Goal: Information Seeking & Learning: Find specific fact

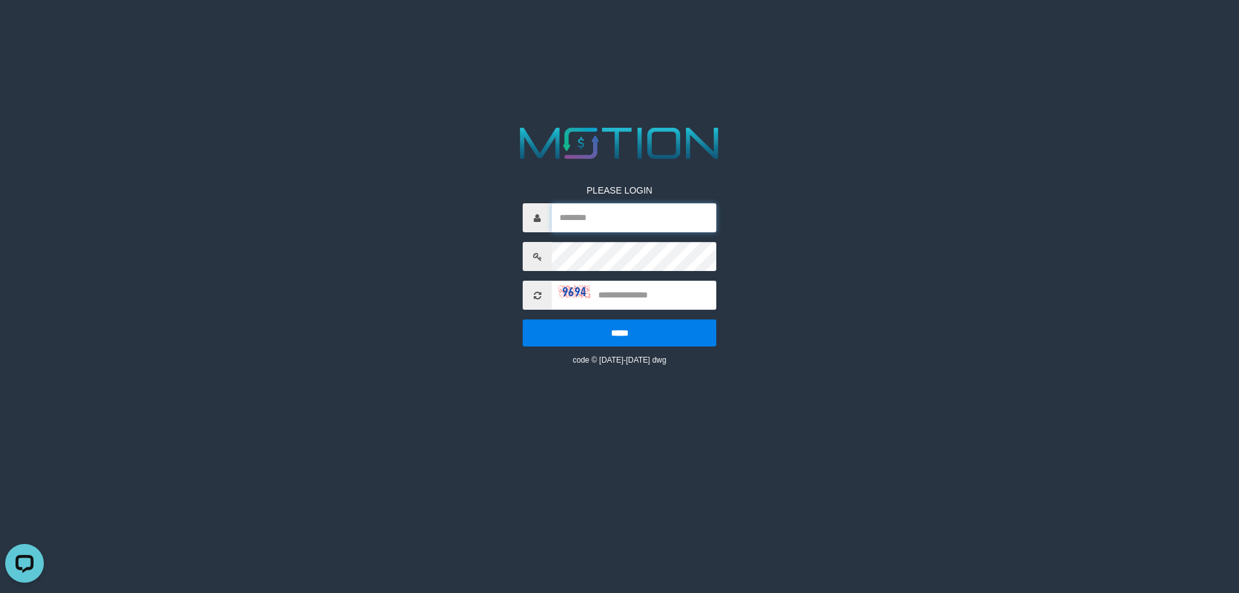
click at [578, 216] on input "text" at bounding box center [634, 217] width 165 height 29
paste input "*********"
type input "*********"
drag, startPoint x: 638, startPoint y: 299, endPoint x: 629, endPoint y: 299, distance: 8.4
click at [634, 299] on input "text" at bounding box center [634, 295] width 165 height 29
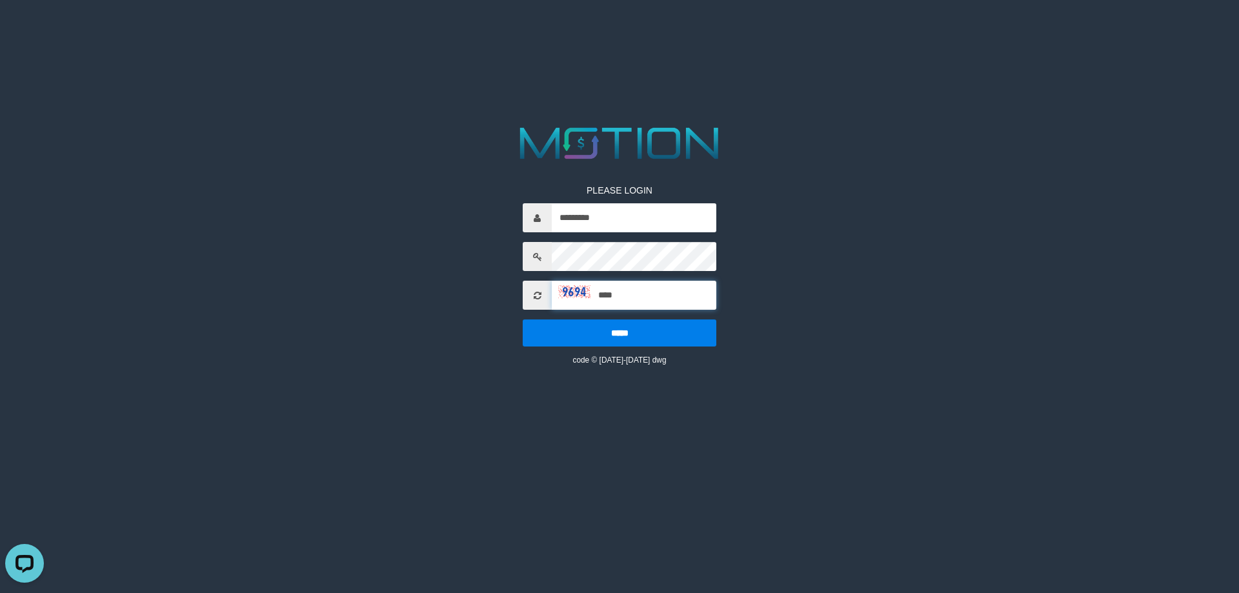
type input "****"
click at [523, 319] on input "*****" at bounding box center [620, 332] width 194 height 27
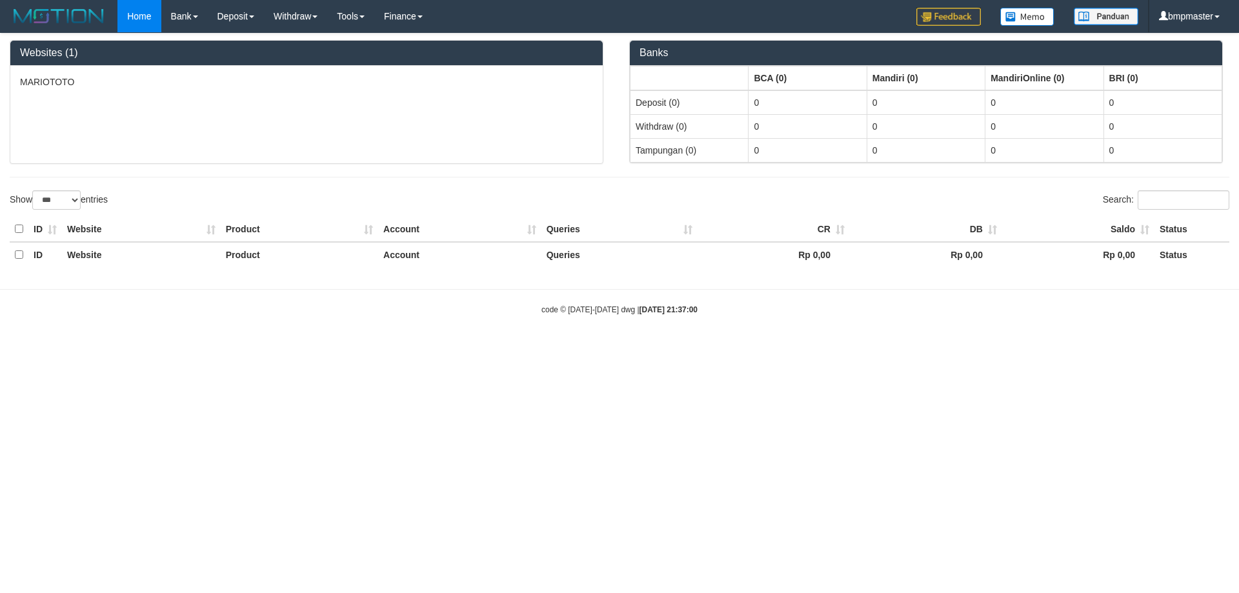
select select "***"
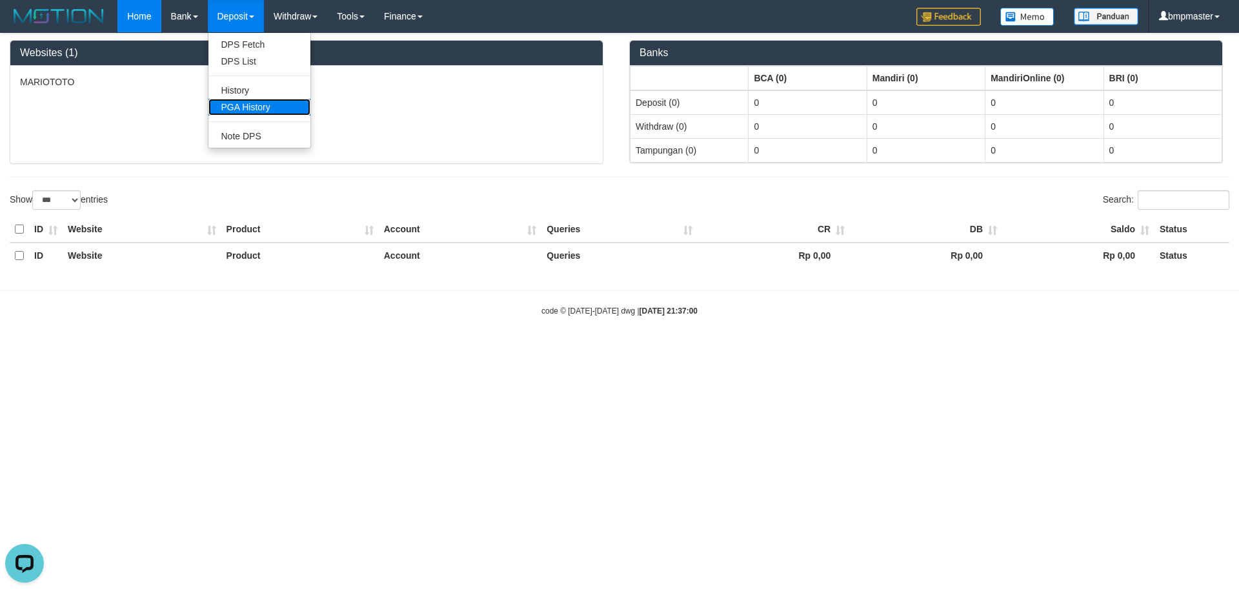
click at [239, 105] on link "PGA History" at bounding box center [259, 107] width 102 height 17
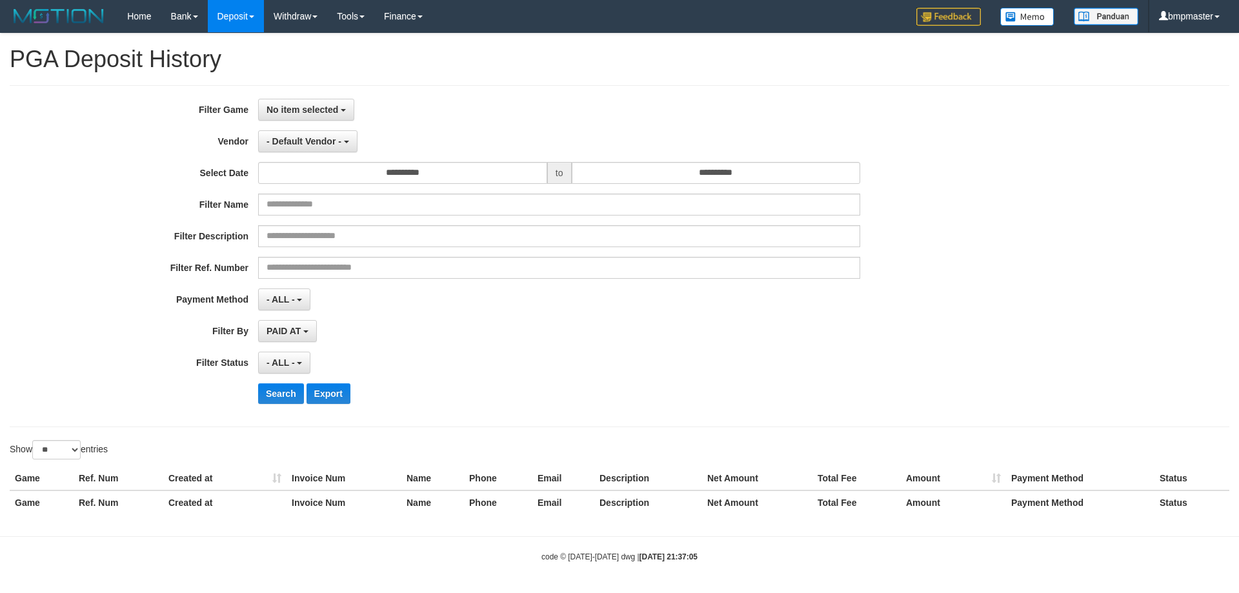
select select
select select "**"
click at [338, 110] on span "No item selected" at bounding box center [303, 110] width 72 height 10
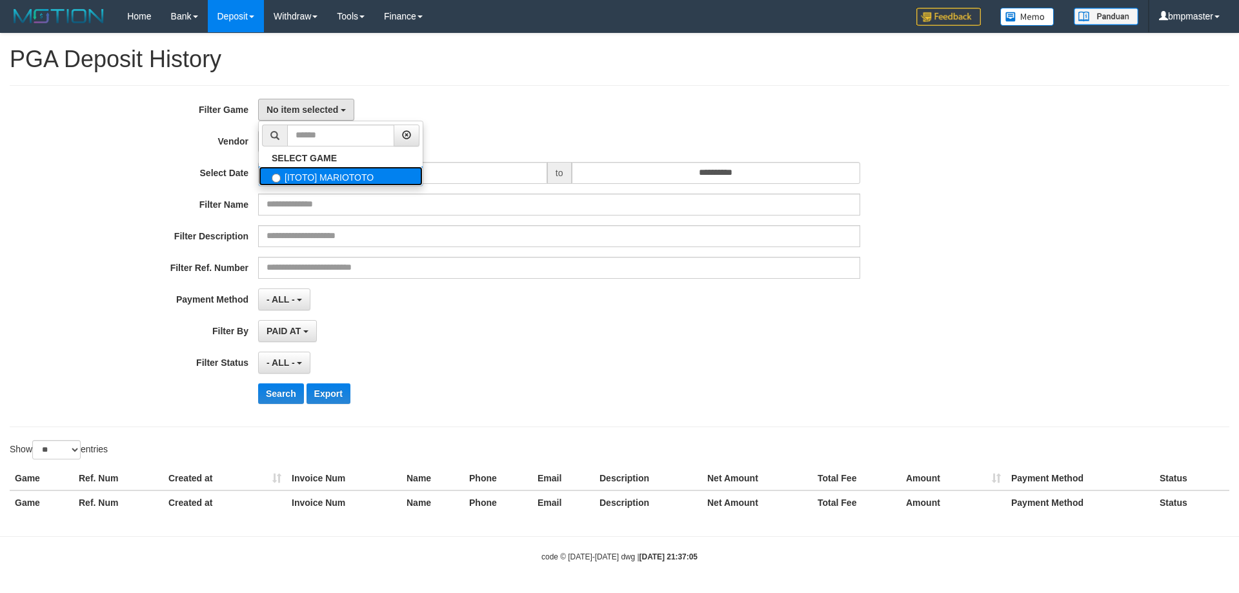
click at [316, 177] on label "[ITOTO] MARIOTOTO" at bounding box center [341, 175] width 164 height 19
select select "****"
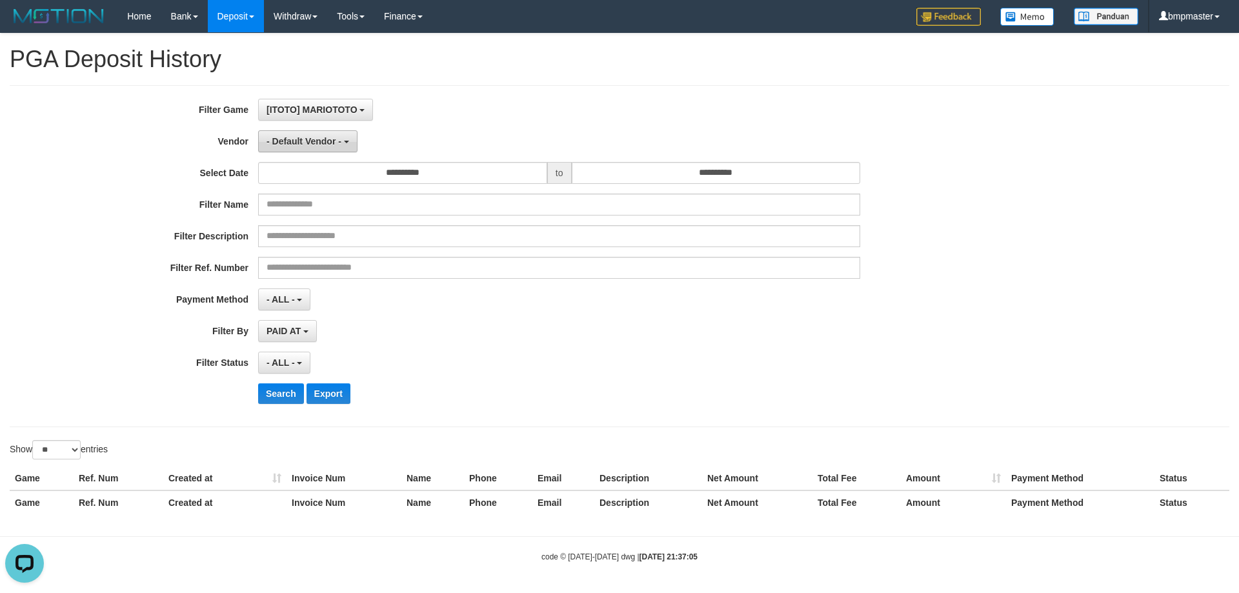
click at [312, 148] on button "- Default Vendor -" at bounding box center [307, 141] width 99 height 22
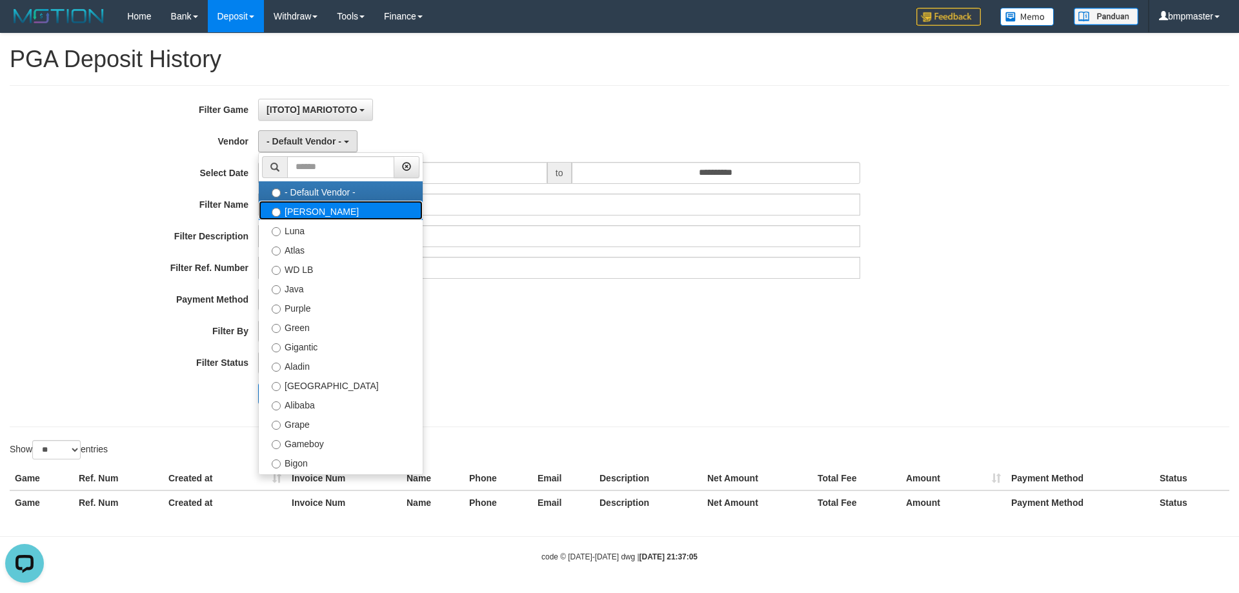
click at [306, 216] on label "Lucy" at bounding box center [341, 210] width 164 height 19
select select "**********"
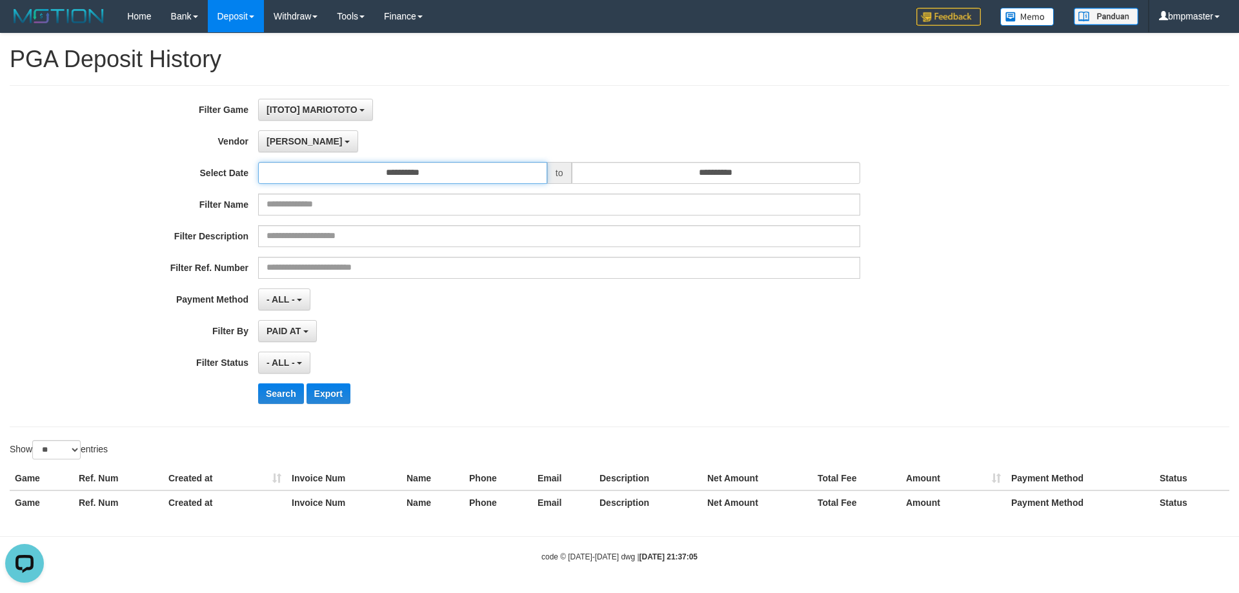
click at [479, 179] on input "**********" at bounding box center [402, 173] width 289 height 22
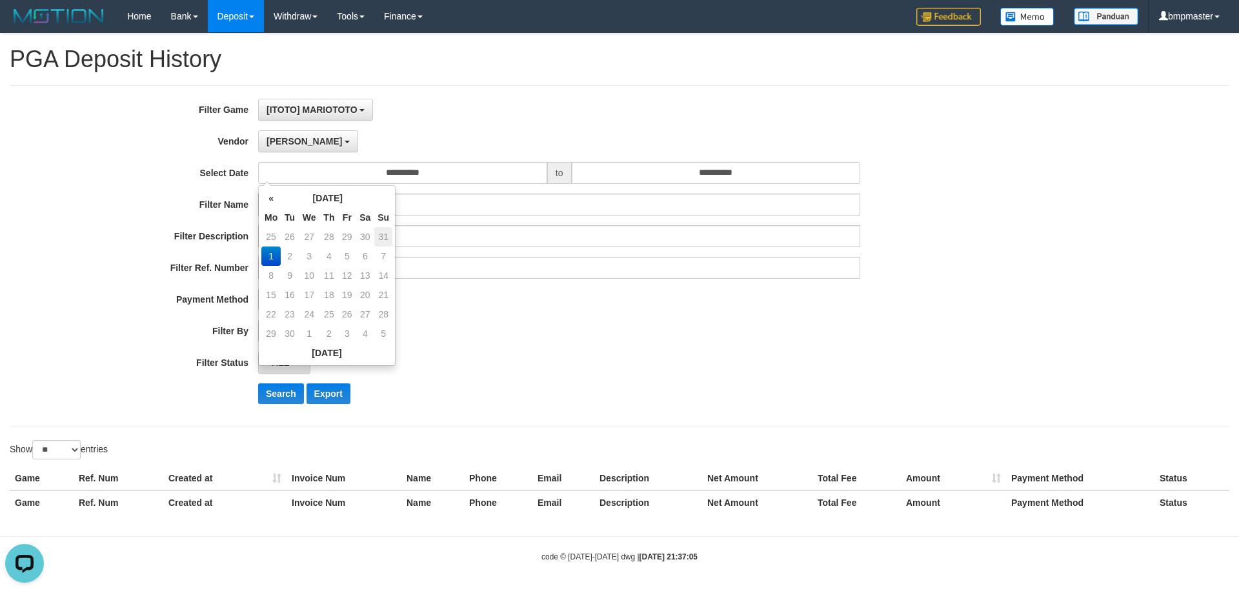
click at [388, 240] on td "31" at bounding box center [383, 236] width 18 height 19
type input "**********"
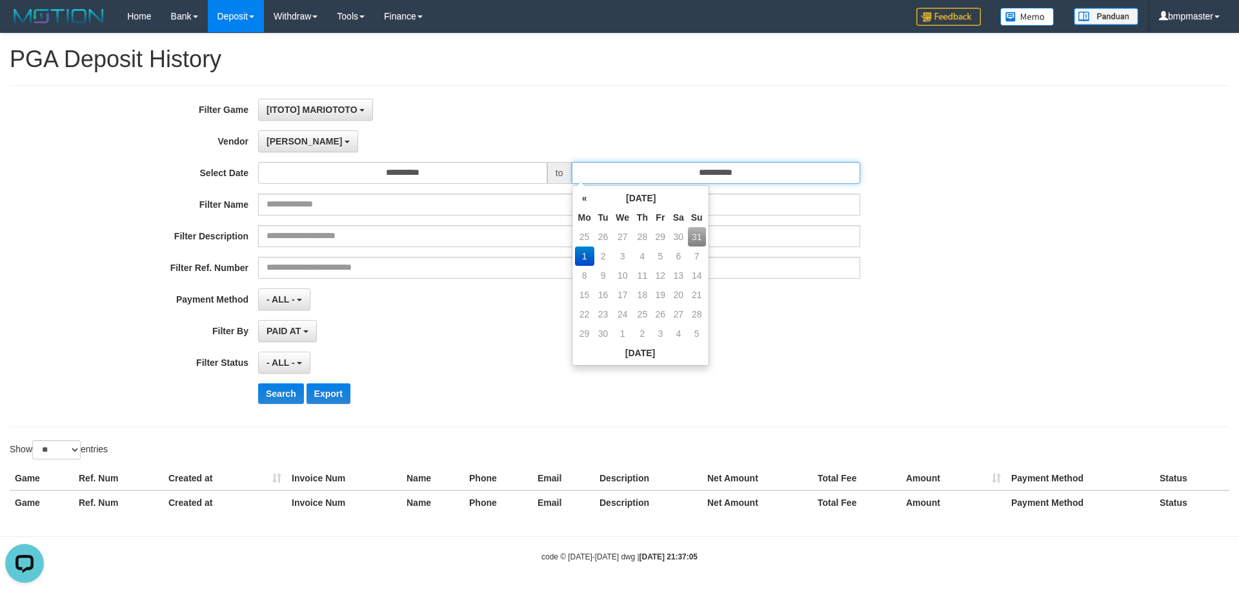
click at [725, 166] on input "**********" at bounding box center [716, 173] width 289 height 22
click at [698, 240] on td "31" at bounding box center [697, 236] width 18 height 19
type input "**********"
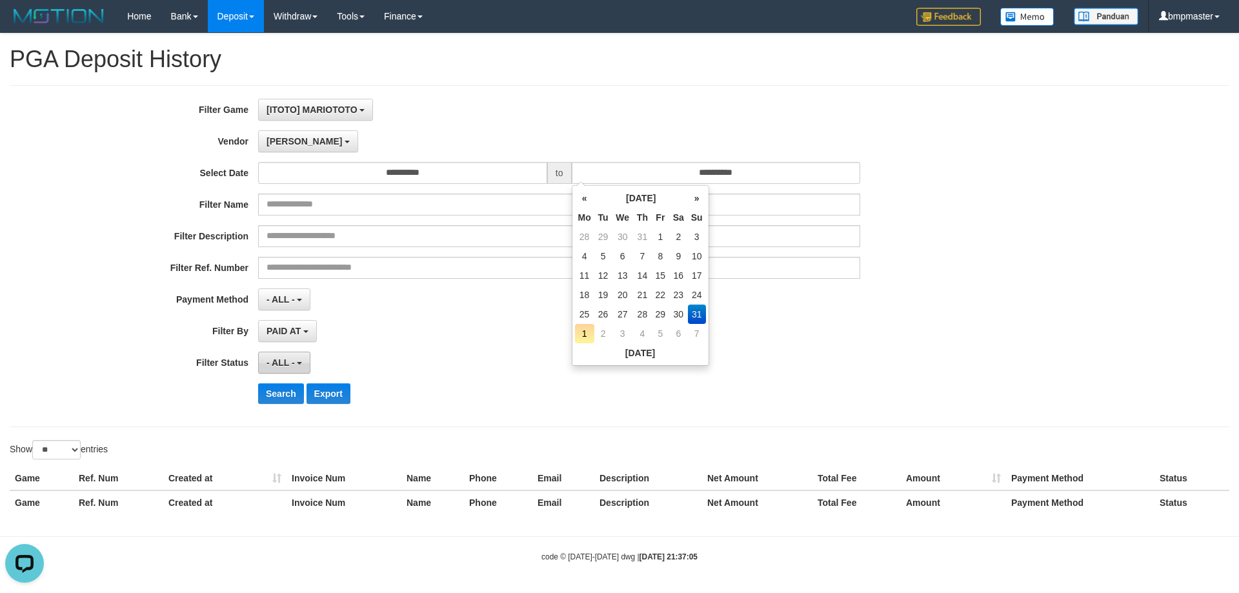
click at [286, 367] on span "- ALL -" at bounding box center [281, 363] width 28 height 10
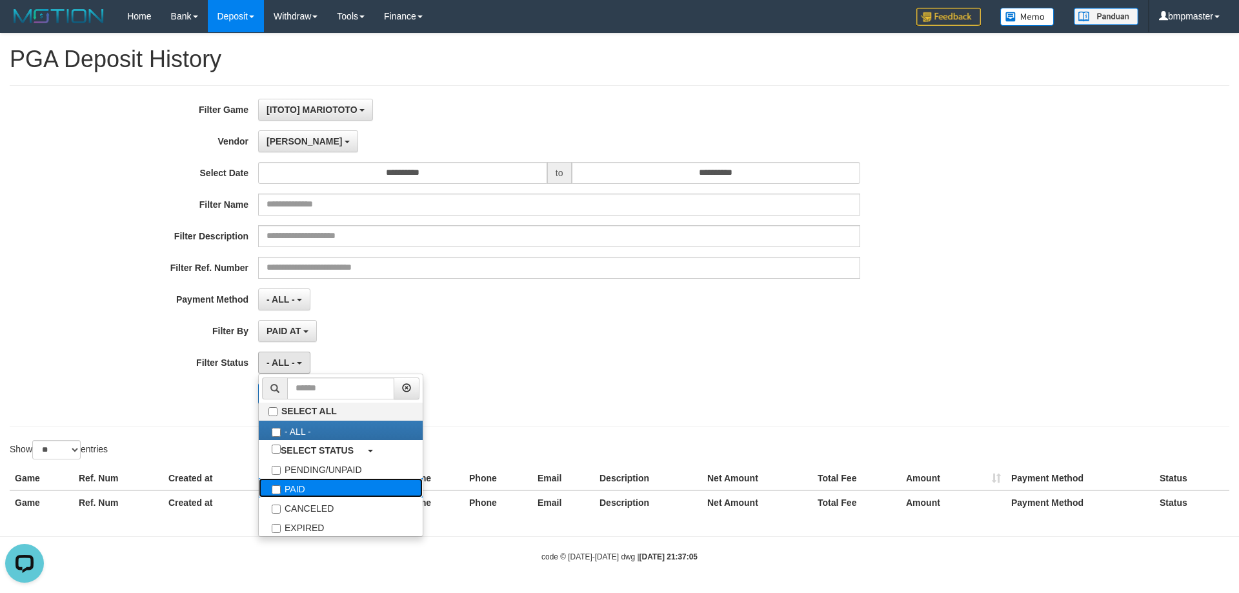
click at [285, 487] on label "PAID" at bounding box center [341, 487] width 164 height 19
select select "*"
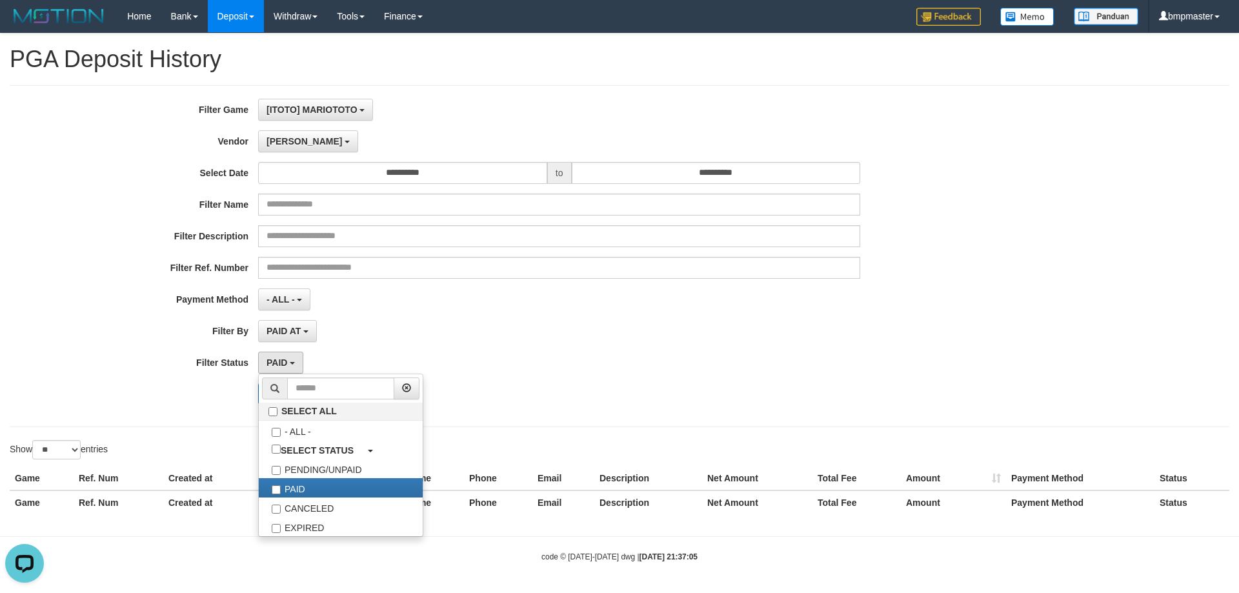
click at [201, 371] on div "**********" at bounding box center [516, 363] width 1033 height 22
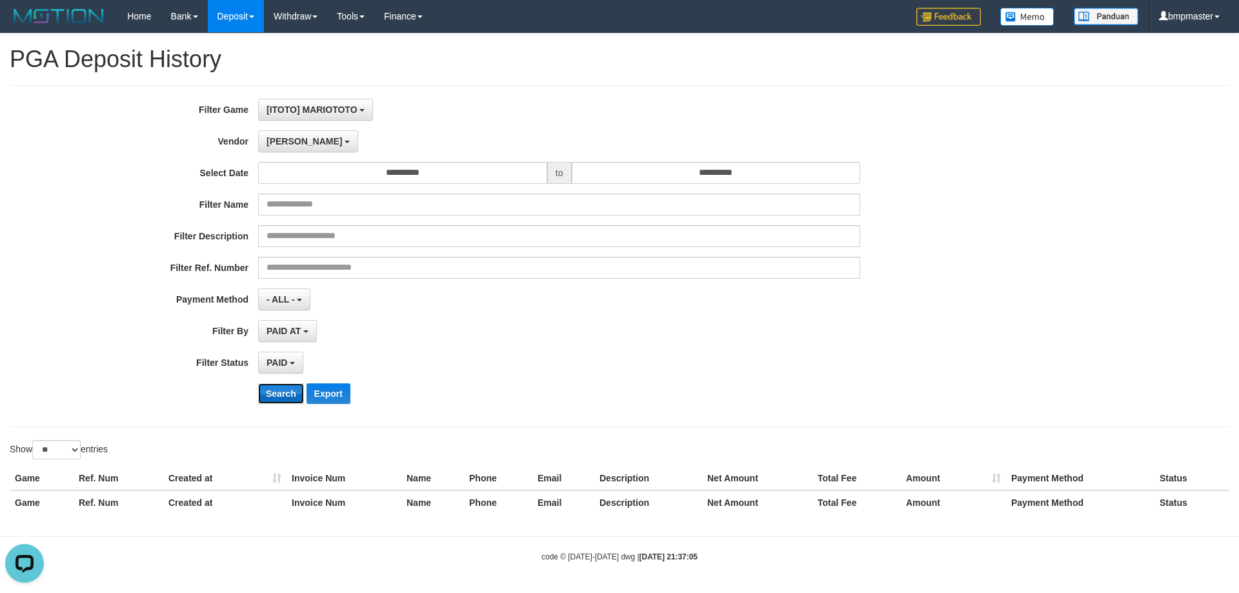
click at [279, 393] on button "Search" at bounding box center [281, 393] width 46 height 21
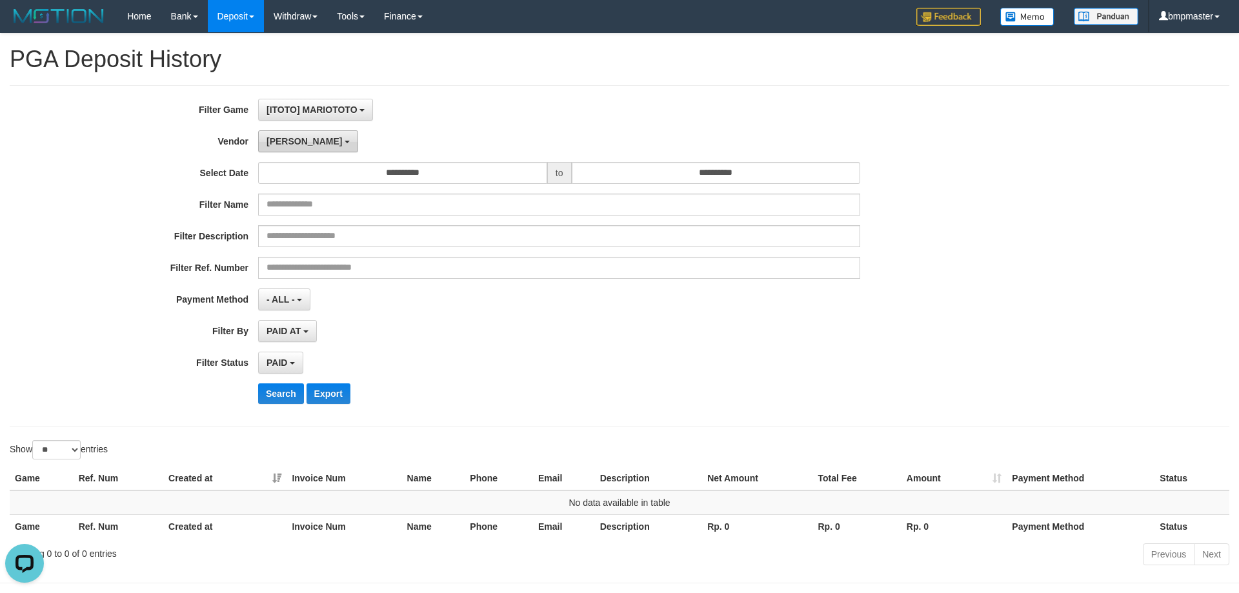
click at [287, 139] on span "Lucy" at bounding box center [305, 141] width 76 height 10
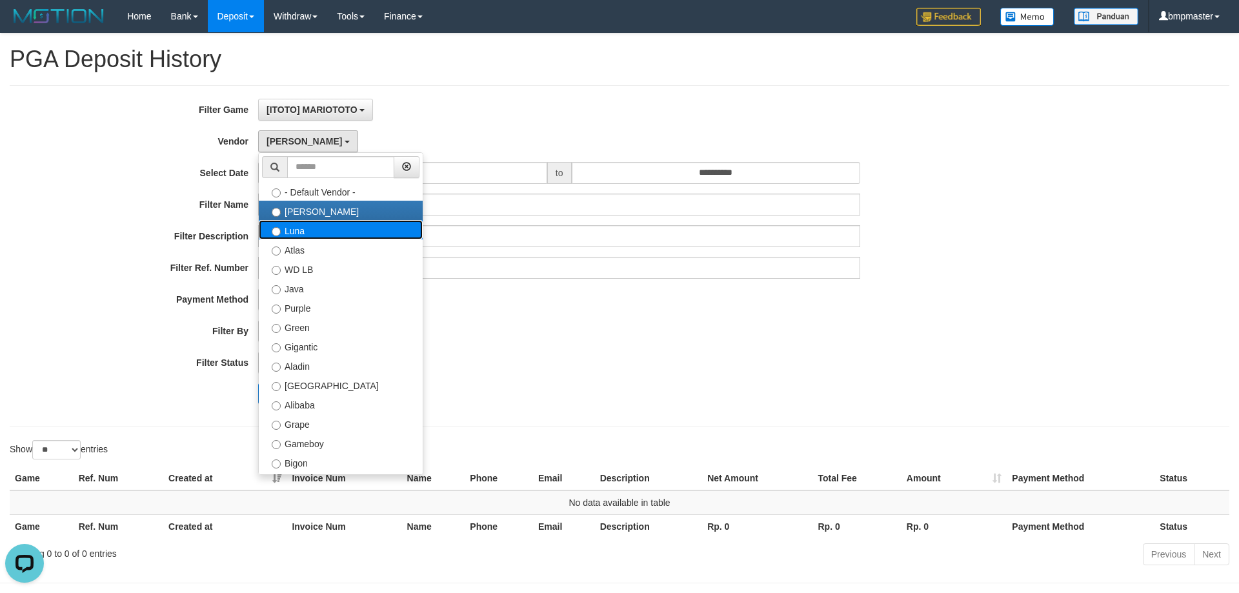
click at [283, 237] on label "Luna" at bounding box center [341, 229] width 164 height 19
select select "**********"
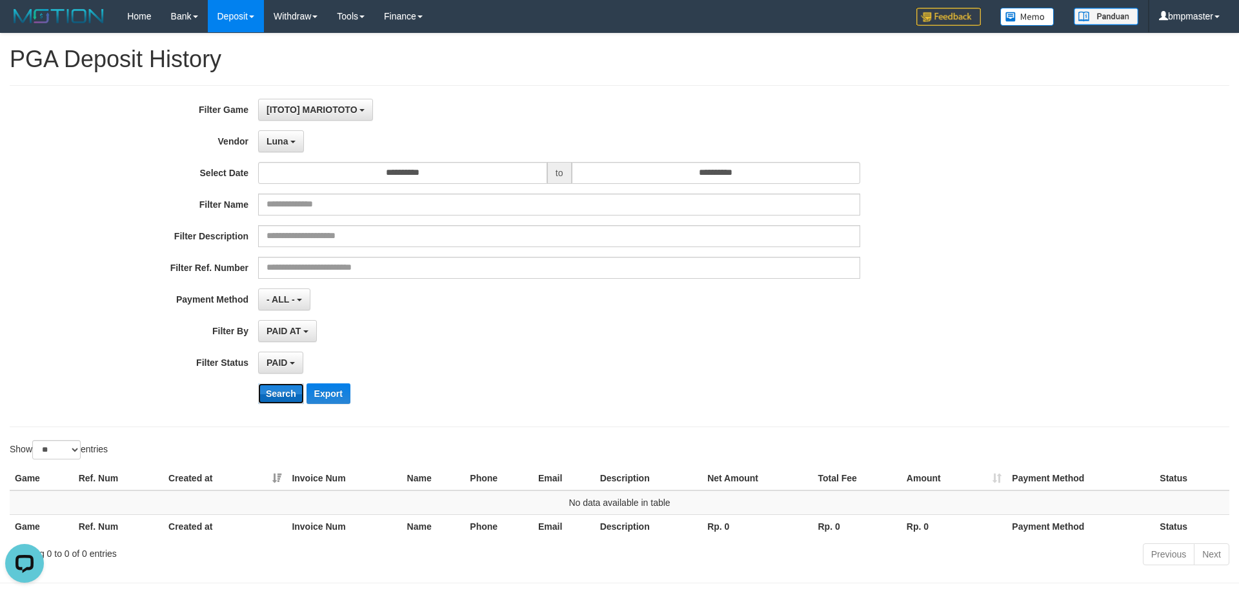
drag, startPoint x: 268, startPoint y: 388, endPoint x: 270, endPoint y: 359, distance: 29.1
click at [268, 388] on button "Search" at bounding box center [281, 393] width 46 height 21
click at [270, 145] on span "Luna" at bounding box center [277, 141] width 21 height 10
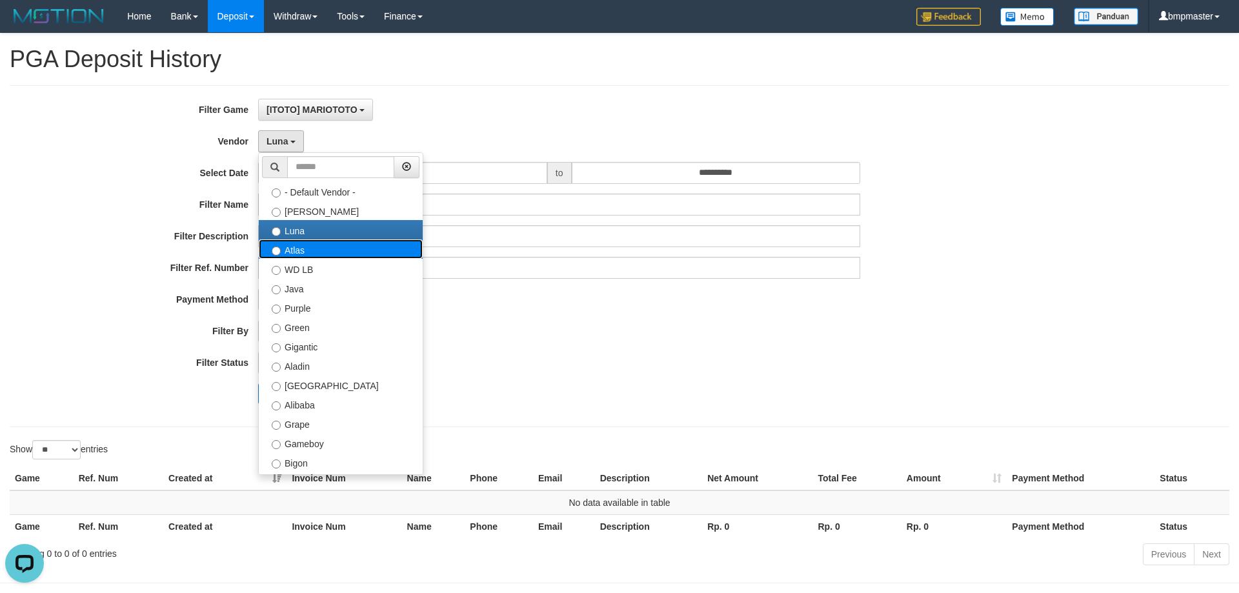
click at [297, 252] on label "Atlas" at bounding box center [341, 248] width 164 height 19
select select "**********"
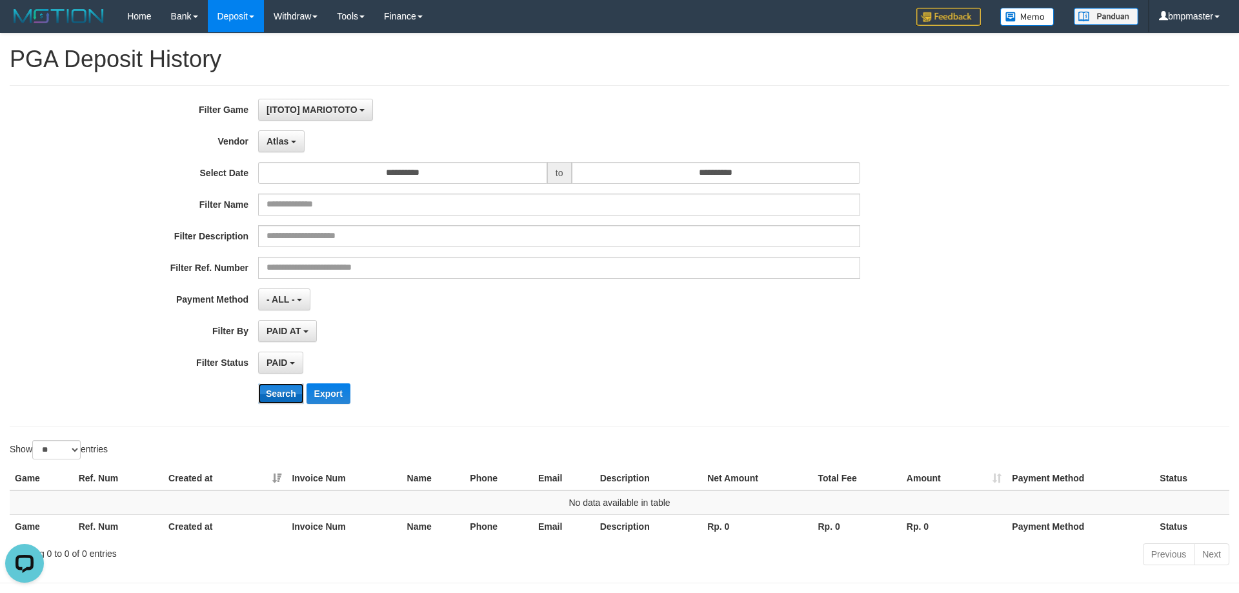
click at [282, 396] on button "Search" at bounding box center [281, 393] width 46 height 21
click at [880, 358] on div "**********" at bounding box center [516, 363] width 1033 height 22
click at [269, 134] on button "Atlas" at bounding box center [281, 141] width 46 height 22
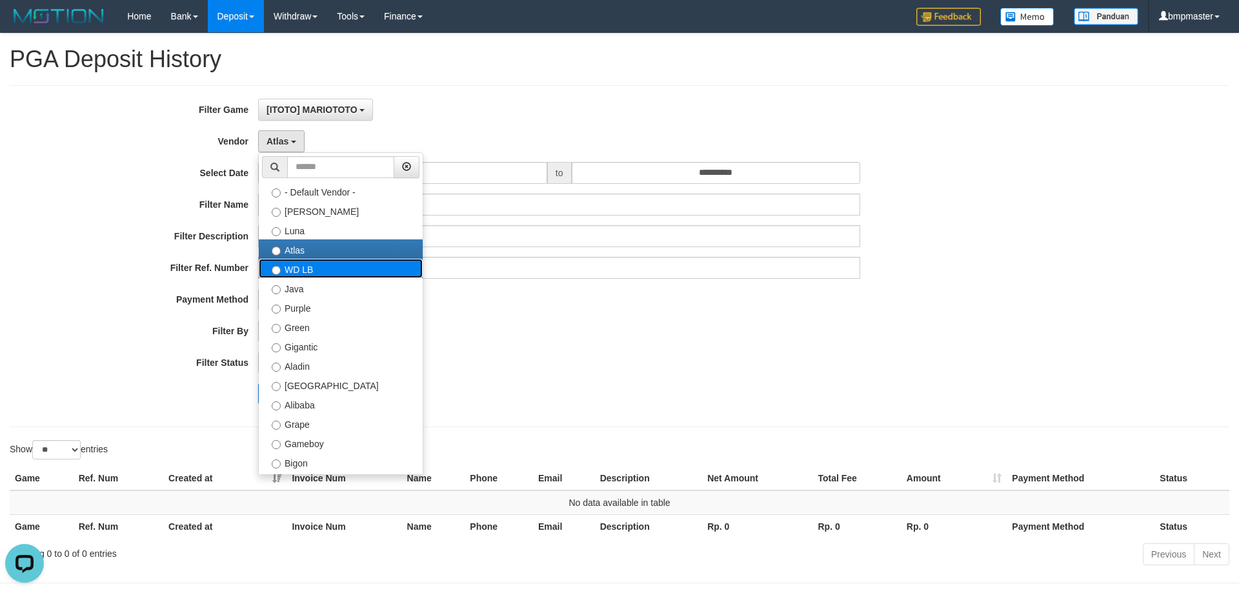
click at [299, 270] on label "WD LB" at bounding box center [341, 268] width 164 height 19
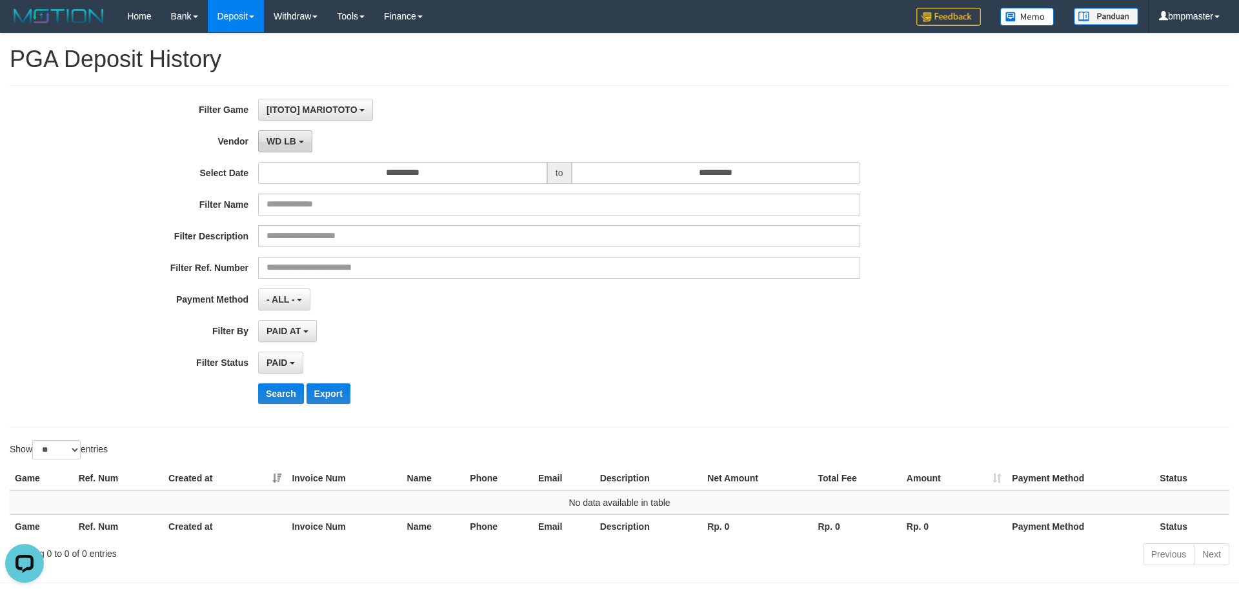
click at [280, 136] on span "WD LB" at bounding box center [282, 141] width 30 height 10
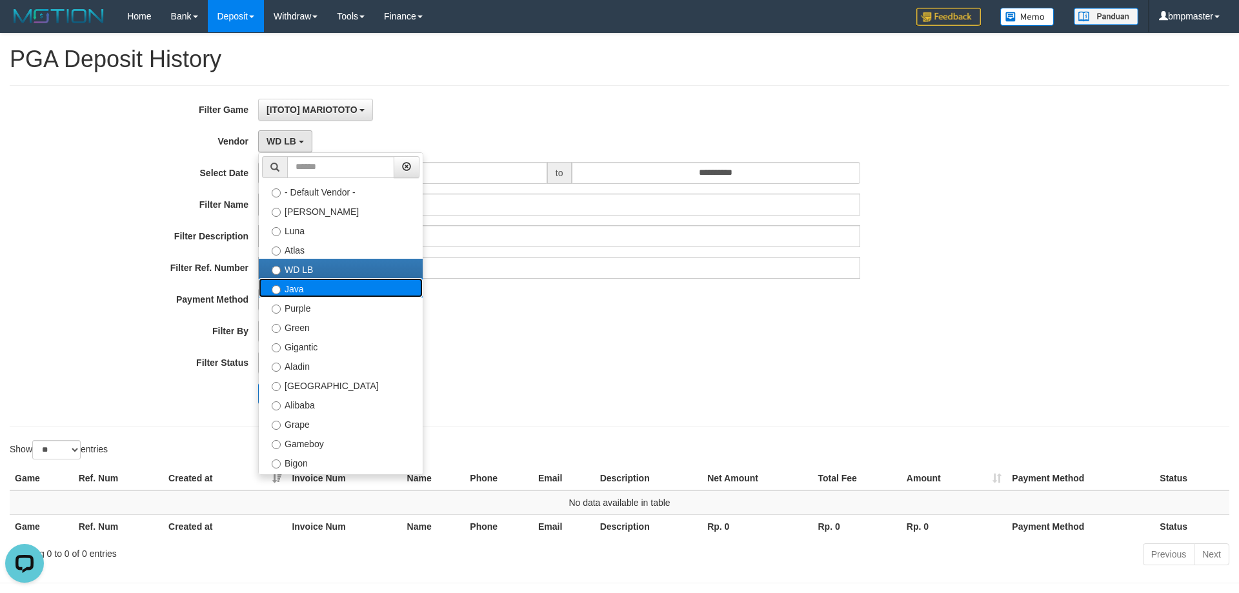
click at [290, 290] on label "Java" at bounding box center [341, 287] width 164 height 19
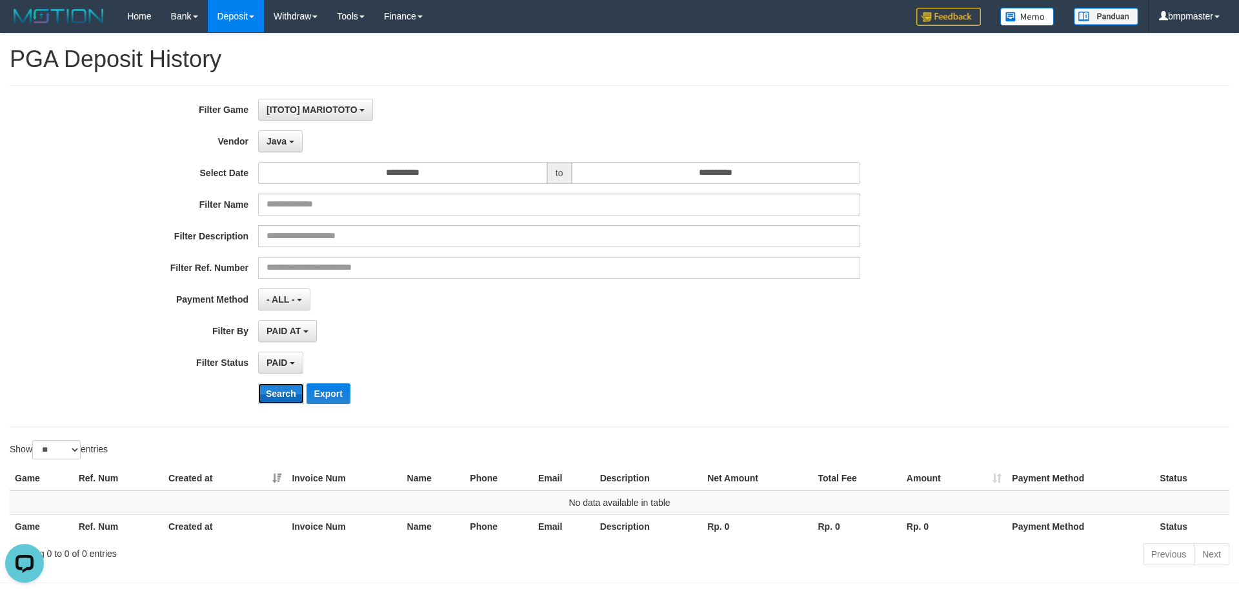
click at [279, 389] on button "Search" at bounding box center [281, 393] width 46 height 21
click at [293, 145] on button "Java" at bounding box center [280, 141] width 45 height 22
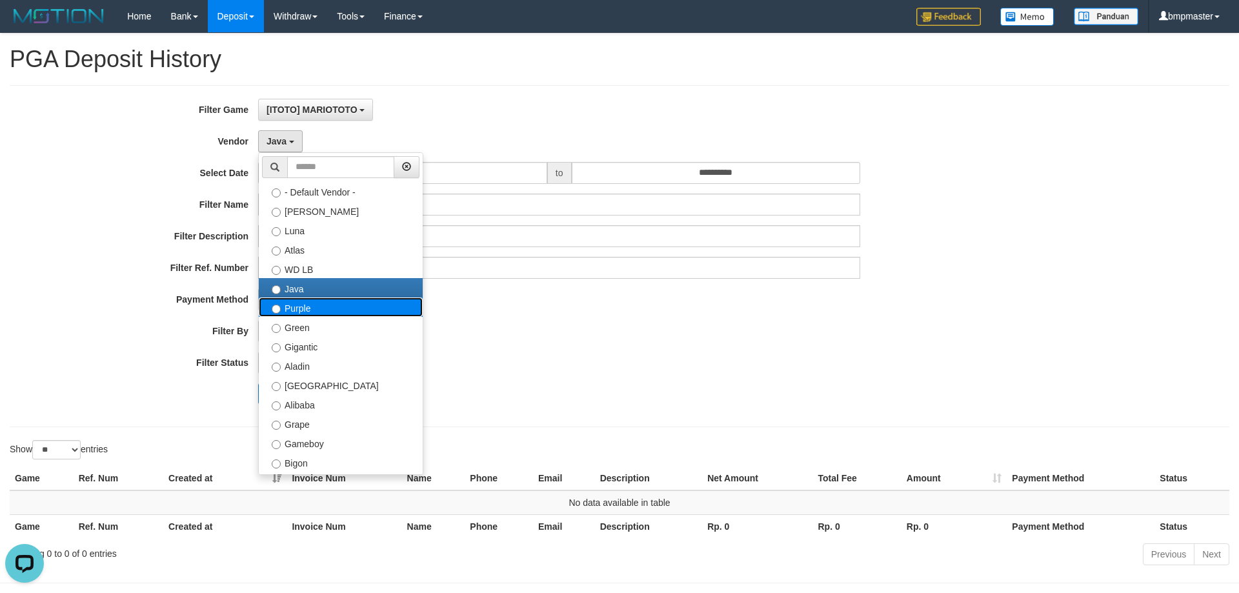
click at [309, 307] on label "Purple" at bounding box center [341, 306] width 164 height 19
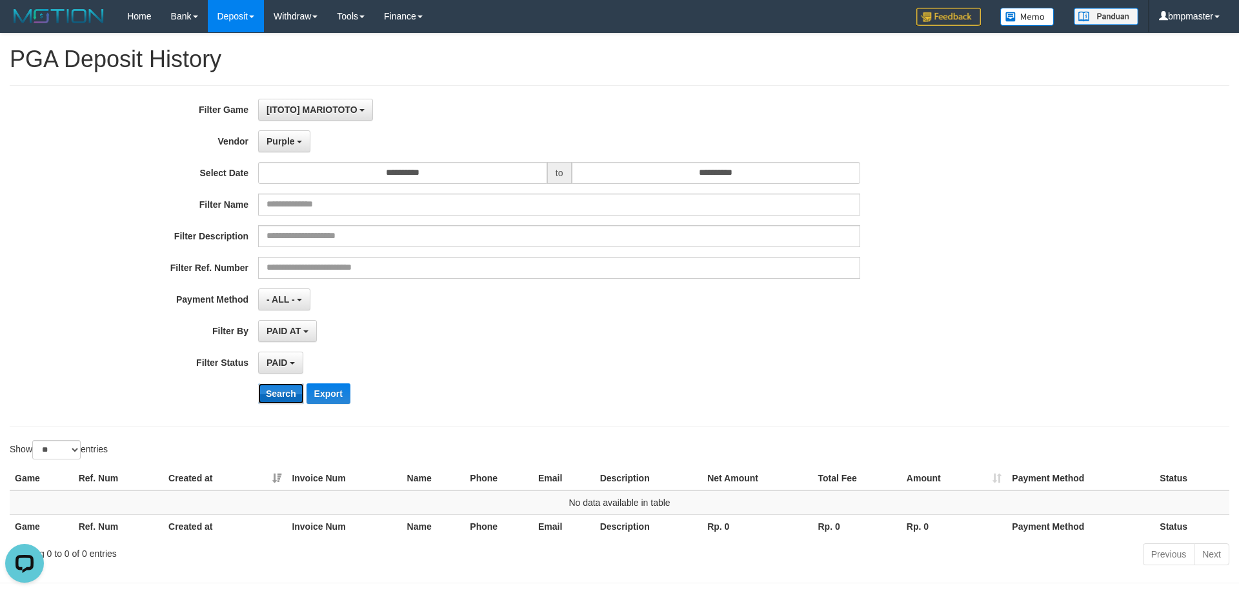
click at [277, 387] on button "Search" at bounding box center [281, 393] width 46 height 21
click at [280, 392] on button "Search" at bounding box center [281, 393] width 46 height 21
click at [285, 147] on button "Purple" at bounding box center [284, 141] width 52 height 22
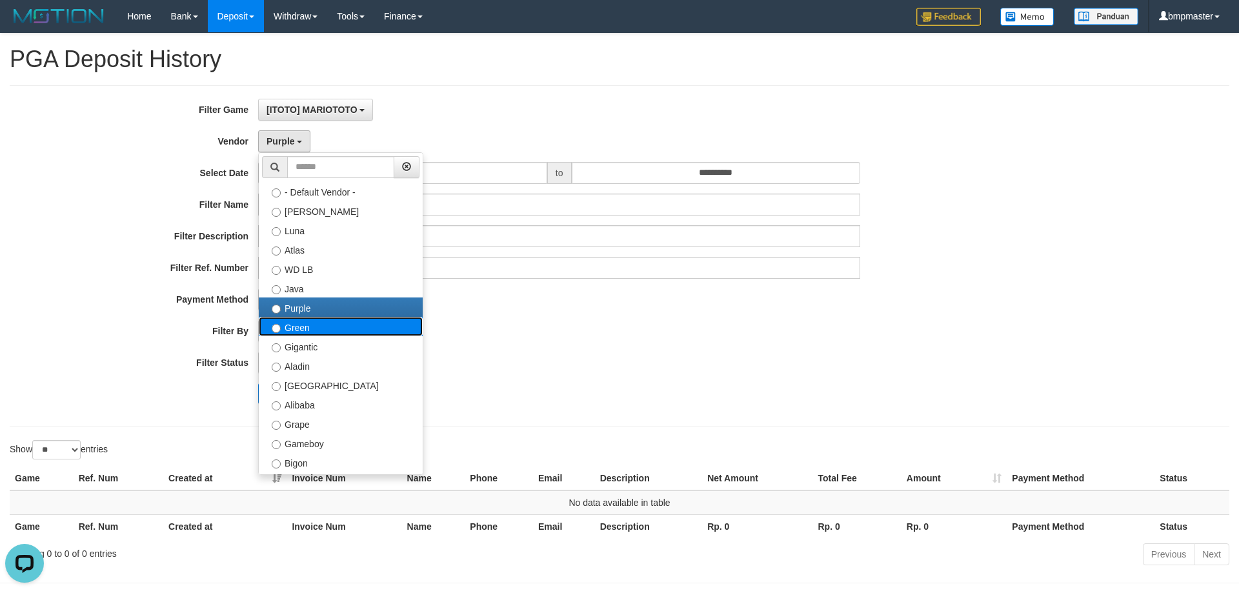
click at [294, 326] on label "Green" at bounding box center [341, 326] width 164 height 19
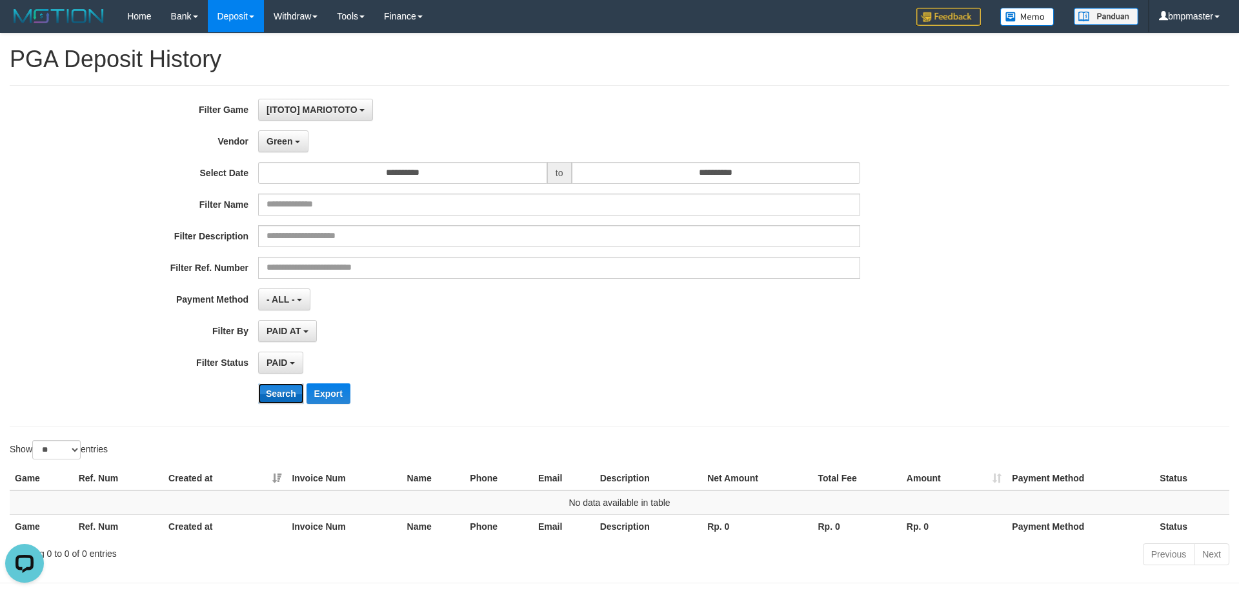
click at [279, 391] on button "Search" at bounding box center [281, 393] width 46 height 21
click at [301, 143] on button "Green" at bounding box center [283, 141] width 50 height 22
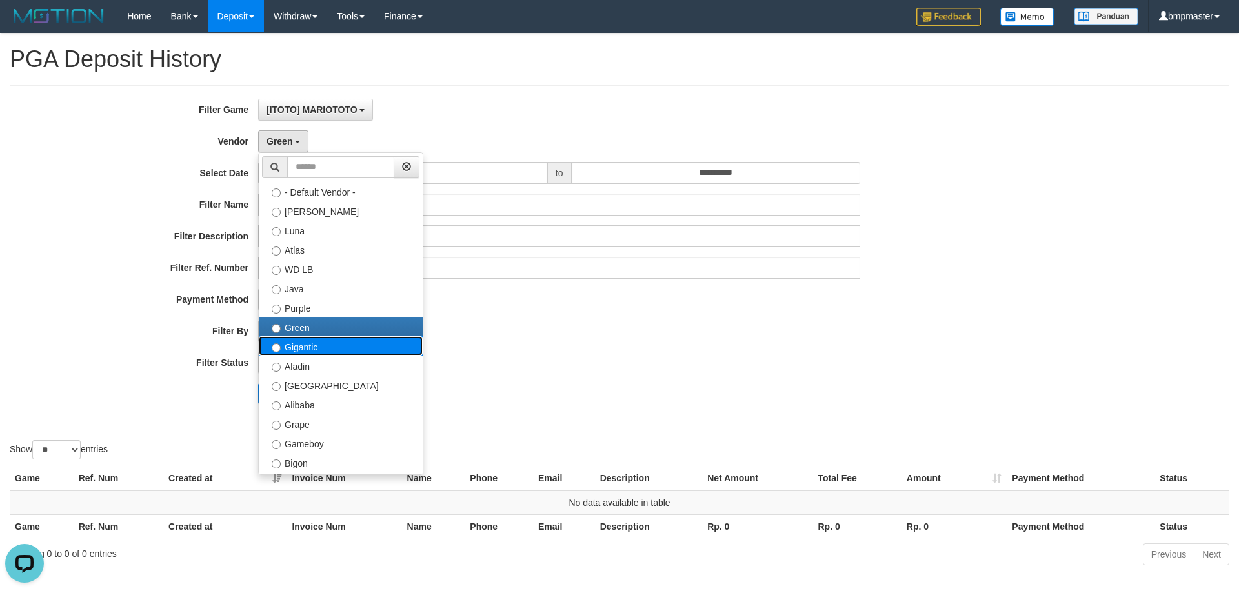
click at [294, 348] on label "Gigantic" at bounding box center [341, 345] width 164 height 19
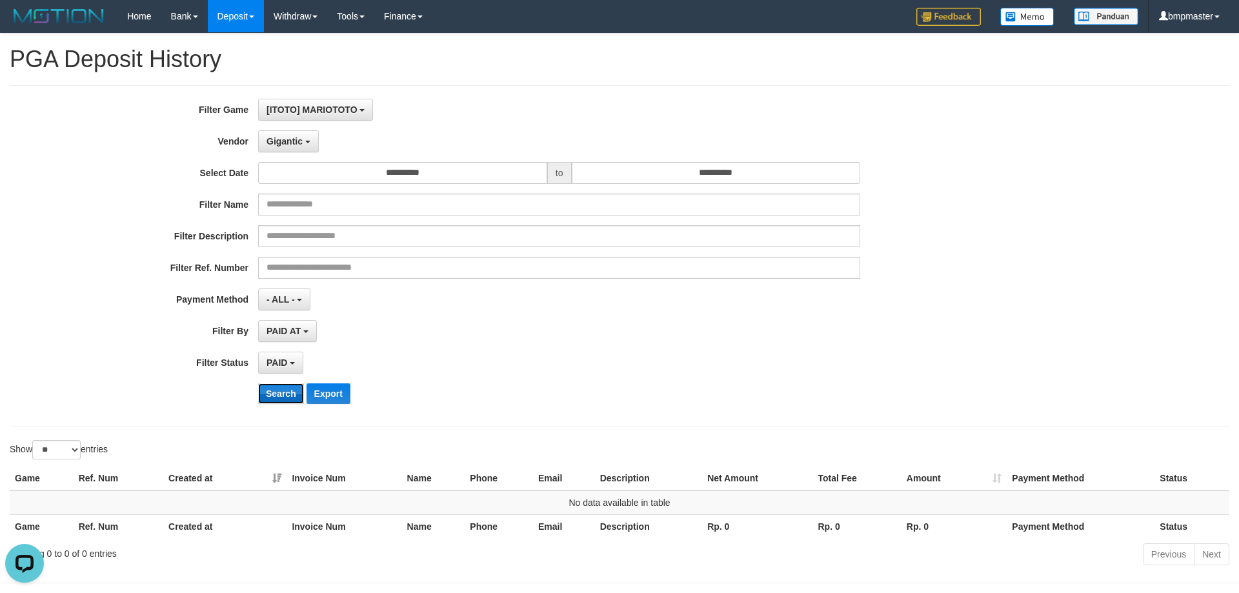
click at [280, 387] on button "Search" at bounding box center [281, 393] width 46 height 21
click at [297, 142] on span "Gigantic" at bounding box center [285, 141] width 36 height 10
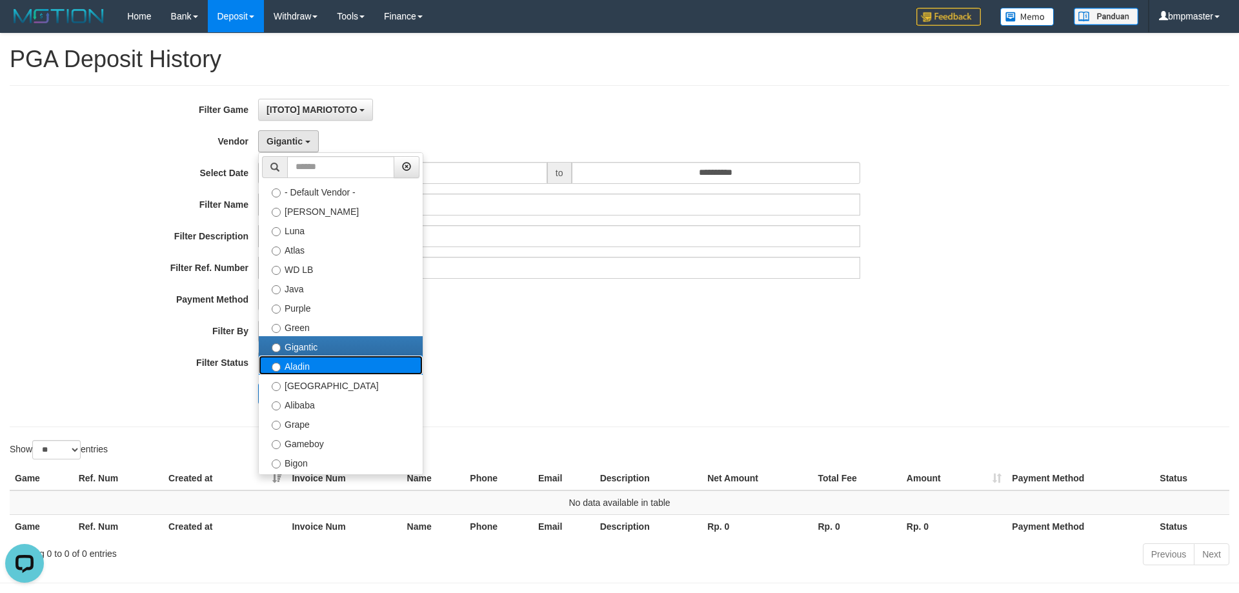
click at [290, 367] on label "Aladin" at bounding box center [341, 365] width 164 height 19
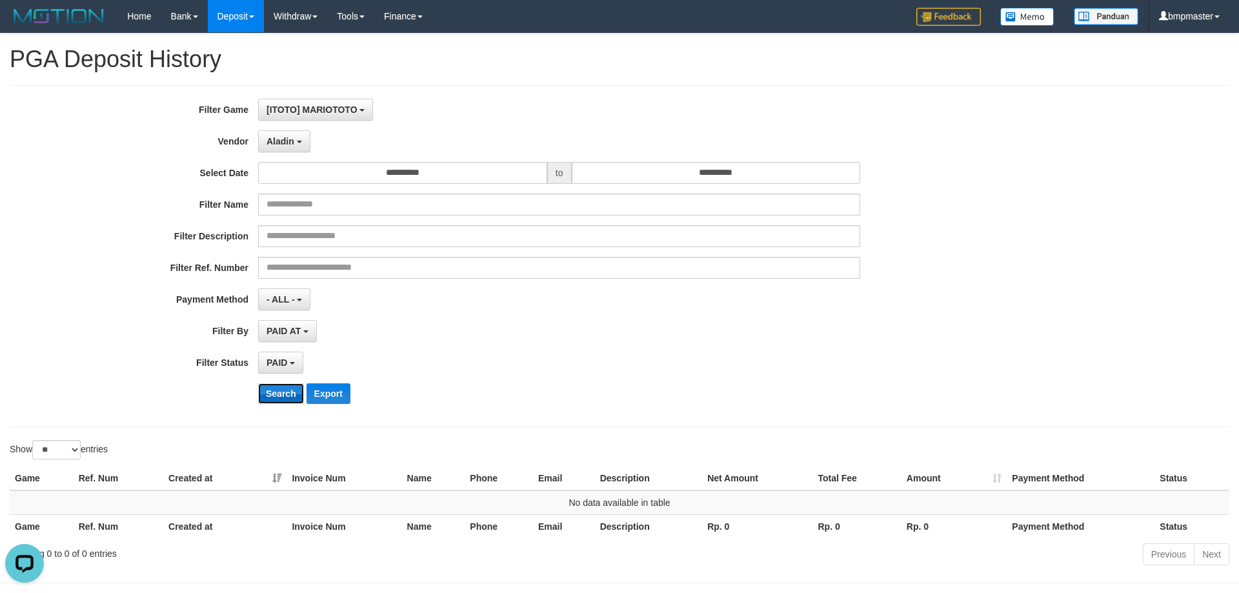
click at [272, 390] on button "Search" at bounding box center [281, 393] width 46 height 21
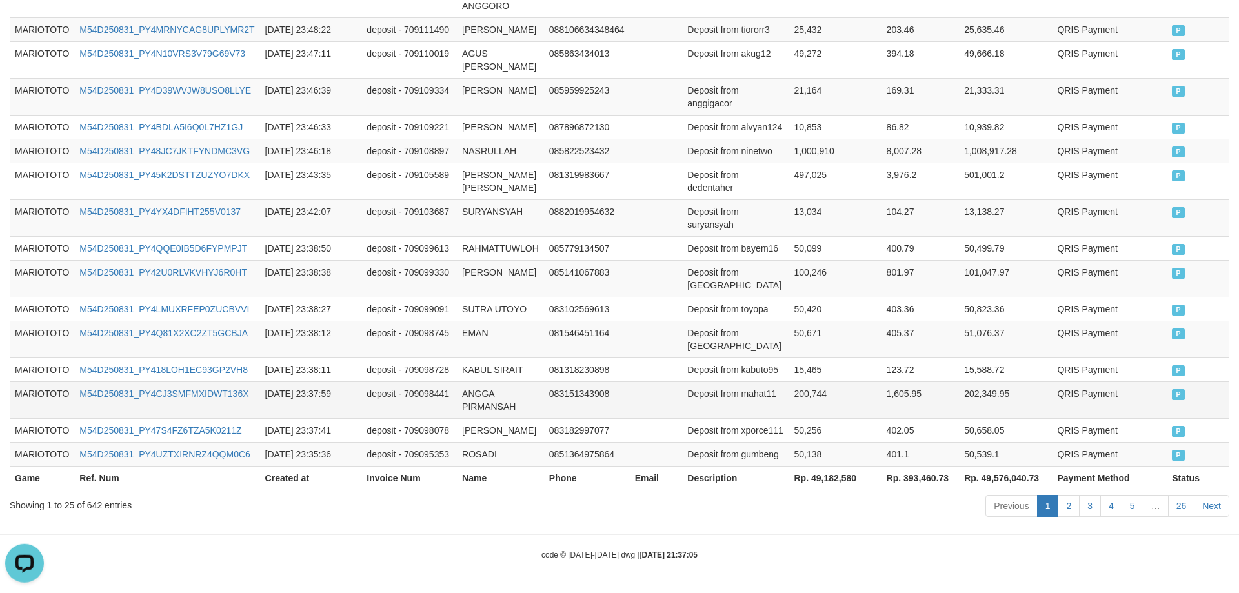
scroll to position [918, 0]
click at [802, 482] on th "Rp. 49,182,580" at bounding box center [835, 478] width 92 height 24
click at [803, 484] on th "Rp. 49,182,580" at bounding box center [835, 478] width 92 height 24
click at [802, 484] on th "Rp. 49,182,580" at bounding box center [835, 478] width 92 height 24
click at [817, 480] on th "Rp. 49,182,580" at bounding box center [835, 478] width 92 height 24
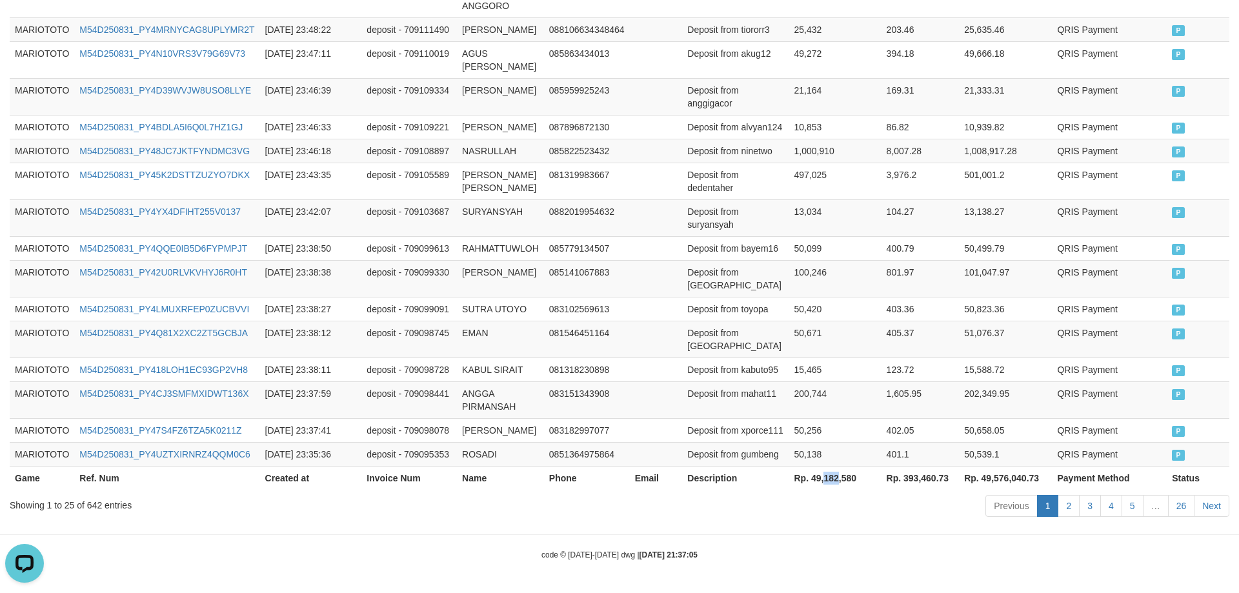
click at [817, 480] on th "Rp. 49,182,580" at bounding box center [835, 478] width 92 height 24
click at [805, 480] on th "Rp. 49,182,580" at bounding box center [835, 478] width 92 height 24
drag, startPoint x: 805, startPoint y: 480, endPoint x: 847, endPoint y: 480, distance: 41.9
click at [847, 480] on th "Rp. 49,182,580" at bounding box center [835, 478] width 92 height 24
copy th "49,182,580"
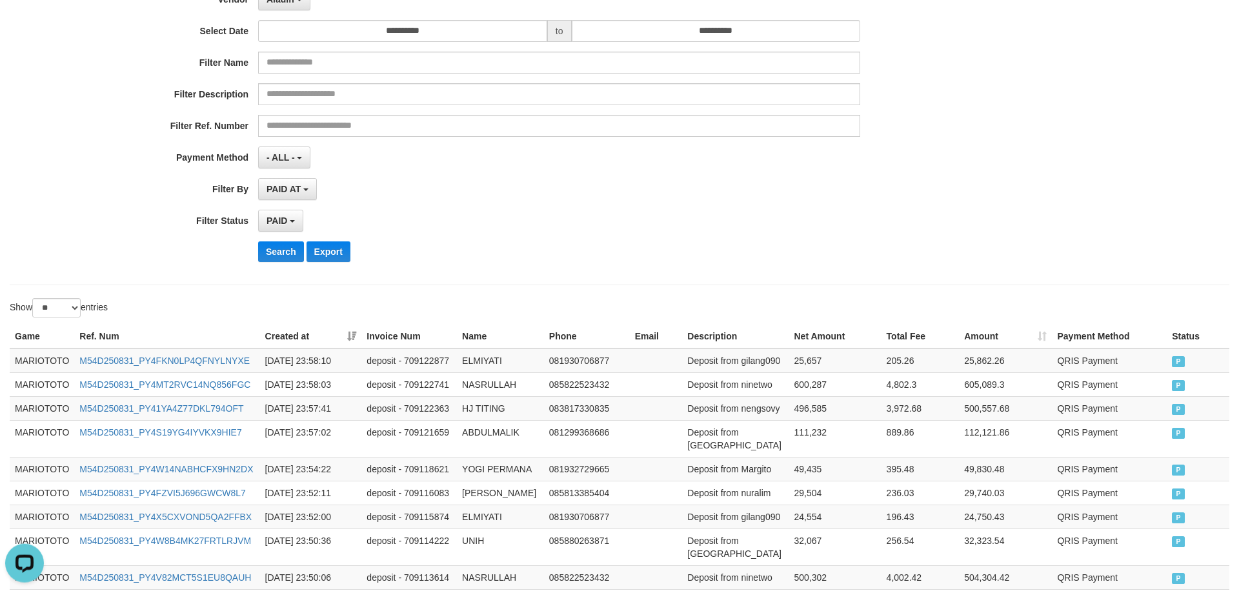
scroll to position [41, 0]
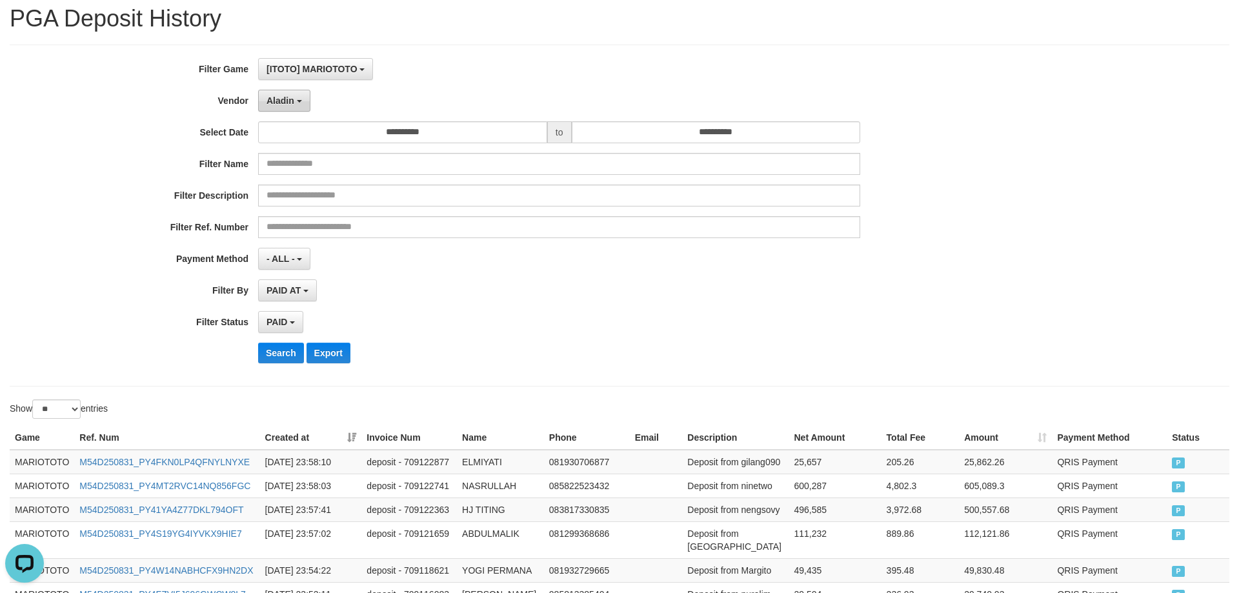
click at [279, 106] on button "Aladin" at bounding box center [284, 101] width 52 height 22
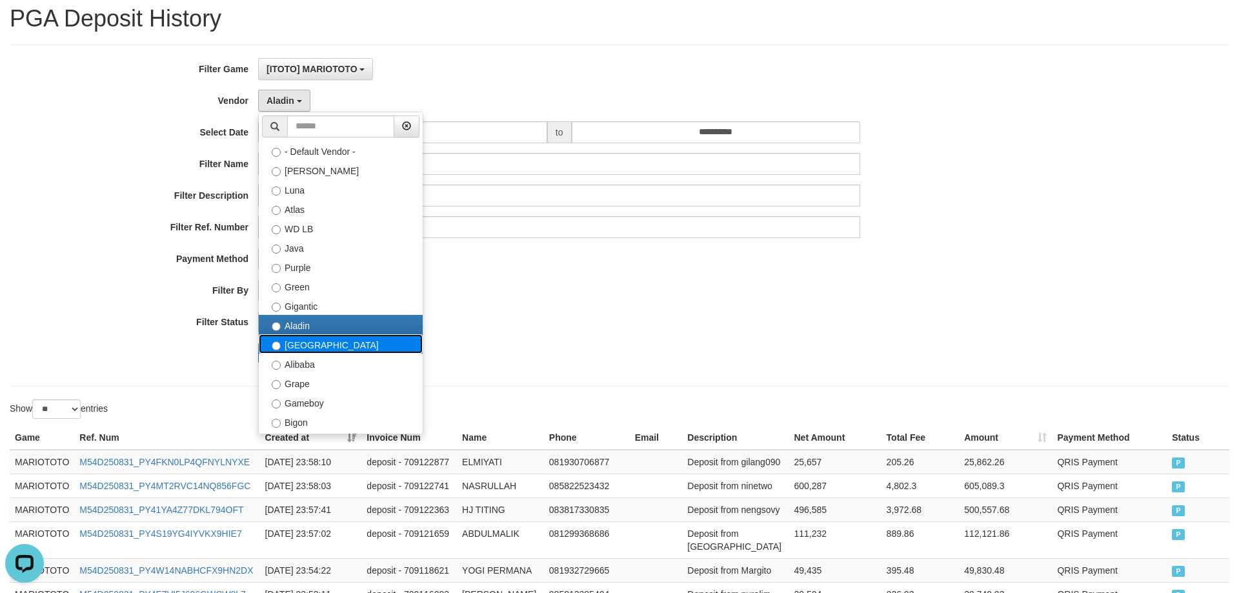
click at [291, 352] on label "Dubai" at bounding box center [341, 343] width 164 height 19
select select "**********"
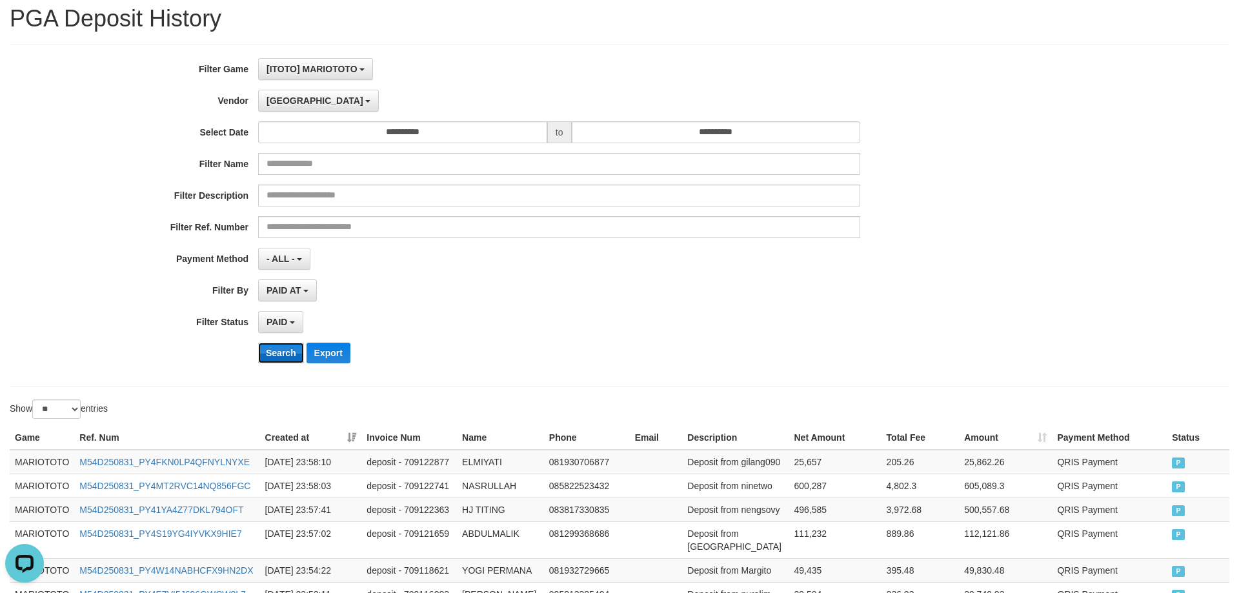
click at [285, 352] on button "Search" at bounding box center [281, 353] width 46 height 21
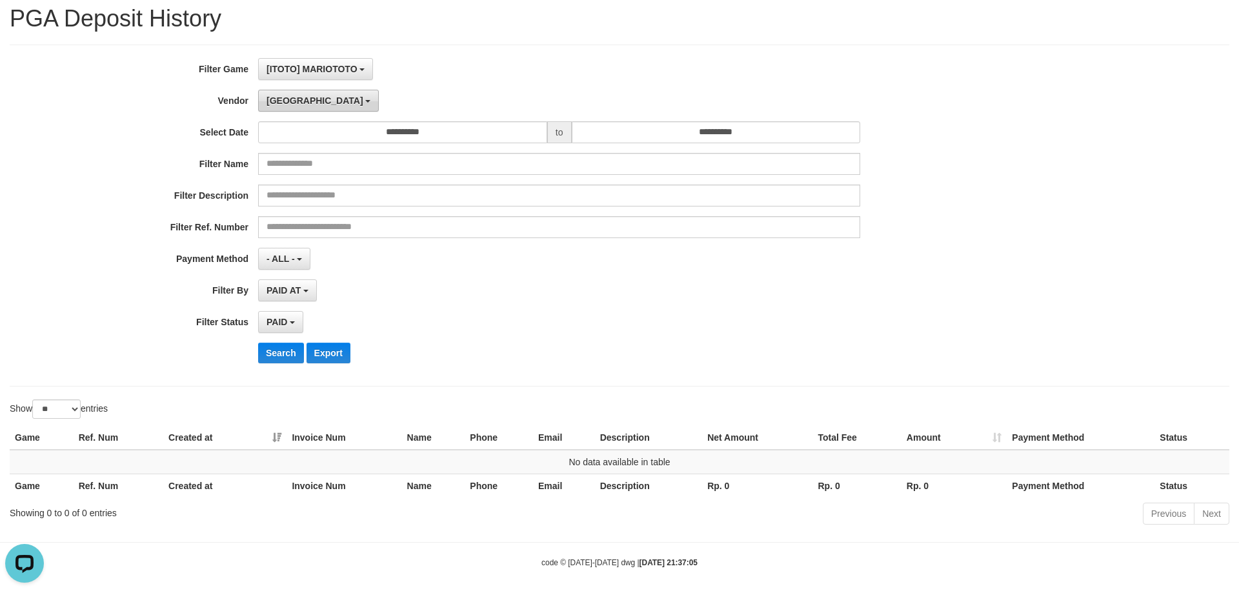
click at [279, 103] on span "Dubai" at bounding box center [315, 101] width 97 height 10
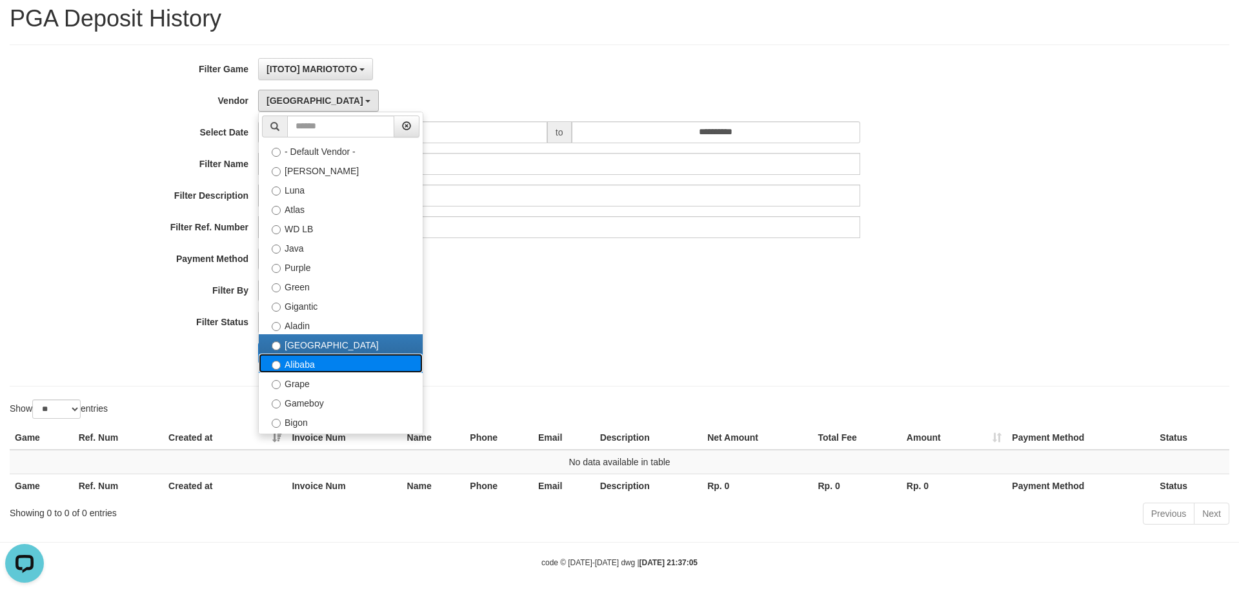
click at [300, 370] on label "Alibaba" at bounding box center [341, 363] width 164 height 19
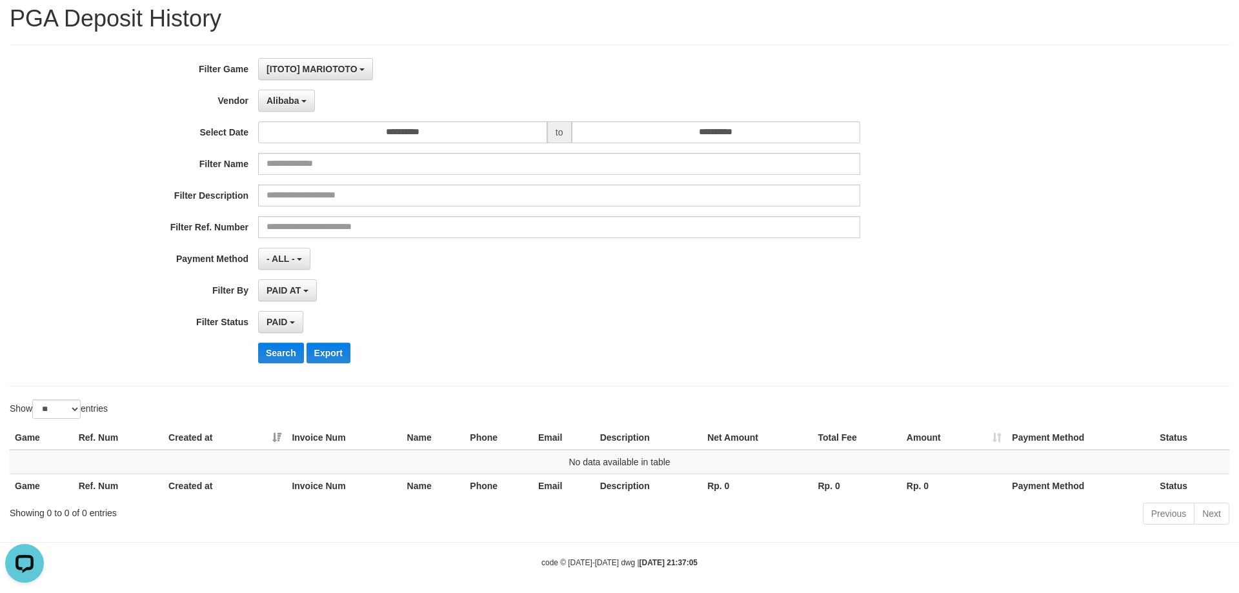
click at [278, 342] on div "**********" at bounding box center [516, 215] width 1033 height 315
click at [277, 350] on button "Search" at bounding box center [281, 353] width 46 height 21
click at [286, 99] on span "Alibaba" at bounding box center [283, 101] width 33 height 10
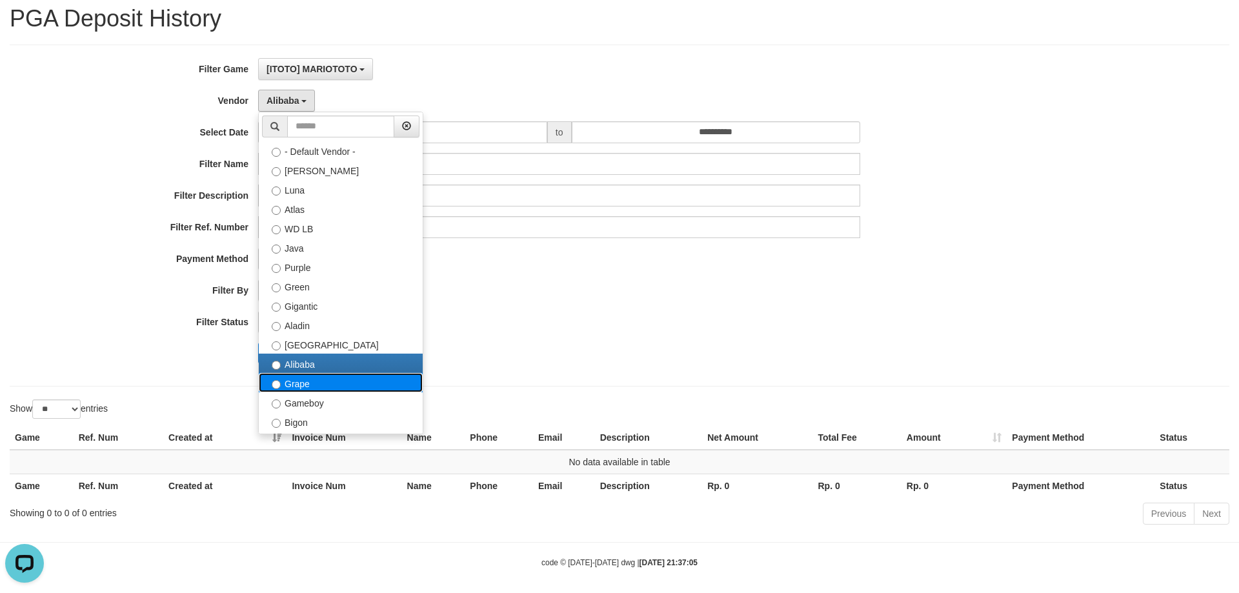
click at [299, 387] on label "Grape" at bounding box center [341, 382] width 164 height 19
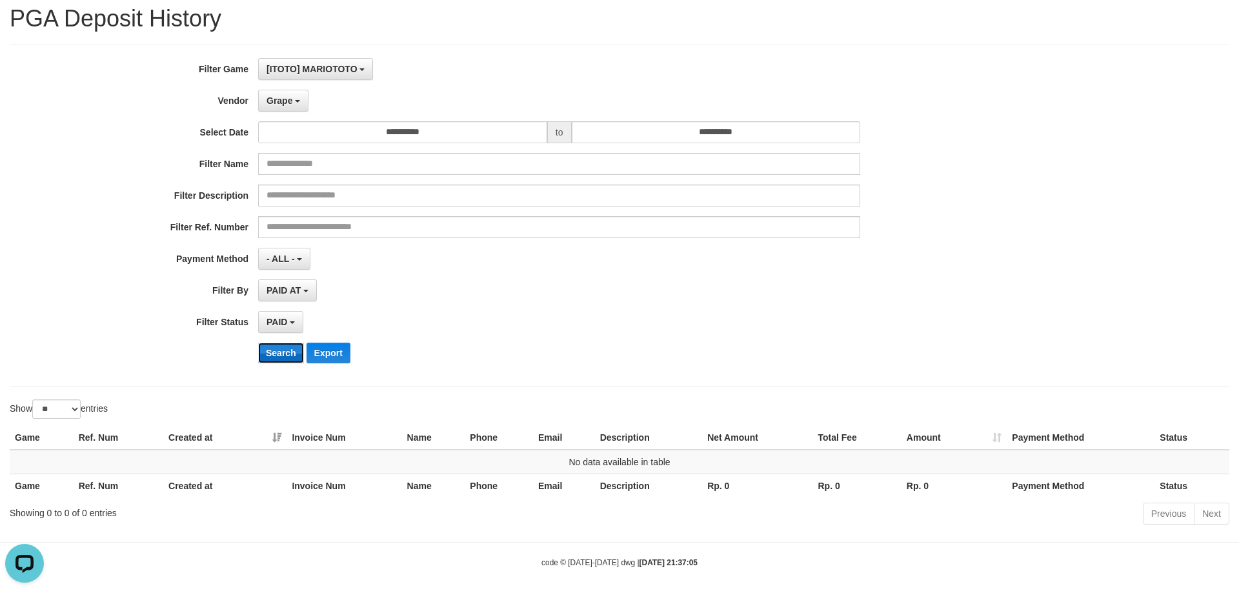
click at [276, 354] on button "Search" at bounding box center [281, 353] width 46 height 21
click at [267, 103] on span "Grape" at bounding box center [280, 101] width 26 height 10
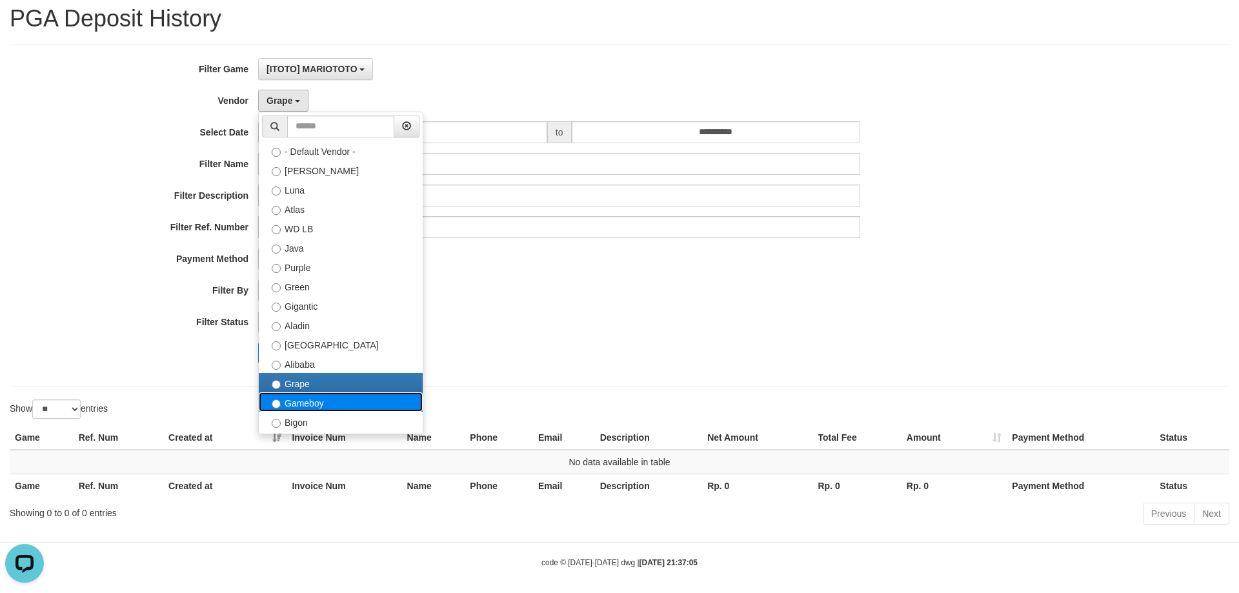
click at [299, 399] on label "Gameboy" at bounding box center [341, 401] width 164 height 19
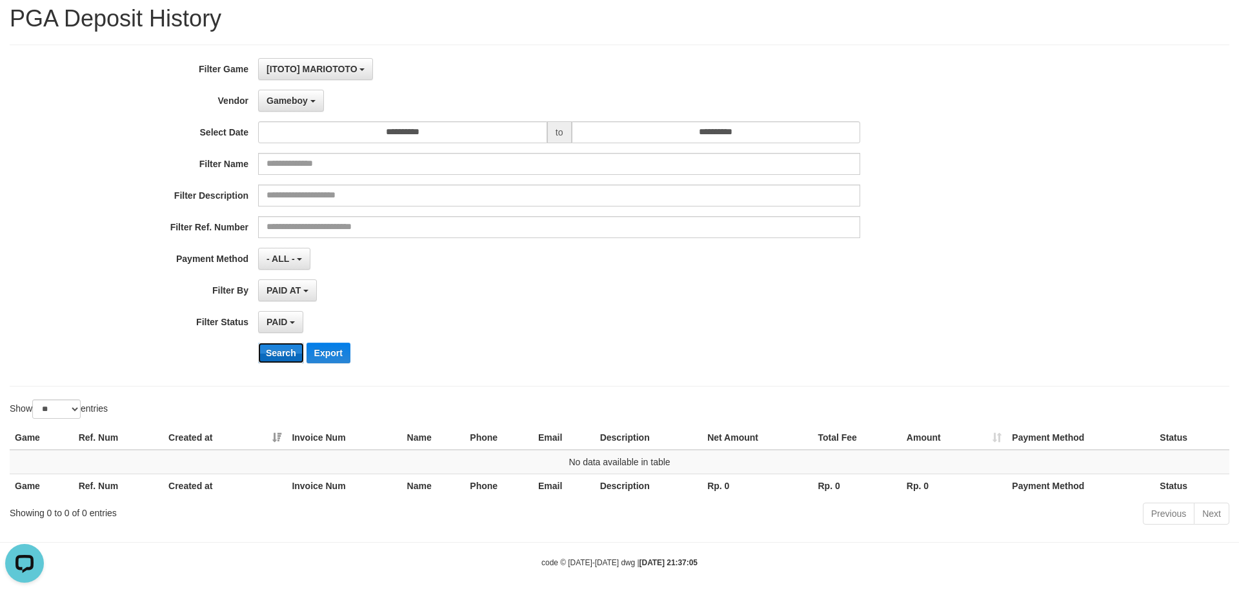
click at [278, 350] on button "Search" at bounding box center [281, 353] width 46 height 21
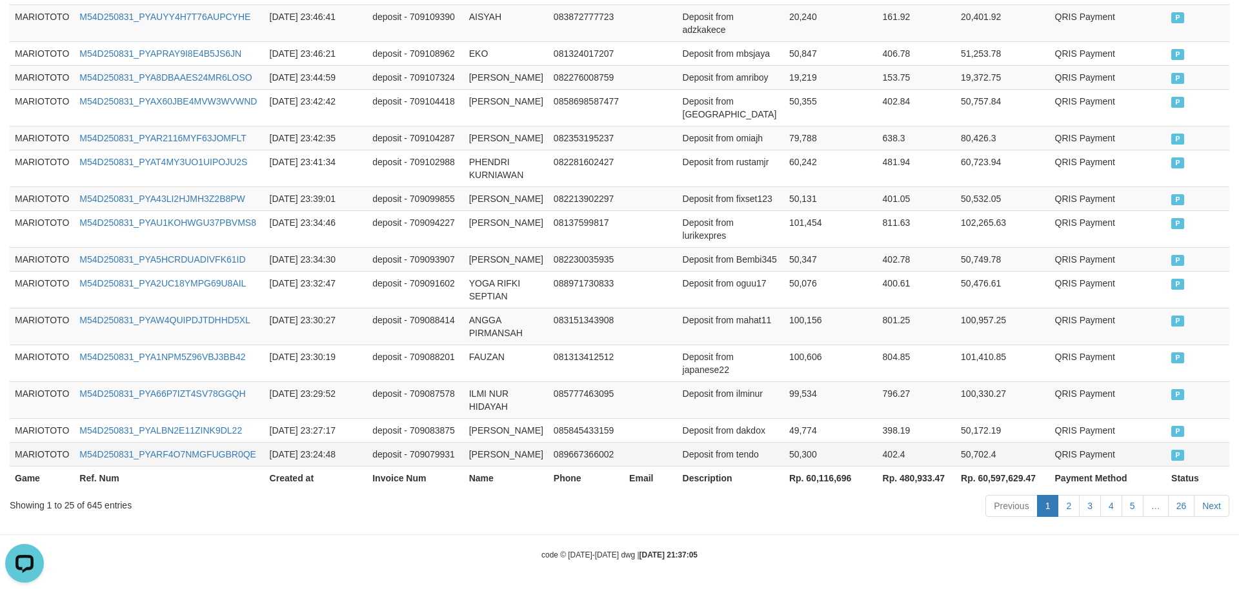
scroll to position [944, 0]
drag, startPoint x: 789, startPoint y: 481, endPoint x: 836, endPoint y: 484, distance: 47.9
click at [836, 484] on th "Rp. 60,116,696" at bounding box center [831, 478] width 94 height 24
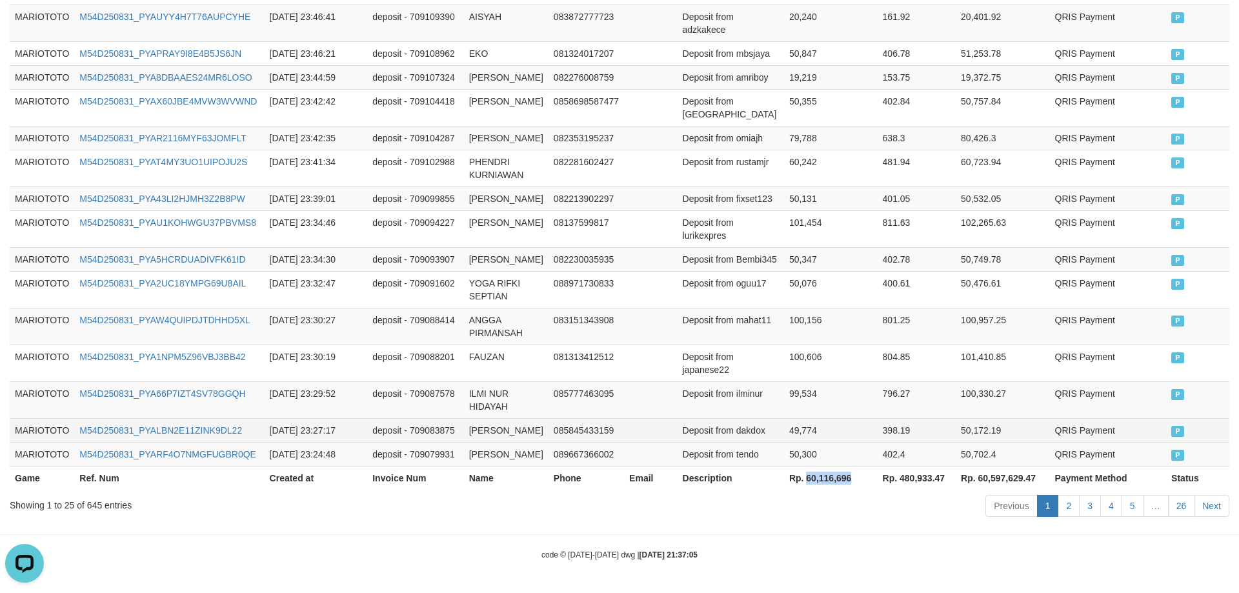
copy th "60,116,696"
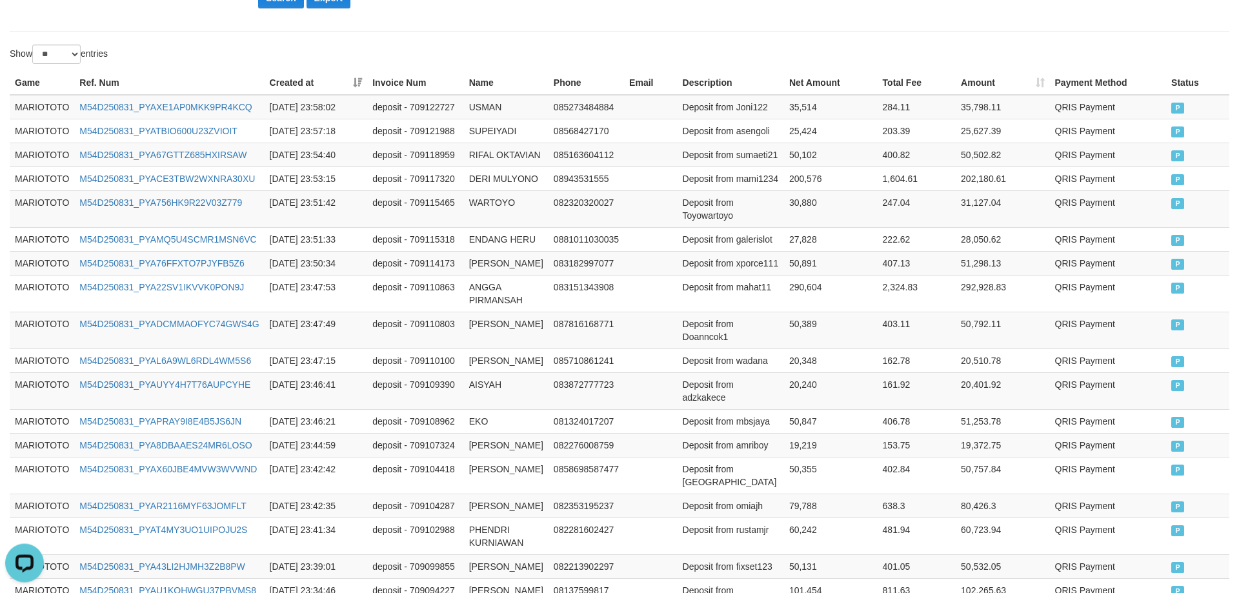
scroll to position [66, 0]
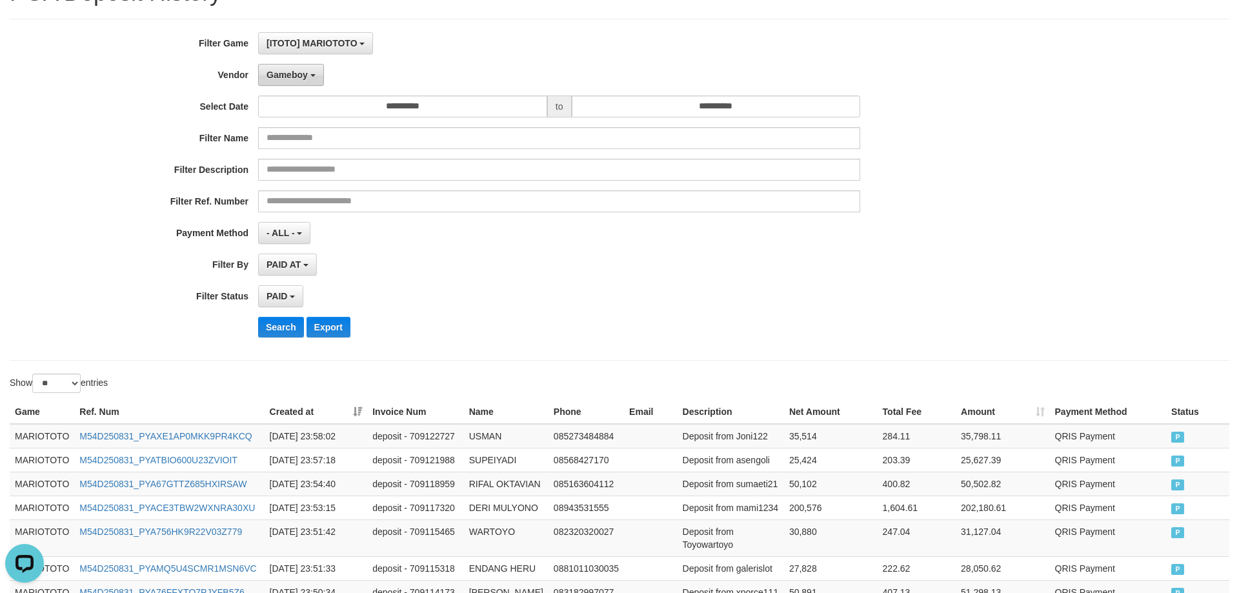
click at [296, 76] on span "Gameboy" at bounding box center [287, 75] width 41 height 10
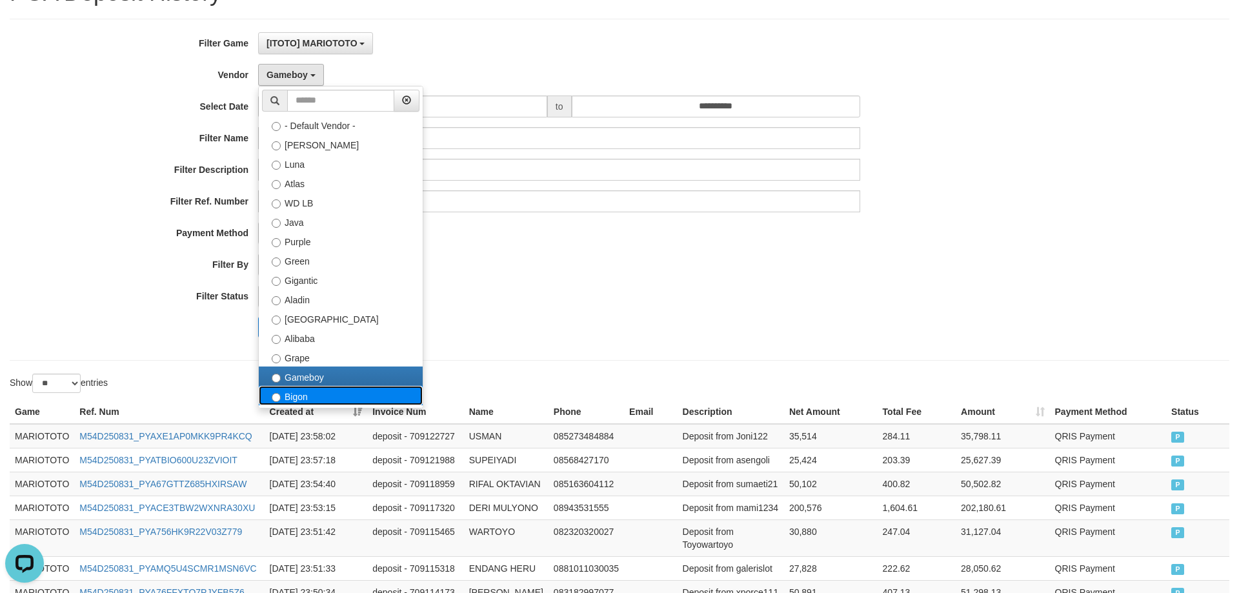
click at [296, 397] on label "Bigon" at bounding box center [341, 395] width 164 height 19
select select "**********"
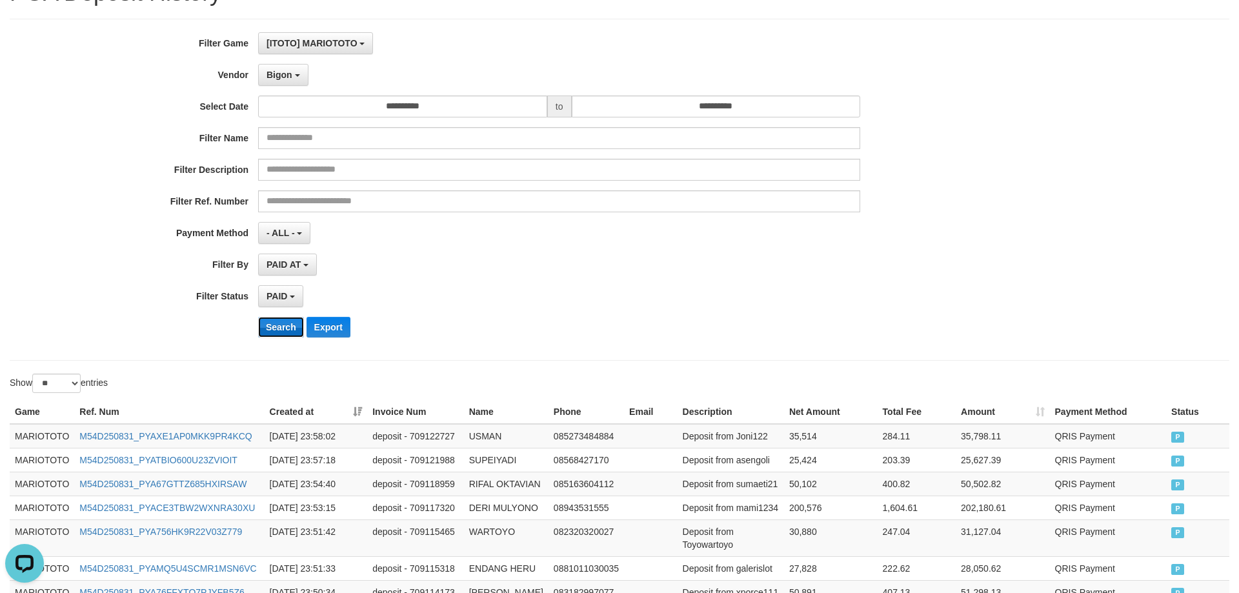
click at [286, 324] on button "Search" at bounding box center [281, 327] width 46 height 21
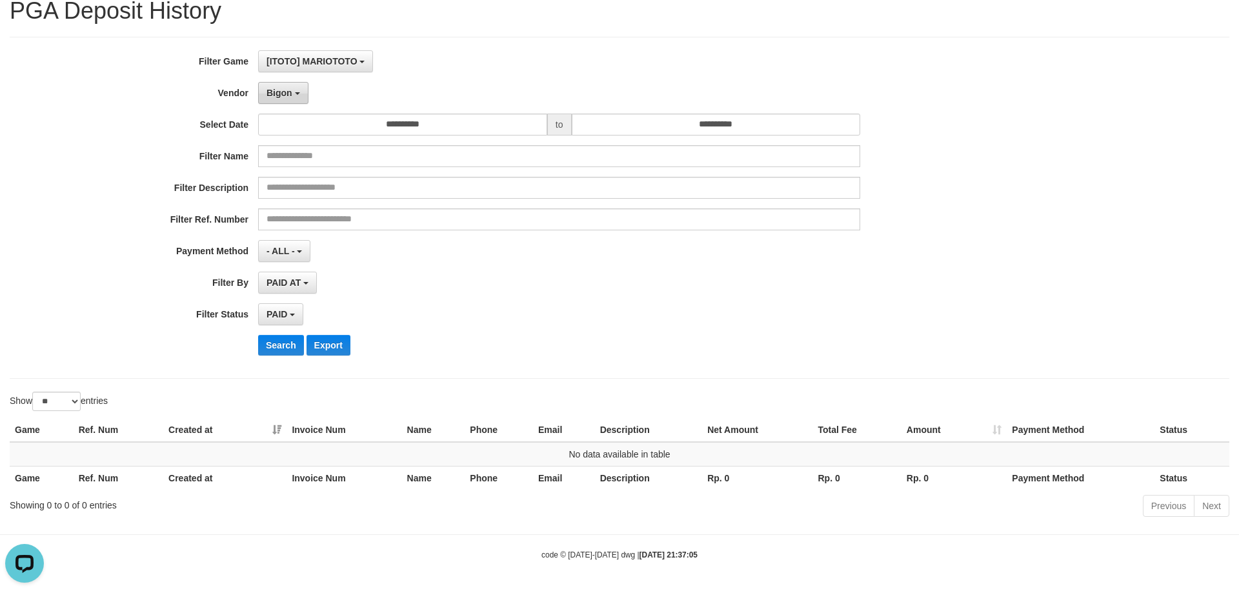
click at [287, 103] on button "Bigon" at bounding box center [283, 93] width 50 height 22
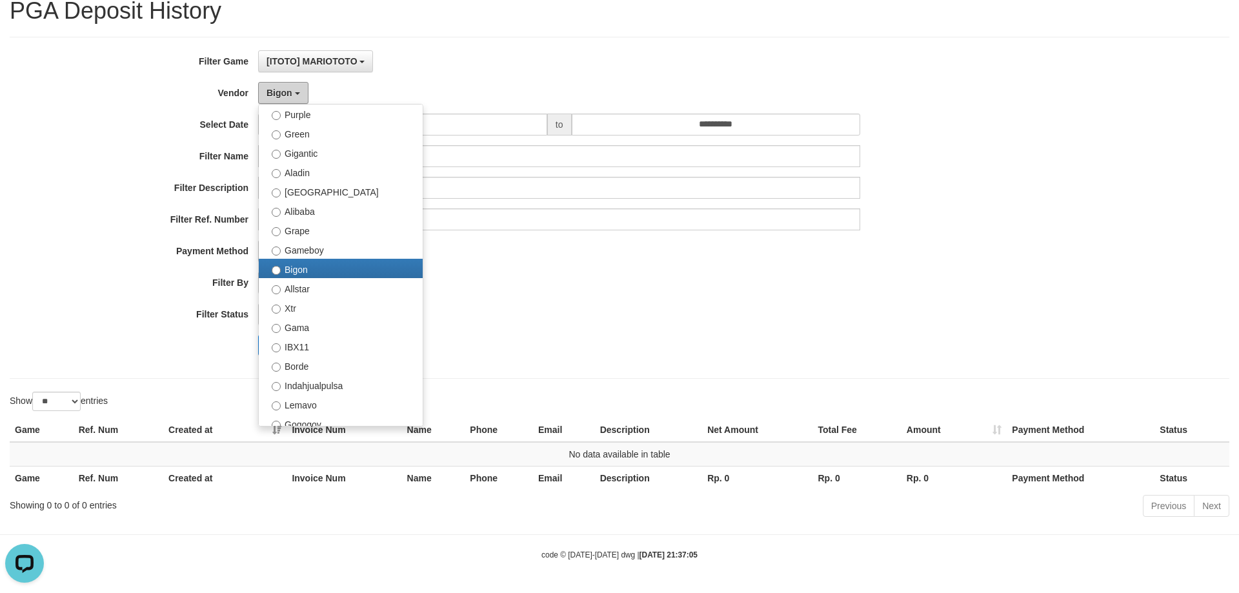
scroll to position [310, 0]
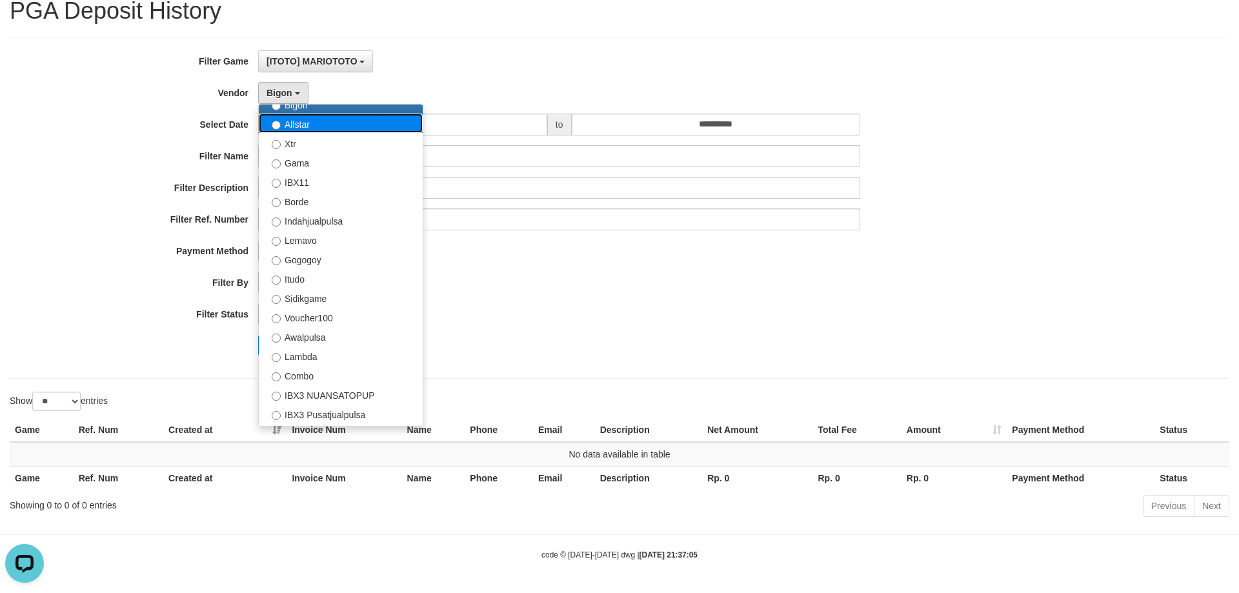
click at [298, 125] on label "Allstar" at bounding box center [341, 123] width 164 height 19
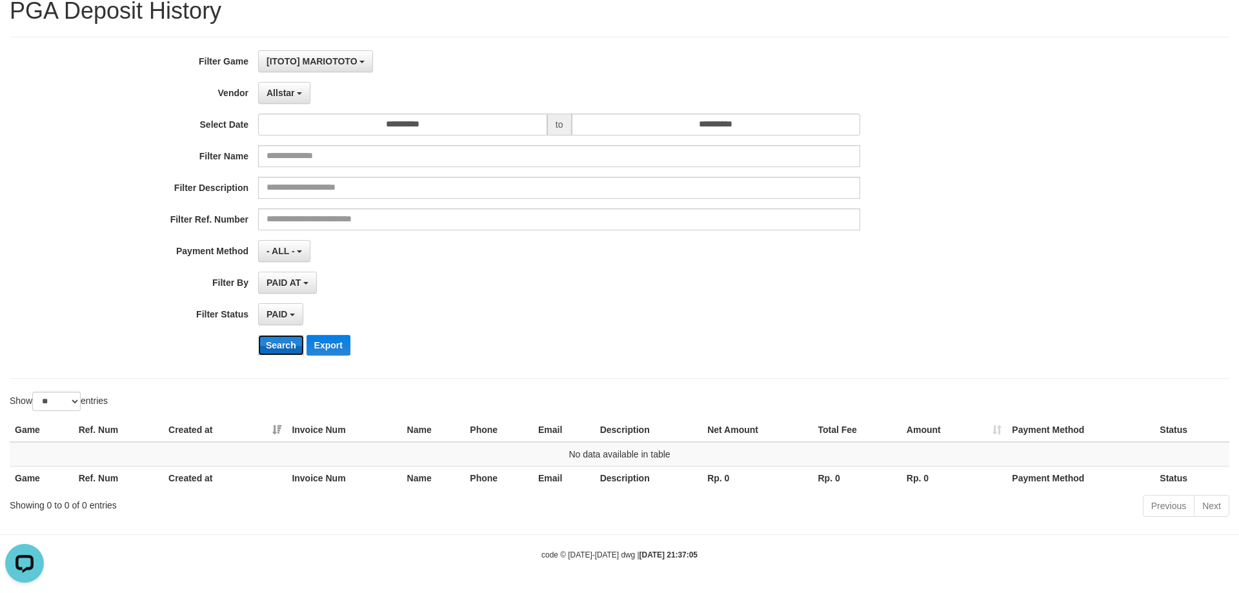
click at [277, 346] on button "Search" at bounding box center [281, 345] width 46 height 21
click at [294, 98] on button "Allstar" at bounding box center [284, 93] width 52 height 22
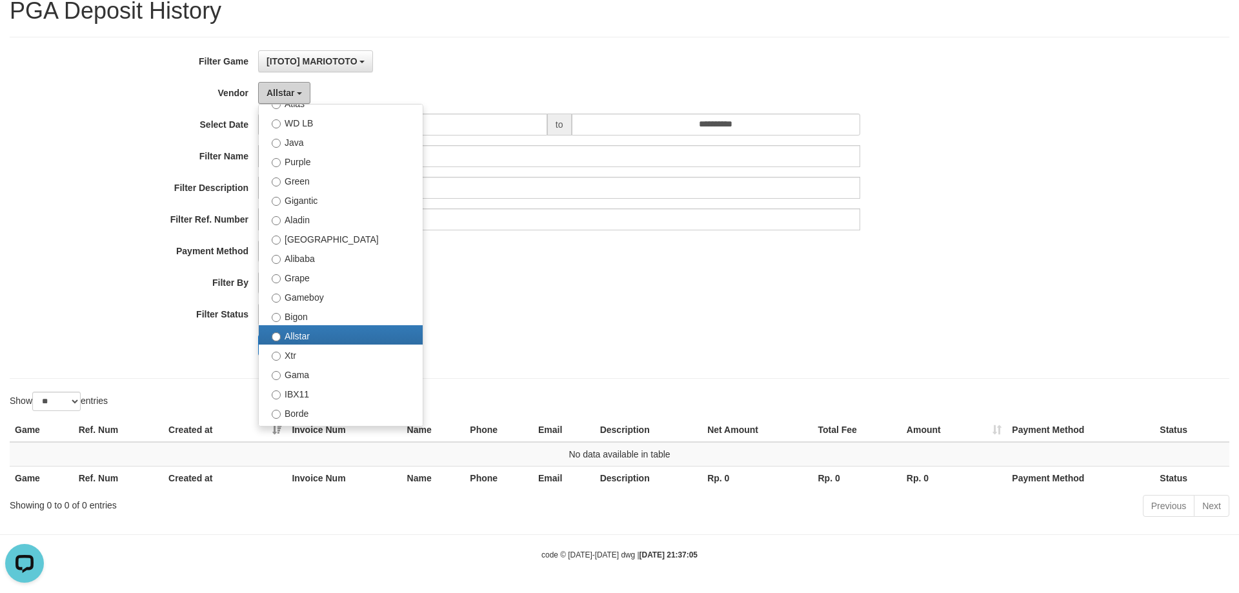
scroll to position [217, 0]
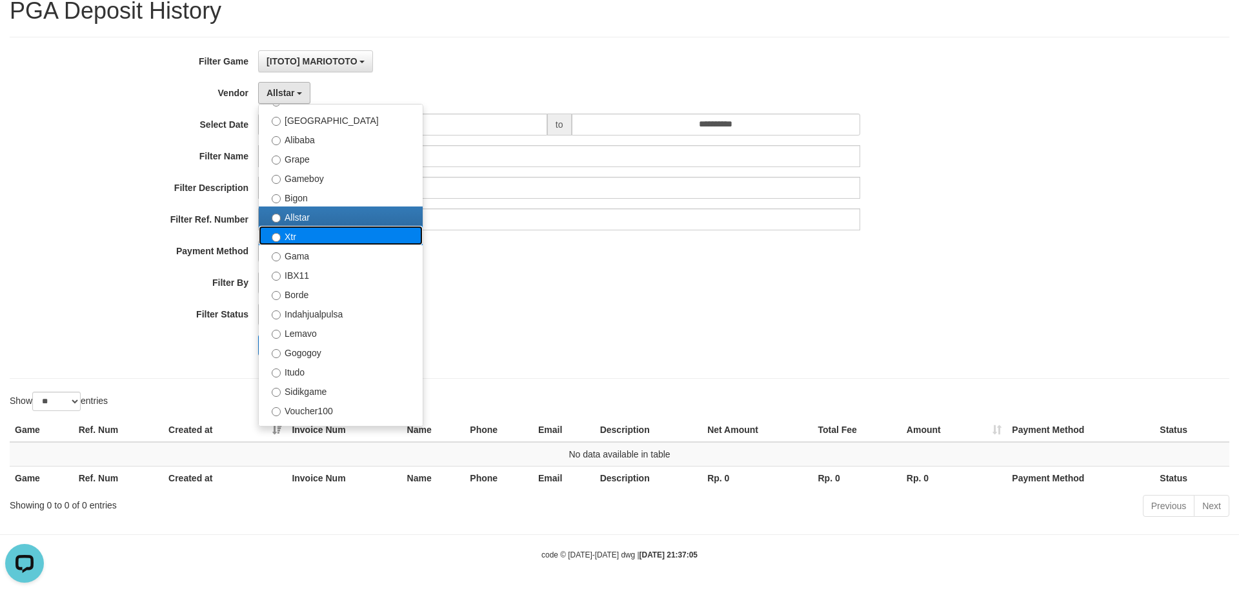
click at [302, 240] on label "Xtr" at bounding box center [341, 235] width 164 height 19
select select "**********"
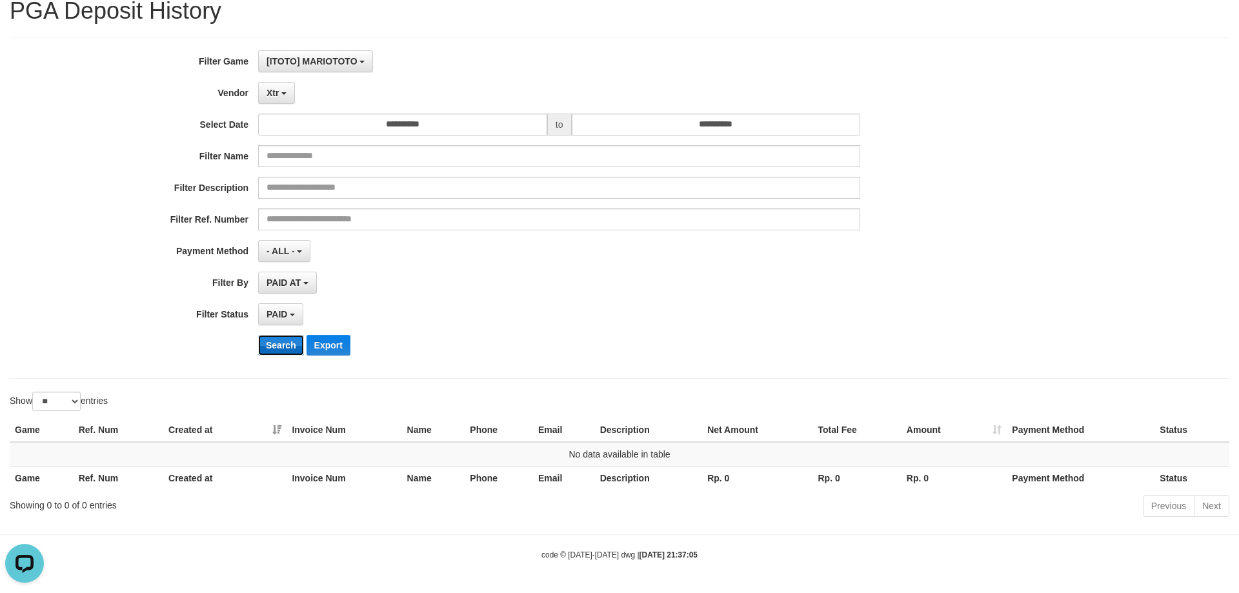
click at [285, 353] on button "Search" at bounding box center [281, 345] width 46 height 21
click at [281, 88] on button "Xtr" at bounding box center [276, 93] width 37 height 22
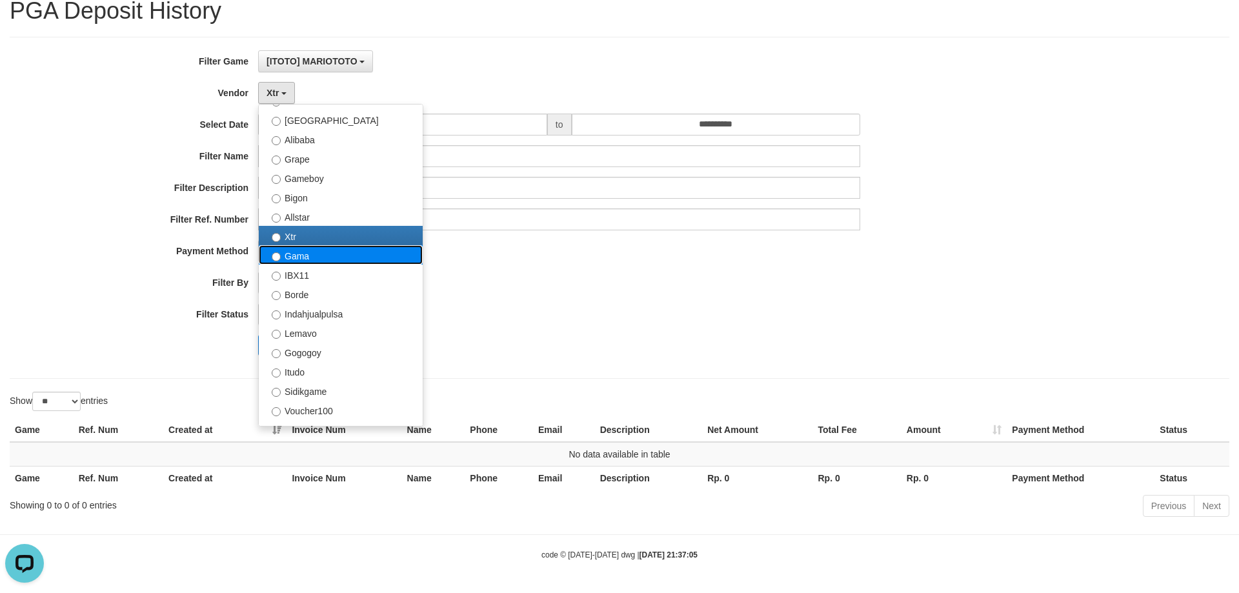
click at [305, 261] on label "Gama" at bounding box center [341, 254] width 164 height 19
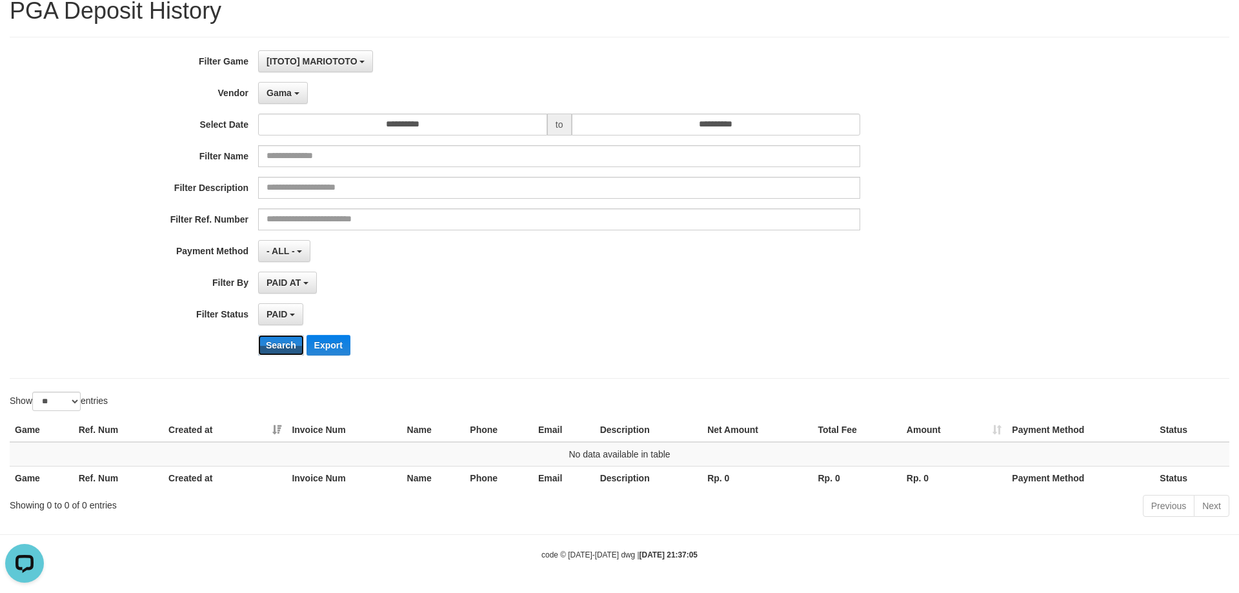
drag, startPoint x: 282, startPoint y: 351, endPoint x: 305, endPoint y: 267, distance: 86.9
click at [282, 350] on button "Search" at bounding box center [281, 345] width 46 height 21
click at [276, 101] on button "Gama" at bounding box center [283, 93] width 50 height 22
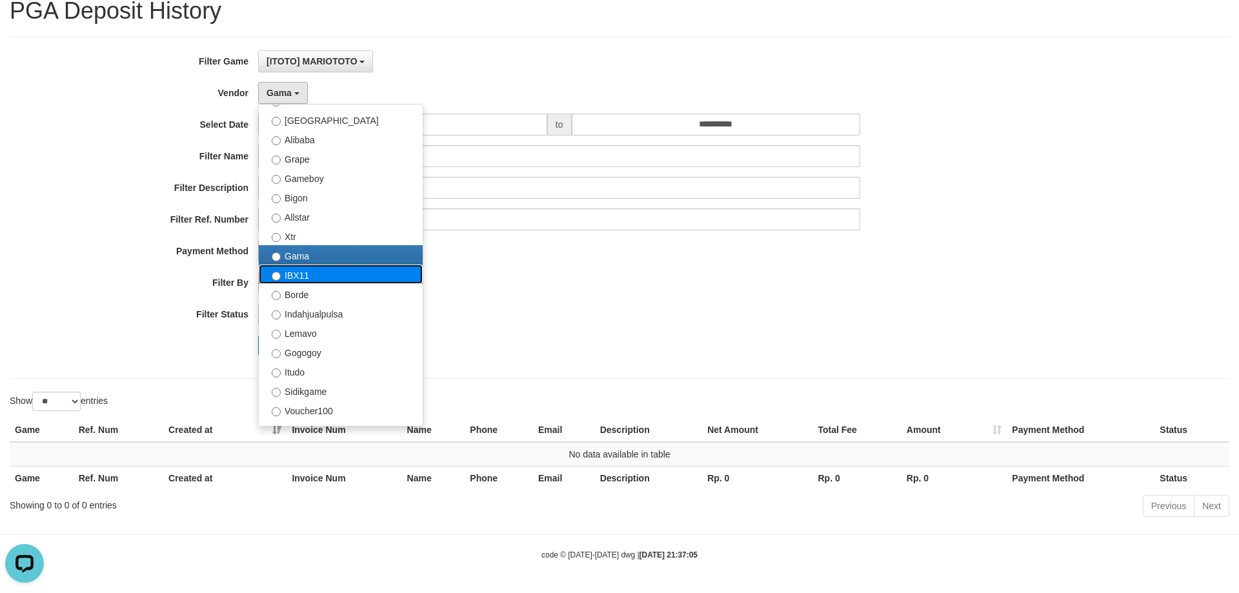
click at [288, 275] on label "IBX11" at bounding box center [341, 274] width 164 height 19
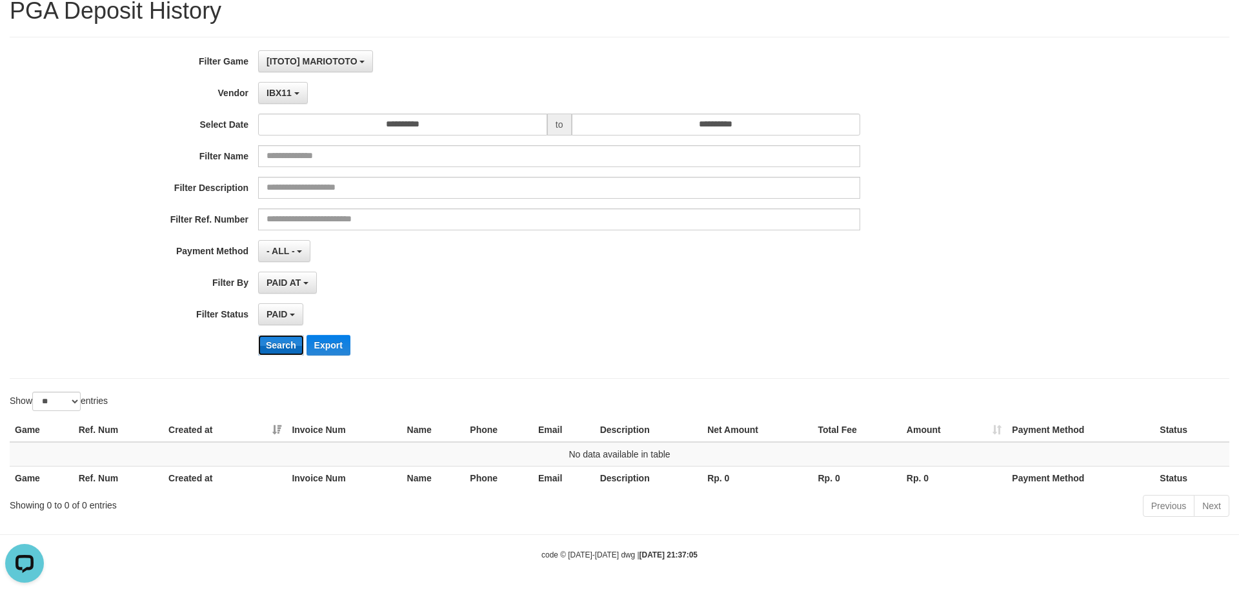
click at [281, 339] on button "Search" at bounding box center [281, 345] width 46 height 21
click at [293, 99] on button "IBX11" at bounding box center [283, 93] width 50 height 22
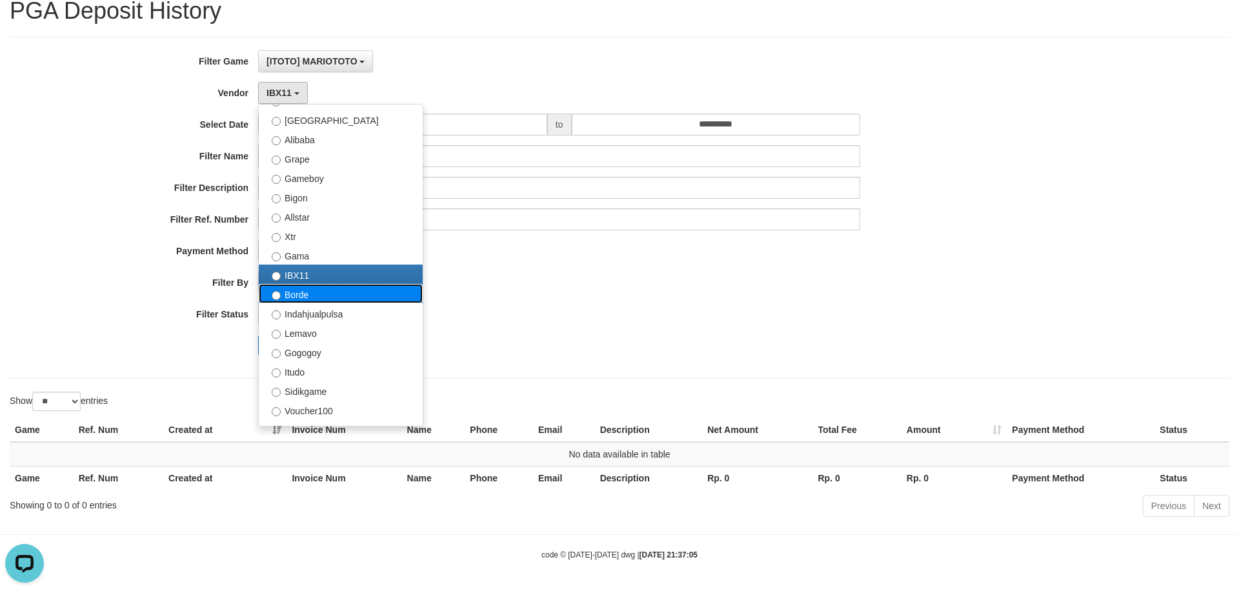
click at [293, 297] on label "Borde" at bounding box center [341, 293] width 164 height 19
select select "**********"
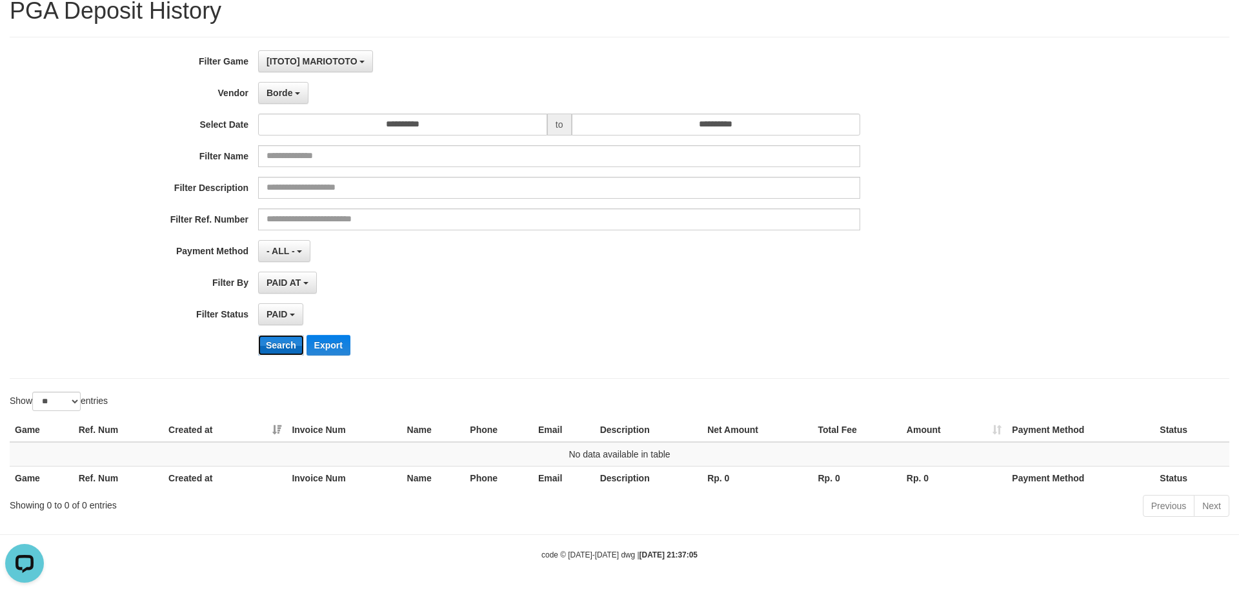
click at [283, 343] on button "Search" at bounding box center [281, 345] width 46 height 21
click at [279, 100] on button "Borde" at bounding box center [283, 93] width 50 height 22
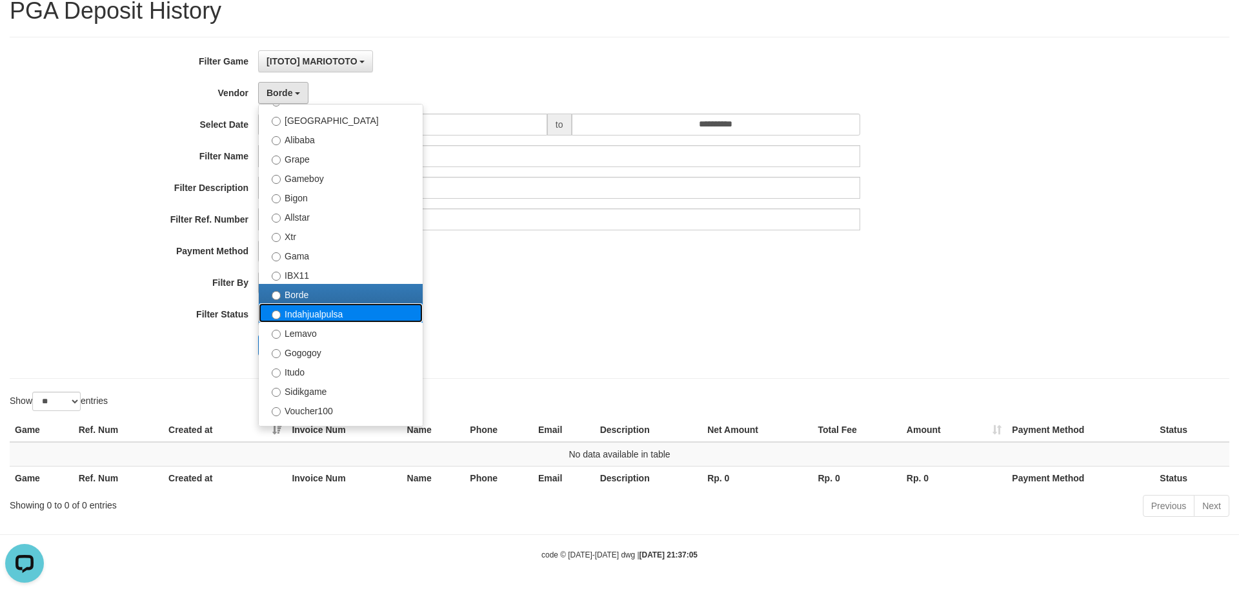
click at [302, 316] on label "Indahjualpulsa" at bounding box center [341, 312] width 164 height 19
select select "**********"
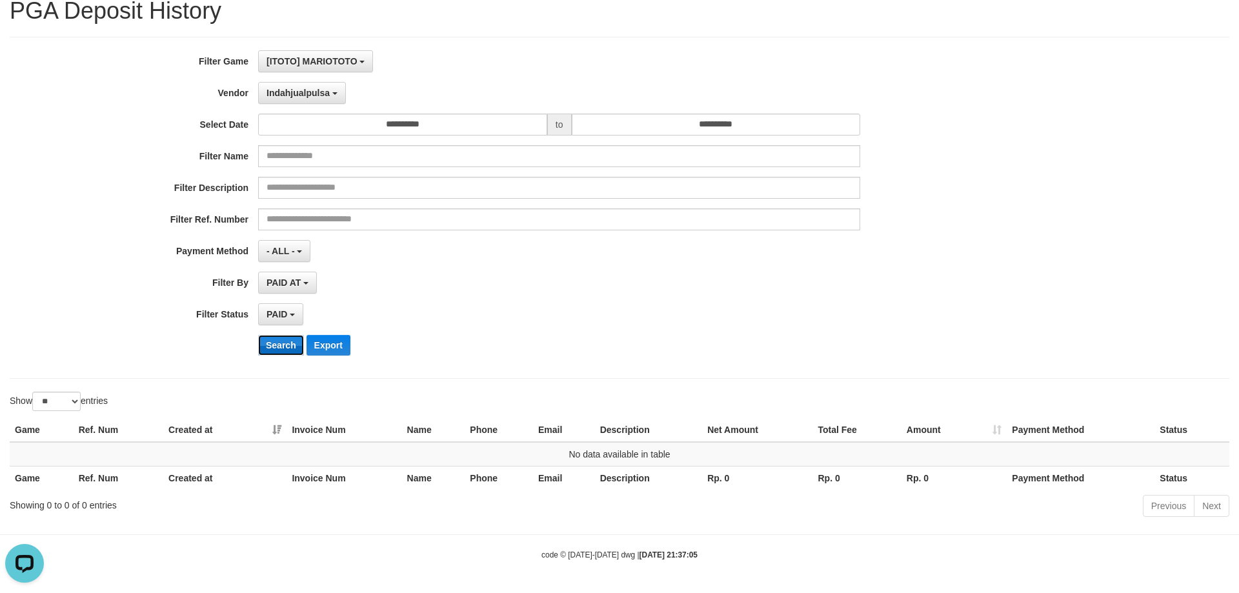
click at [278, 343] on button "Search" at bounding box center [281, 345] width 46 height 21
click at [291, 99] on button "Indahjualpulsa" at bounding box center [302, 93] width 88 height 22
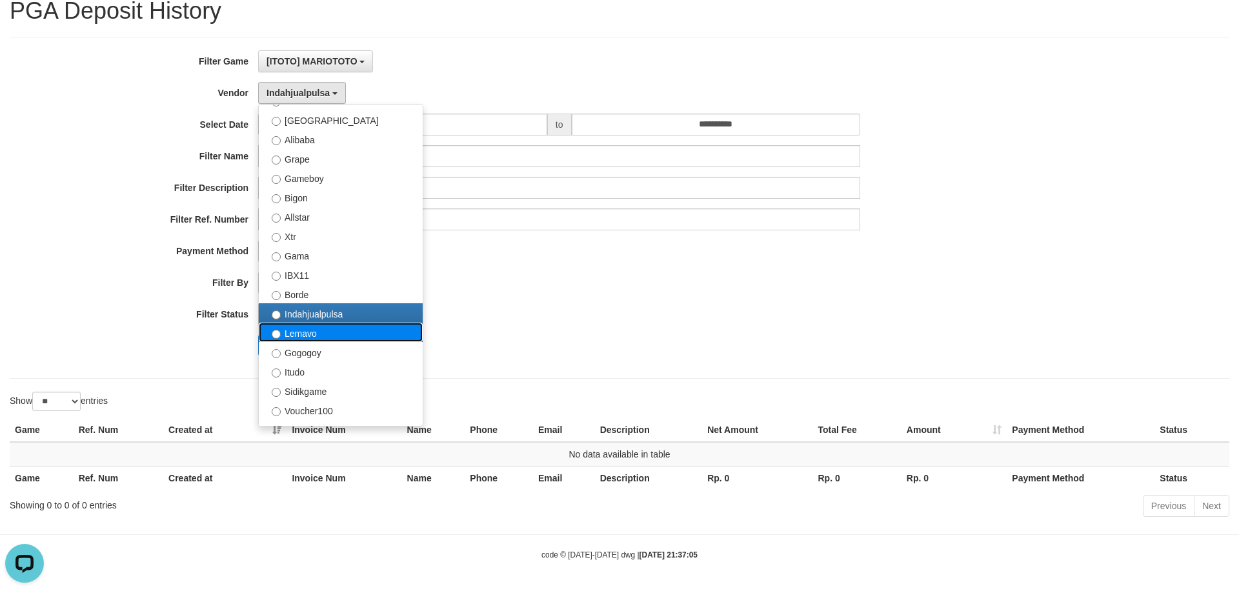
click at [294, 332] on label "Lemavo" at bounding box center [341, 332] width 164 height 19
select select "**********"
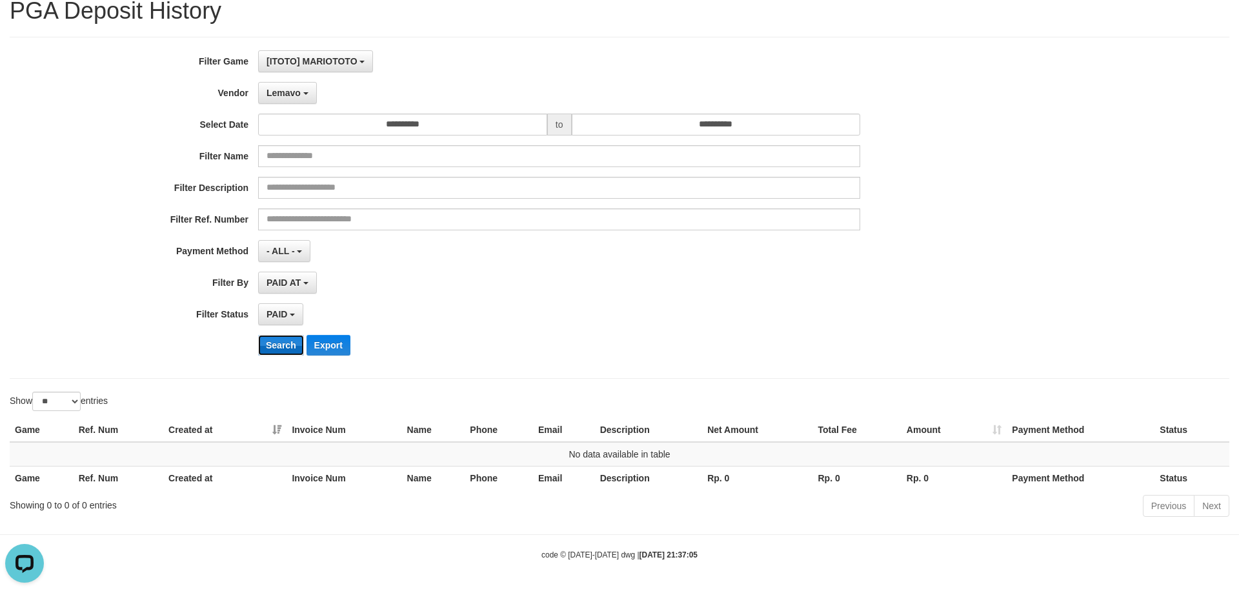
click at [287, 347] on button "Search" at bounding box center [281, 345] width 46 height 21
click at [279, 79] on div "**********" at bounding box center [516, 207] width 1033 height 315
click at [284, 93] on span "Lemavo" at bounding box center [284, 93] width 34 height 10
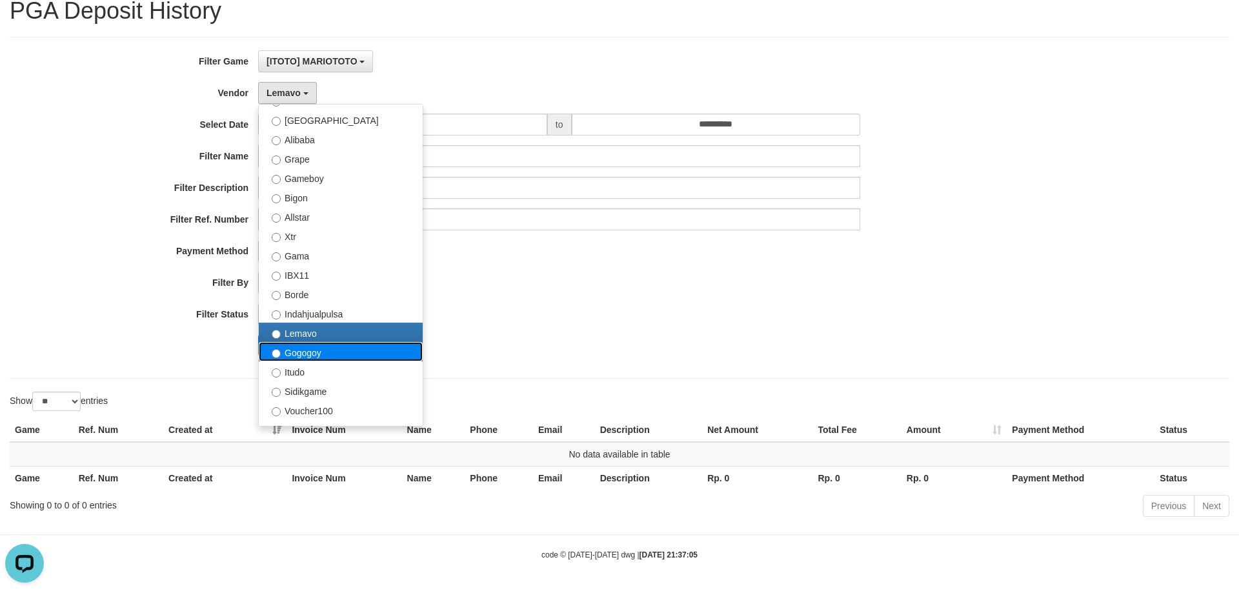
click at [297, 355] on label "Gogogoy" at bounding box center [341, 351] width 164 height 19
select select "**********"
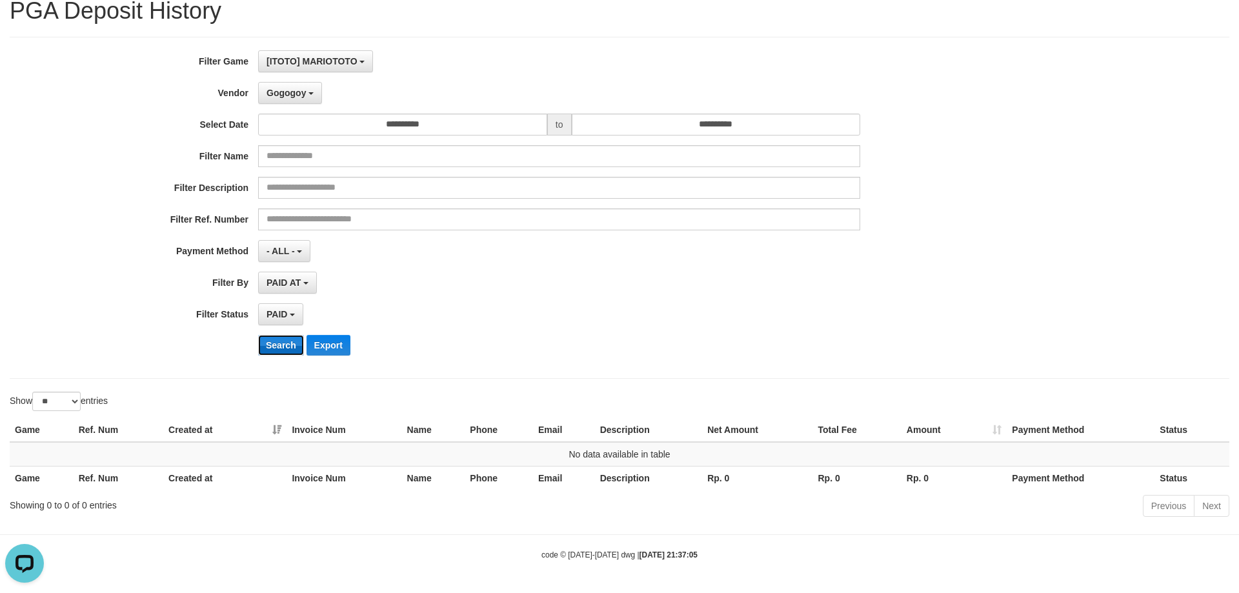
click at [286, 344] on button "Search" at bounding box center [281, 345] width 46 height 21
click at [290, 97] on span "Gogogoy" at bounding box center [286, 93] width 39 height 10
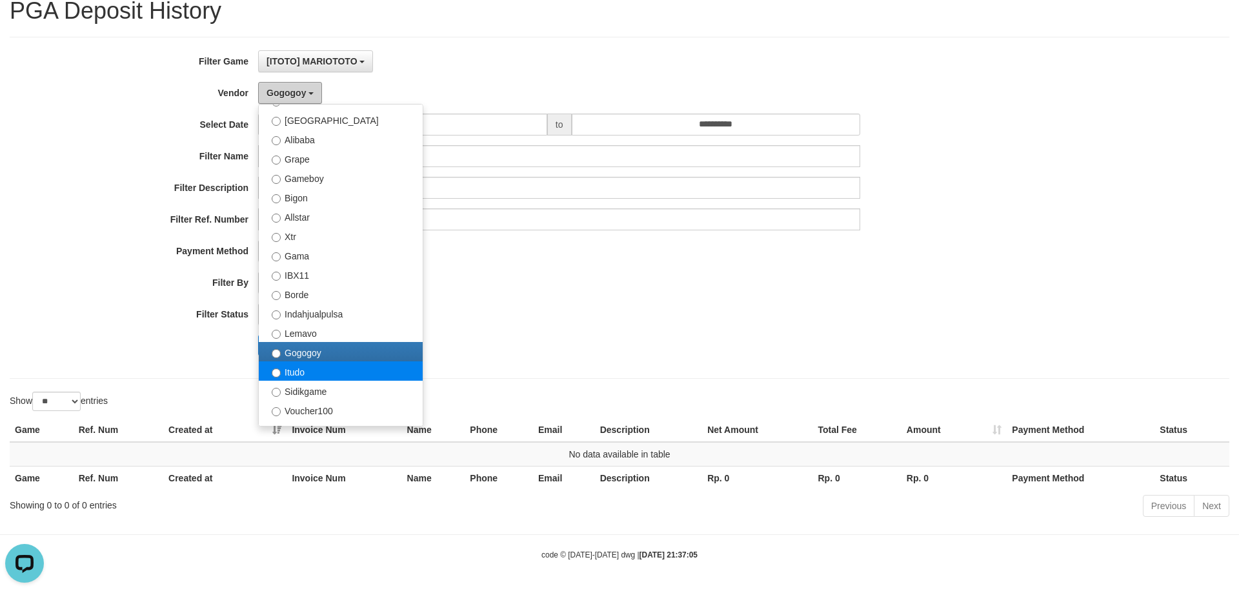
scroll to position [320, 0]
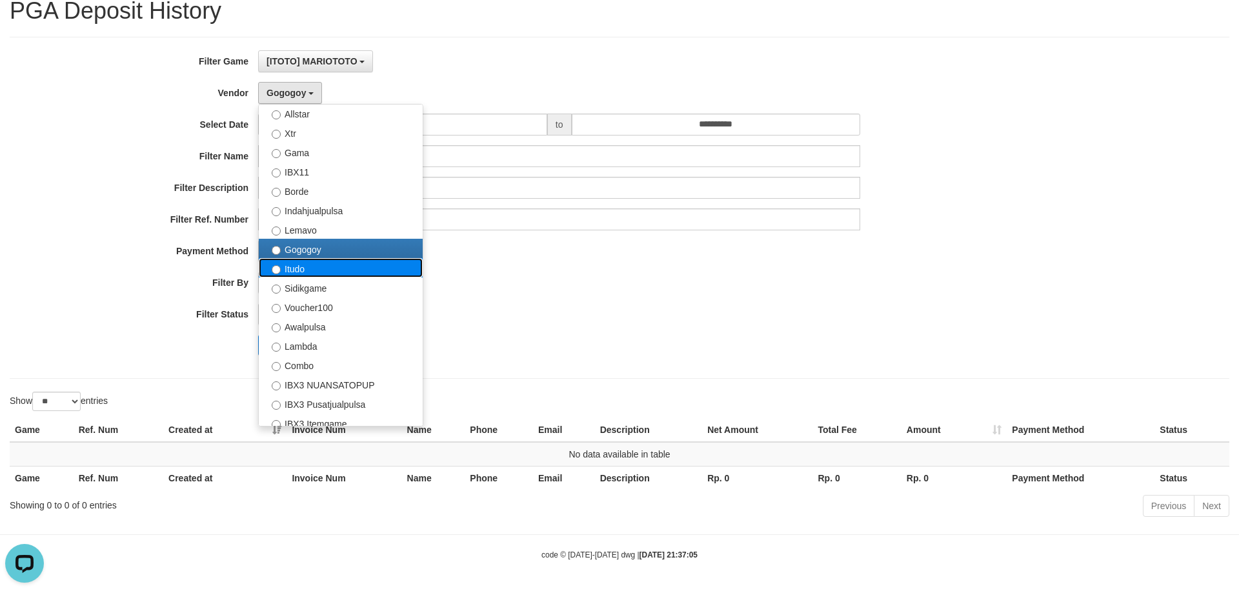
click at [302, 276] on label "Itudo" at bounding box center [341, 267] width 164 height 19
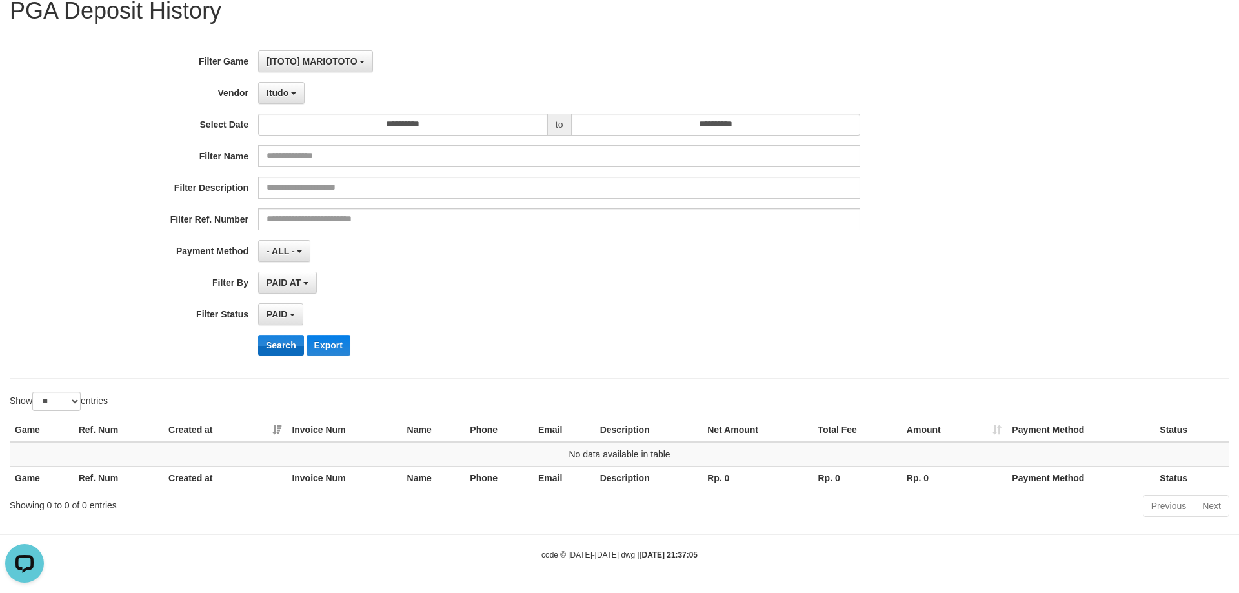
drag, startPoint x: 287, startPoint y: 356, endPoint x: 280, endPoint y: 344, distance: 13.6
click at [287, 356] on div "**********" at bounding box center [516, 207] width 1033 height 315
click at [280, 343] on button "Search" at bounding box center [281, 345] width 46 height 21
click at [287, 106] on div "**********" at bounding box center [516, 207] width 1033 height 315
click at [287, 103] on button "Itudo" at bounding box center [281, 93] width 46 height 22
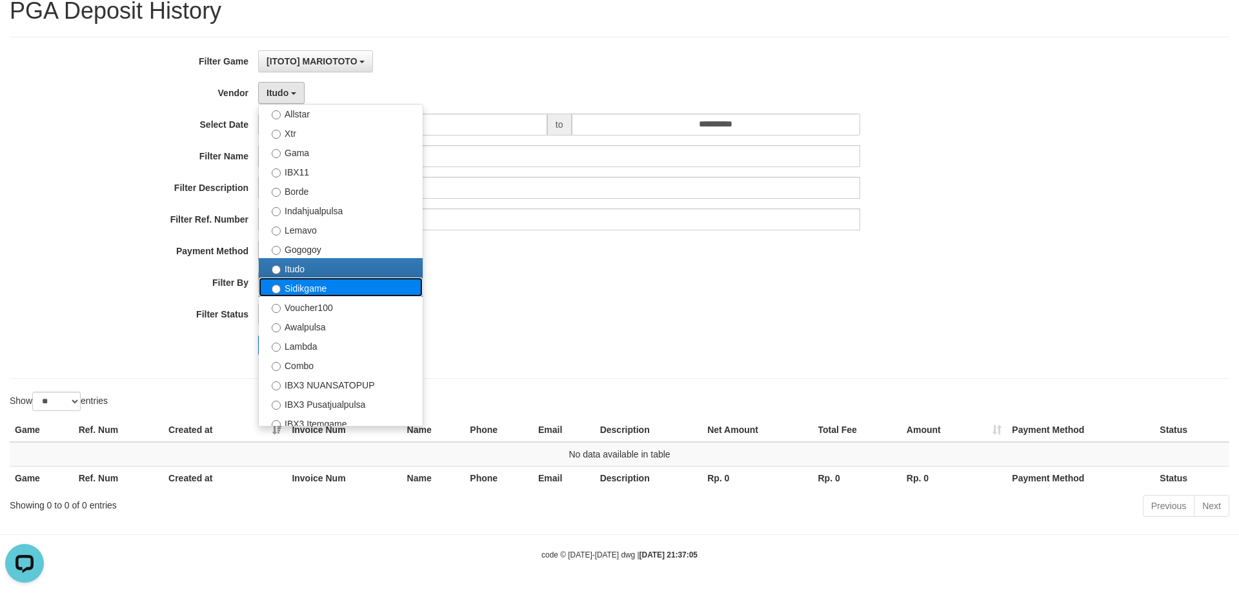
click at [313, 281] on label "Sidikgame" at bounding box center [341, 286] width 164 height 19
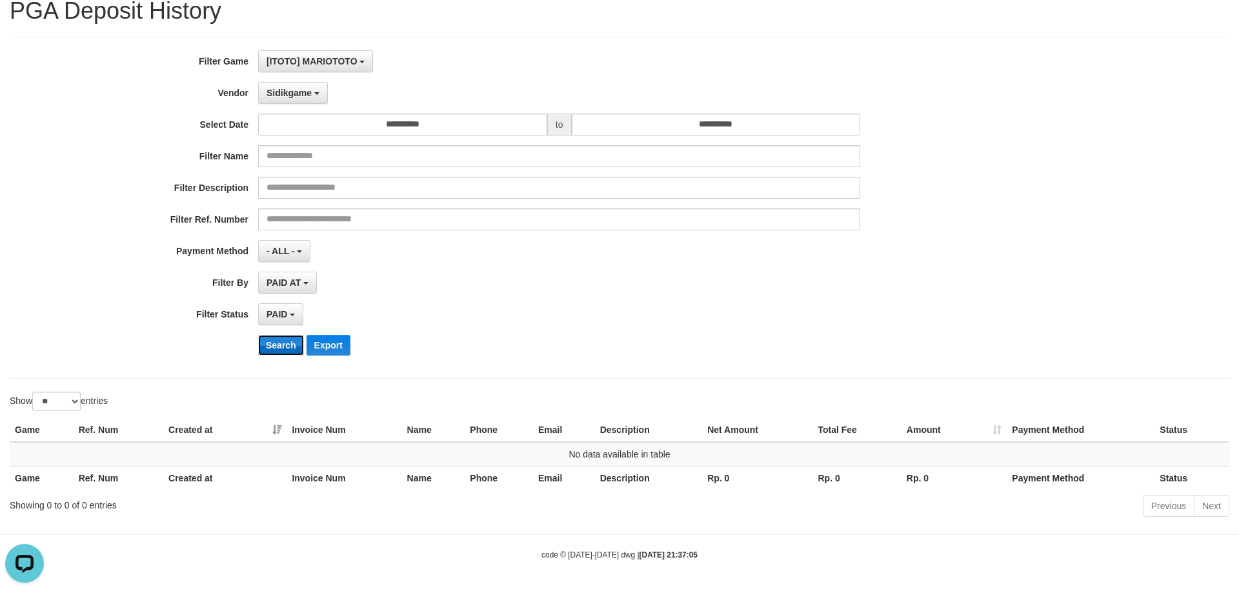
click at [279, 345] on button "Search" at bounding box center [281, 345] width 46 height 21
click at [303, 89] on span "Sidikgame" at bounding box center [289, 93] width 45 height 10
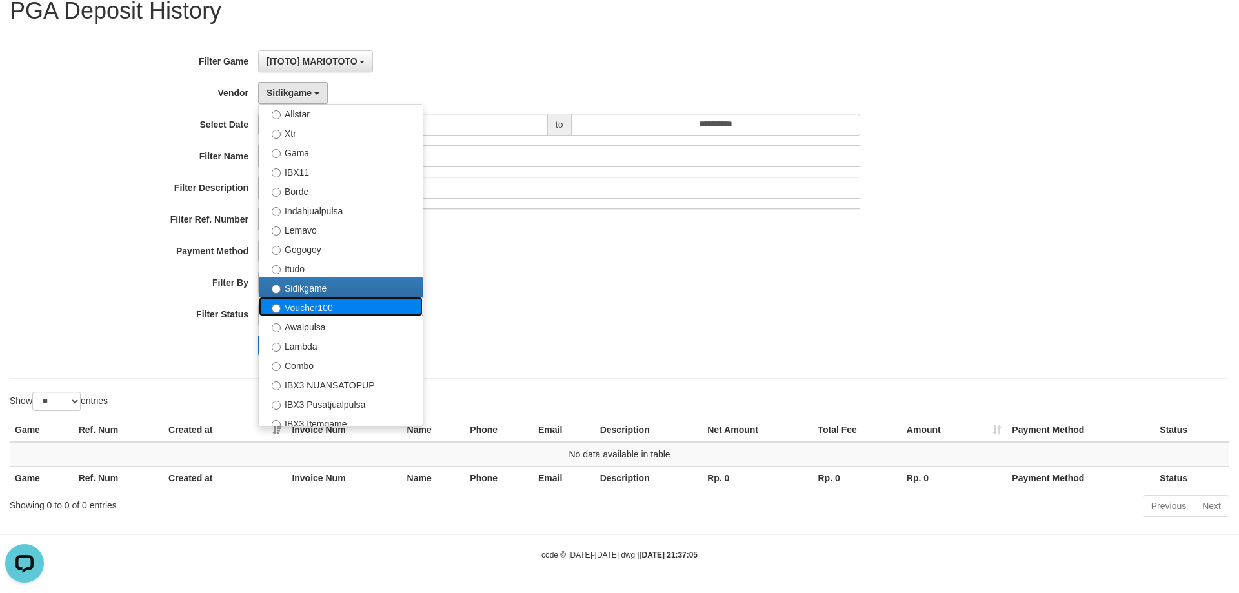
click at [306, 310] on label "Voucher100" at bounding box center [341, 306] width 164 height 19
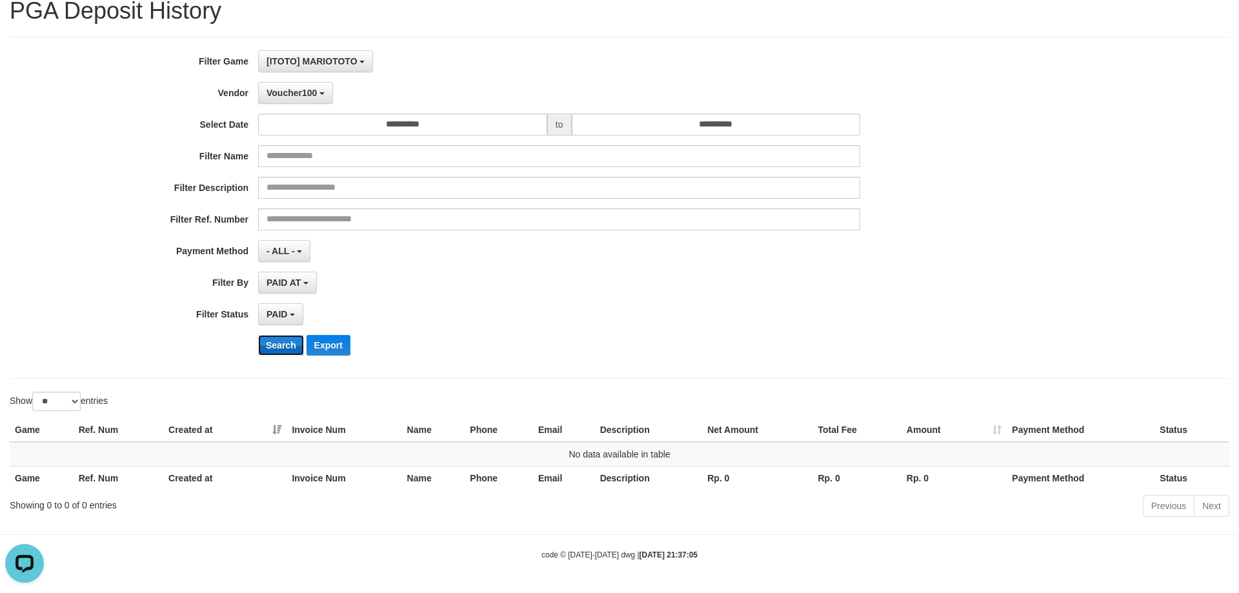
click at [279, 338] on button "Search" at bounding box center [281, 345] width 46 height 21
click at [290, 93] on span "Voucher100" at bounding box center [292, 93] width 50 height 10
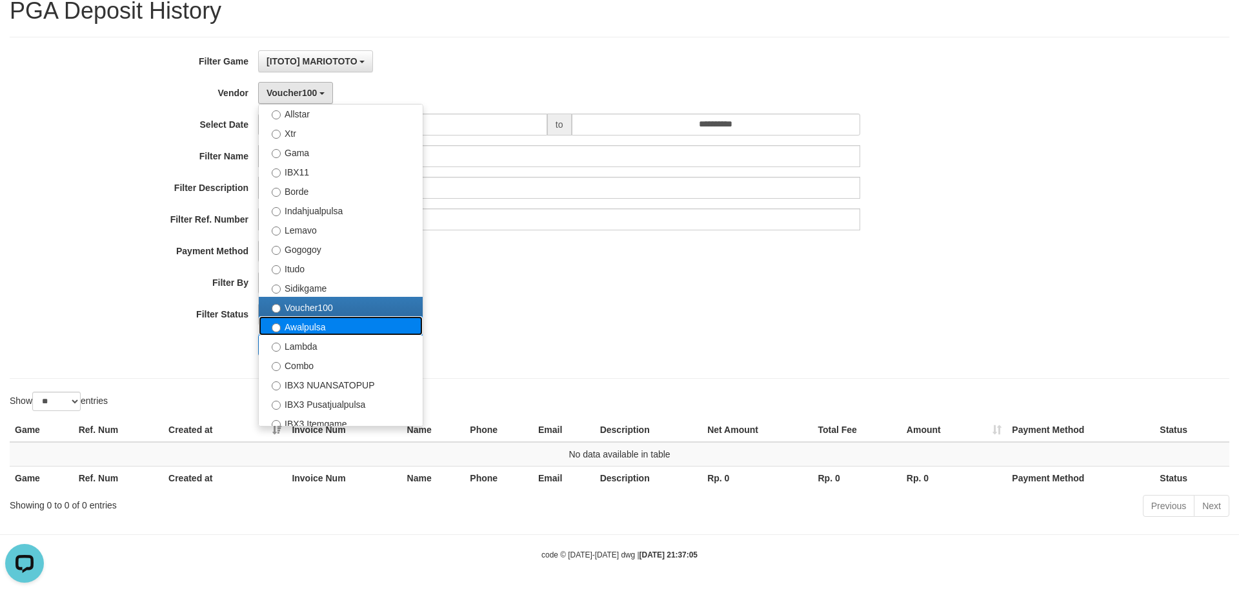
click at [299, 329] on label "Awalpulsa" at bounding box center [341, 325] width 164 height 19
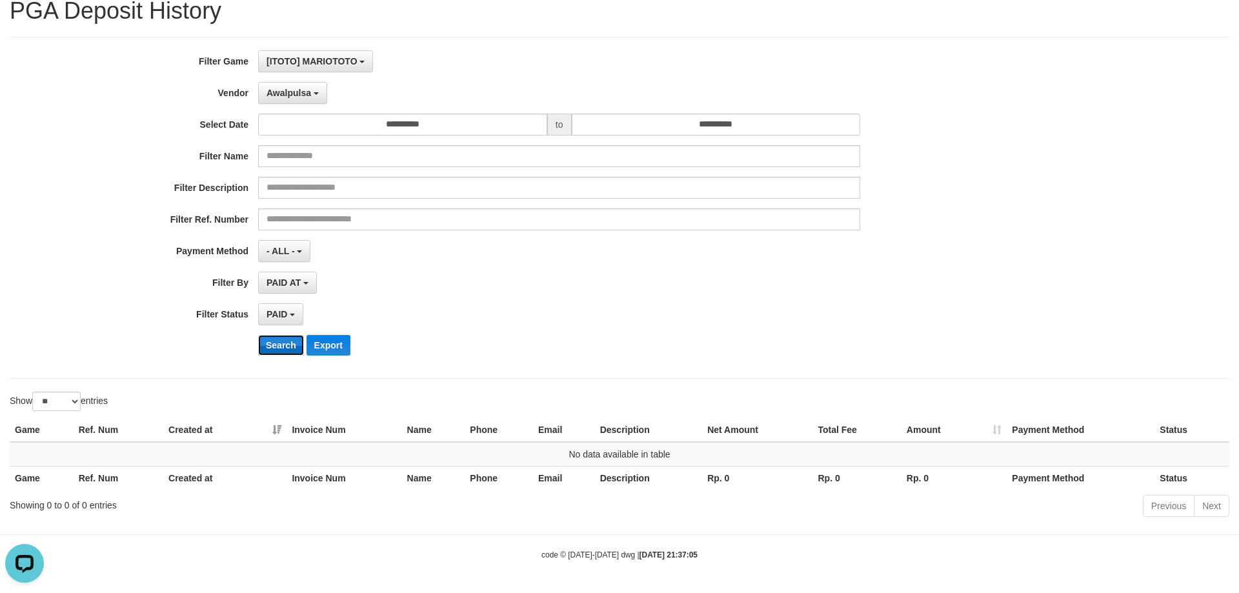
click at [277, 354] on button "Search" at bounding box center [281, 345] width 46 height 21
click at [288, 102] on div "**********" at bounding box center [516, 207] width 1033 height 315
click at [290, 99] on button "Awalpulsa" at bounding box center [292, 93] width 69 height 22
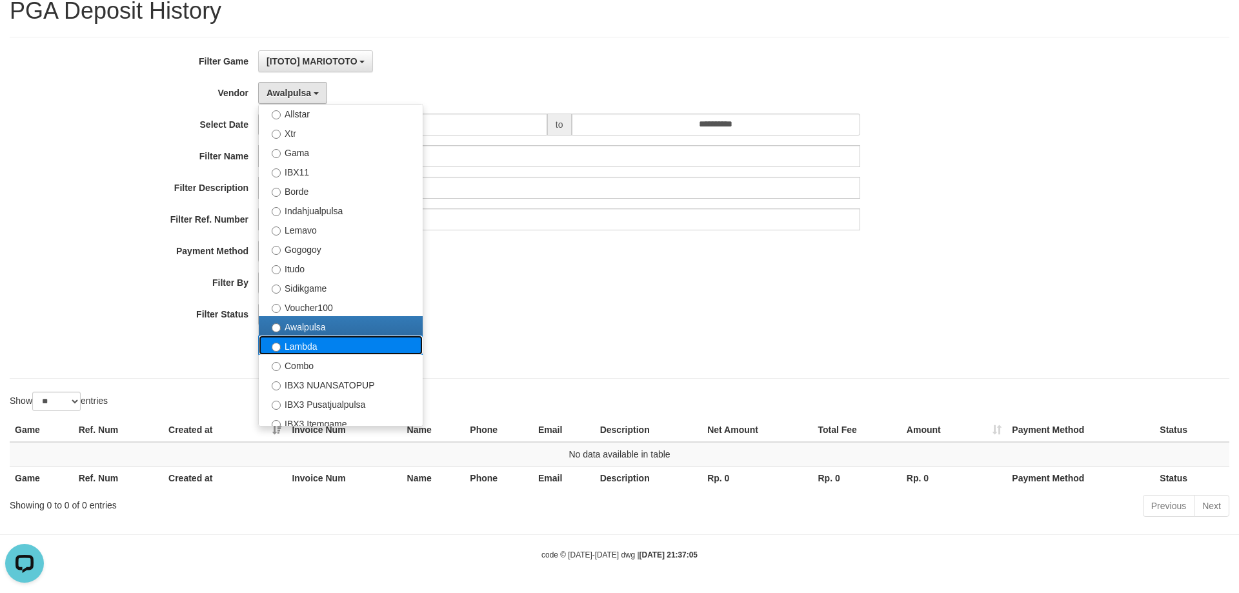
click at [293, 349] on label "Lambda" at bounding box center [341, 345] width 164 height 19
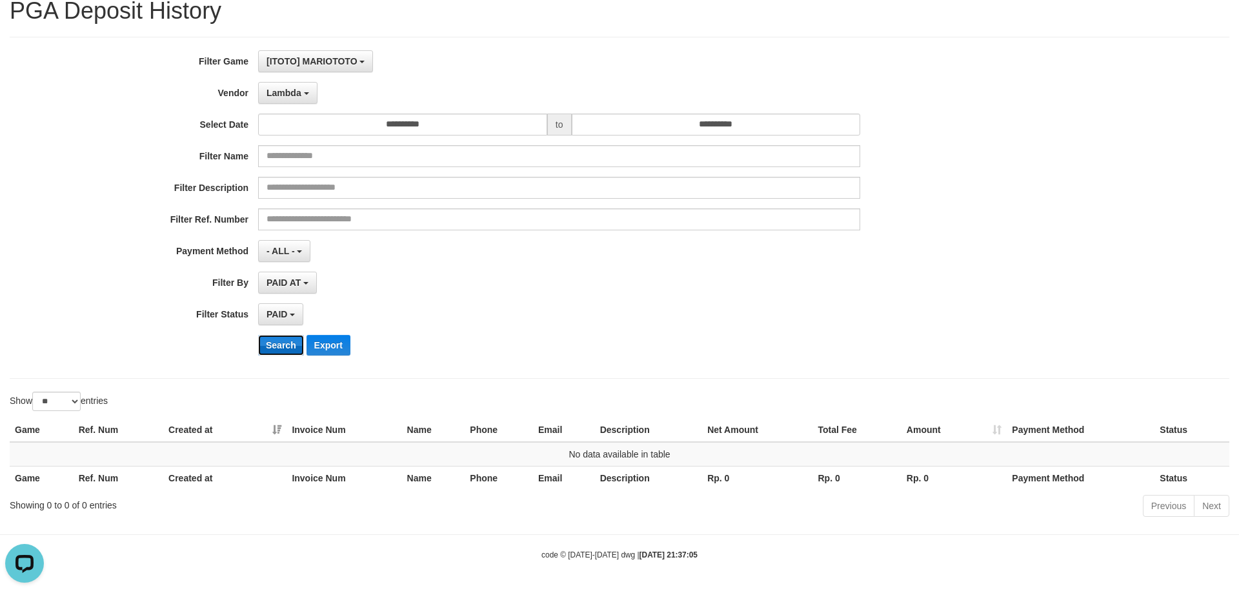
click at [284, 343] on button "Search" at bounding box center [281, 345] width 46 height 21
click at [286, 90] on span "Lambda" at bounding box center [284, 93] width 35 height 10
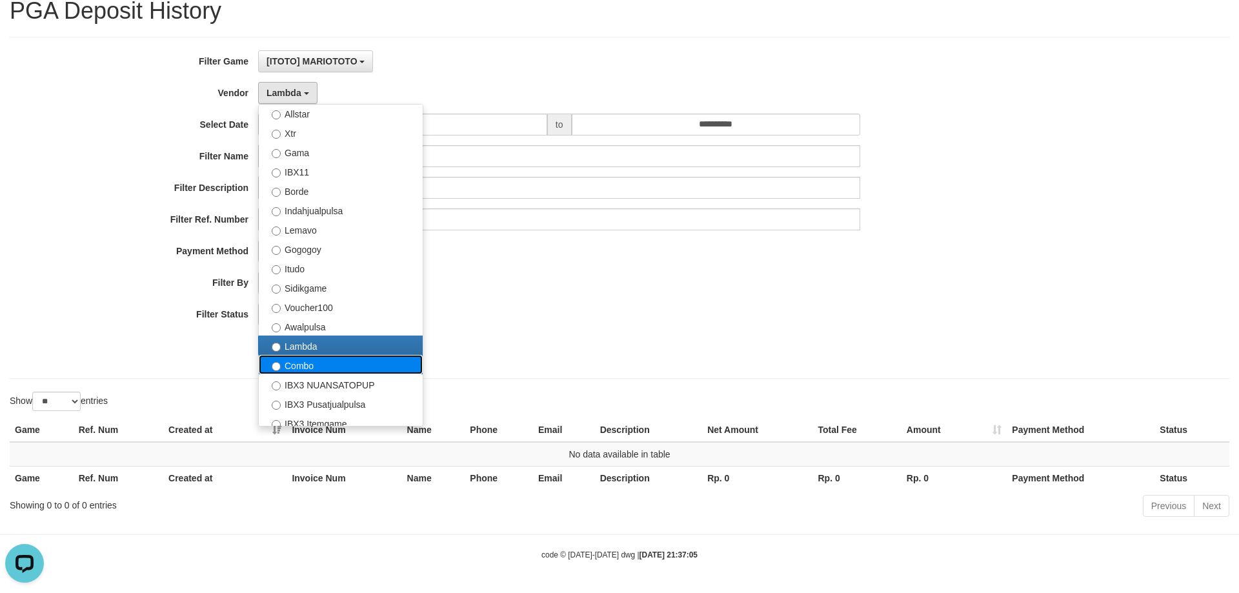
click at [303, 365] on label "Combo" at bounding box center [341, 364] width 164 height 19
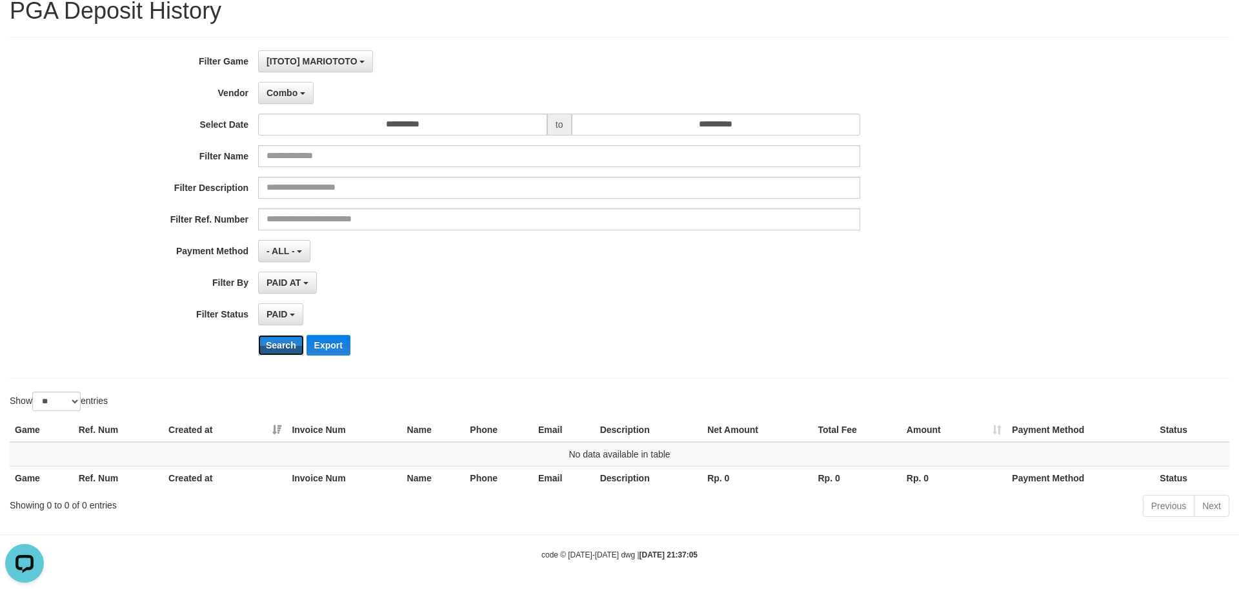
drag, startPoint x: 289, startPoint y: 338, endPoint x: 292, endPoint y: 295, distance: 42.7
click at [288, 337] on button "Search" at bounding box center [281, 345] width 46 height 21
click at [283, 93] on span "Combo" at bounding box center [282, 93] width 31 height 10
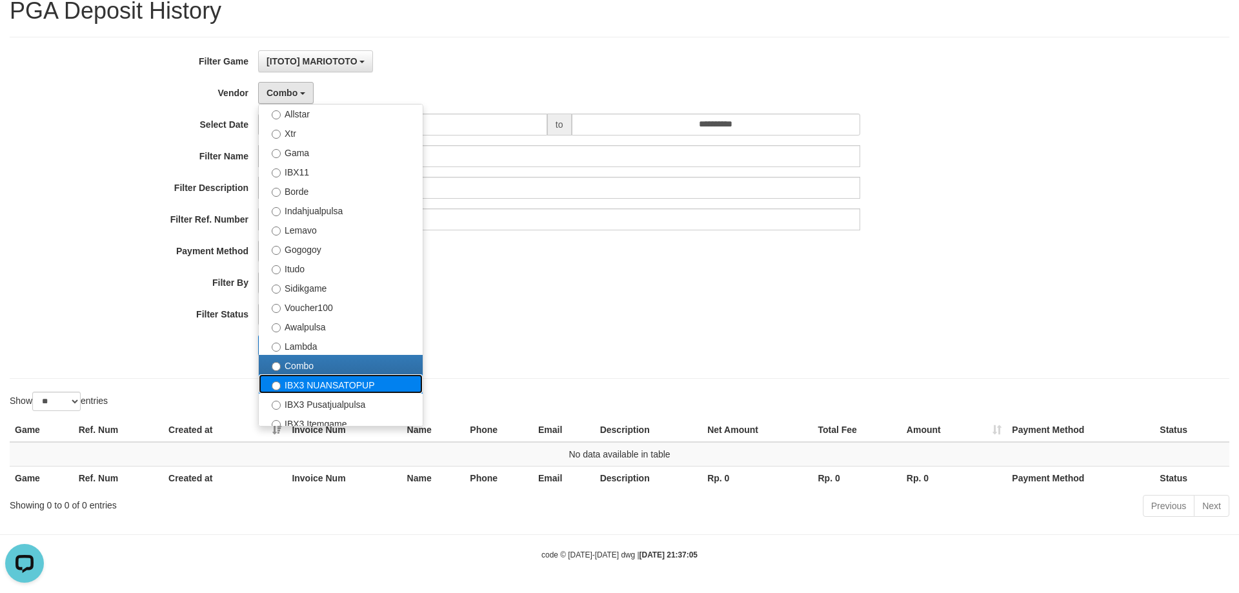
click at [298, 381] on label "IBX3 NUANSATOPUP" at bounding box center [341, 383] width 164 height 19
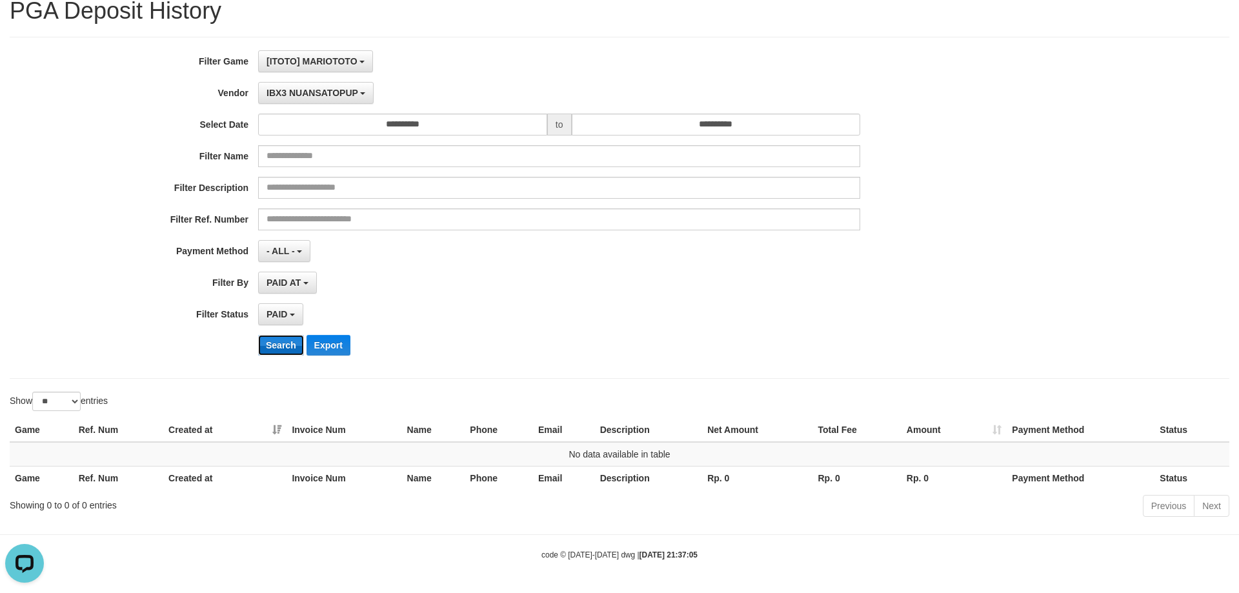
click at [281, 345] on button "Search" at bounding box center [281, 345] width 46 height 21
click at [296, 97] on span "IBX3 NUANSATOPUP" at bounding box center [313, 93] width 92 height 10
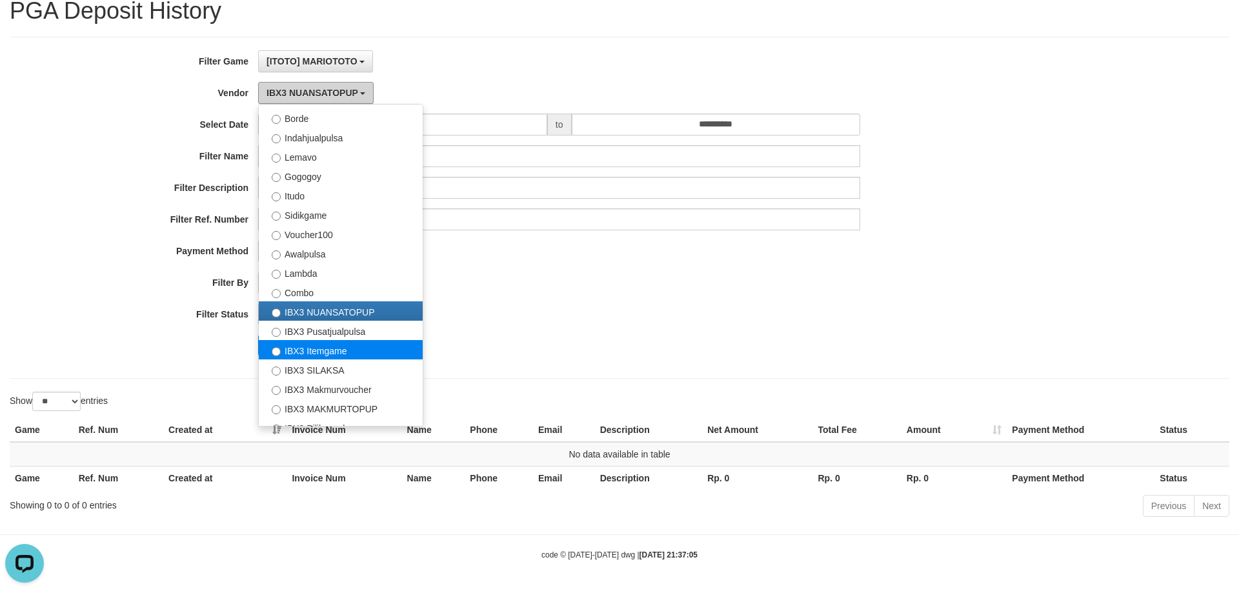
scroll to position [423, 0]
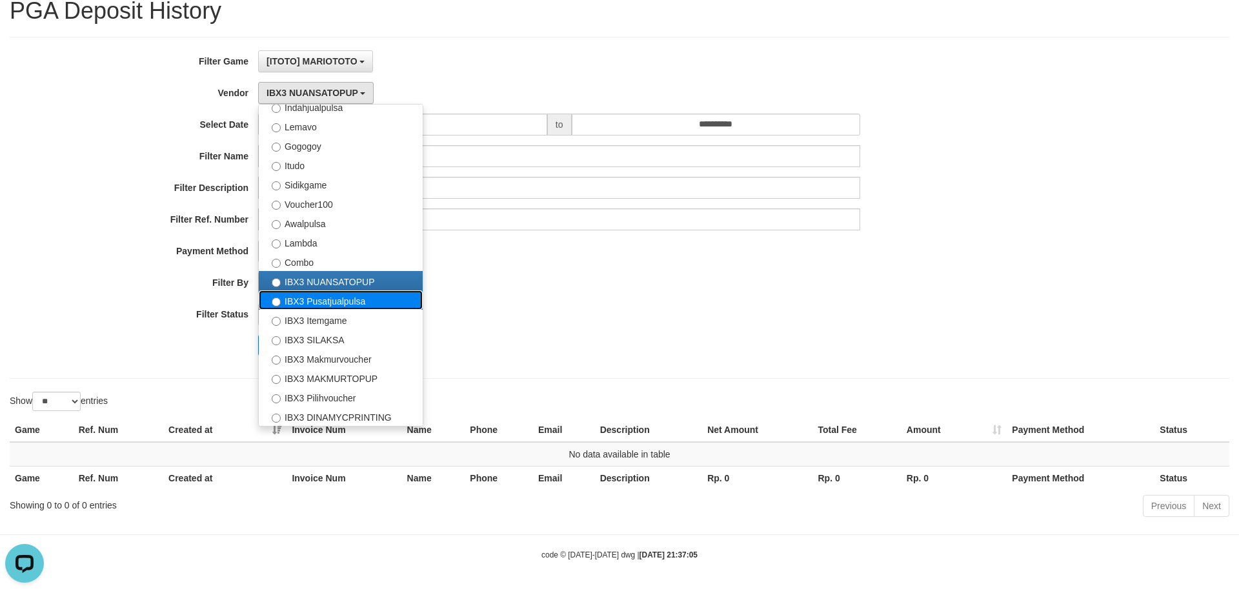
click at [324, 301] on label "IBX3 Pusatjualpulsa" at bounding box center [341, 299] width 164 height 19
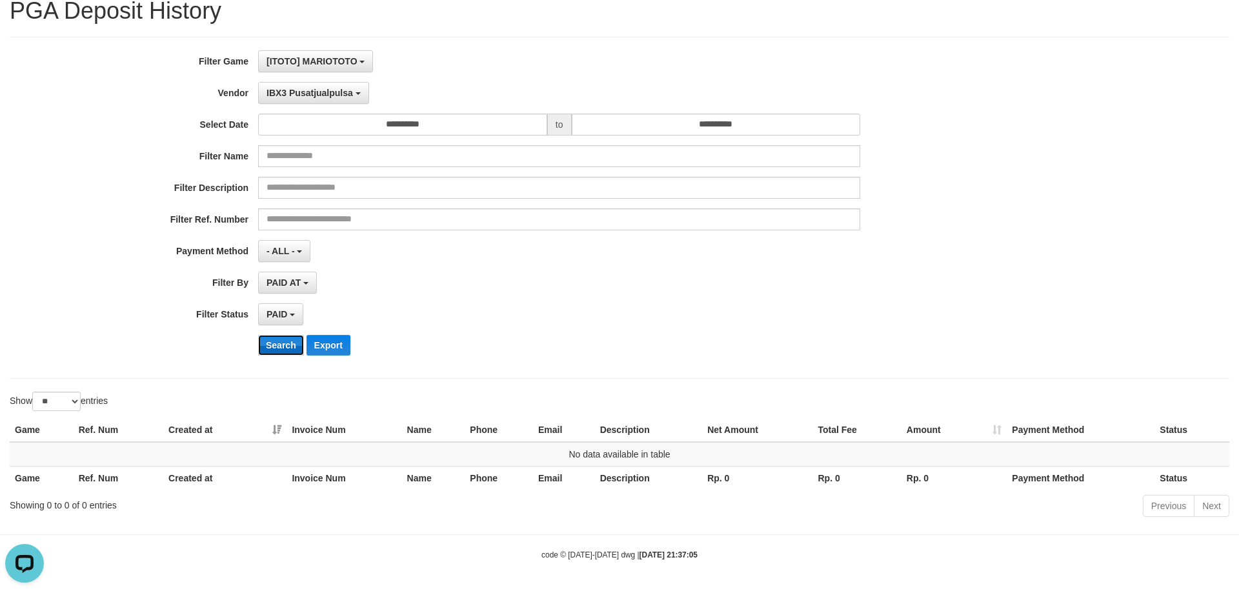
click at [285, 353] on button "Search" at bounding box center [281, 345] width 46 height 21
click at [287, 96] on span "IBX3 Pusatjualpulsa" at bounding box center [310, 93] width 86 height 10
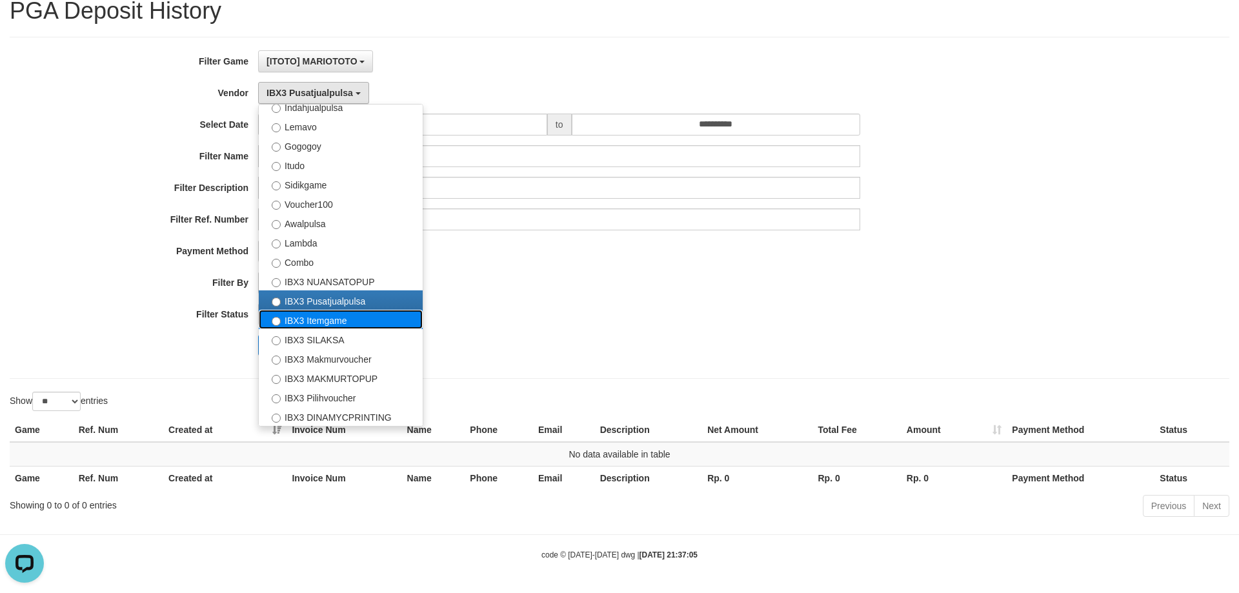
click at [305, 325] on label "IBX3 Itemgame" at bounding box center [341, 319] width 164 height 19
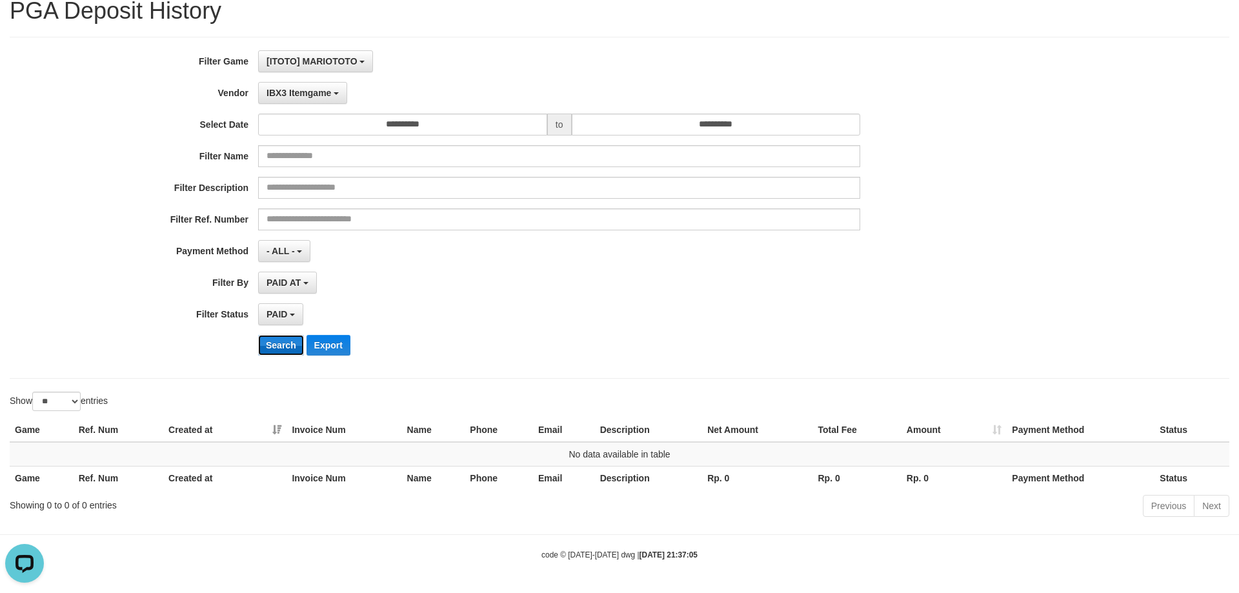
click at [282, 349] on button "Search" at bounding box center [281, 345] width 46 height 21
click at [306, 91] on span "IBX3 Itemgame" at bounding box center [299, 93] width 65 height 10
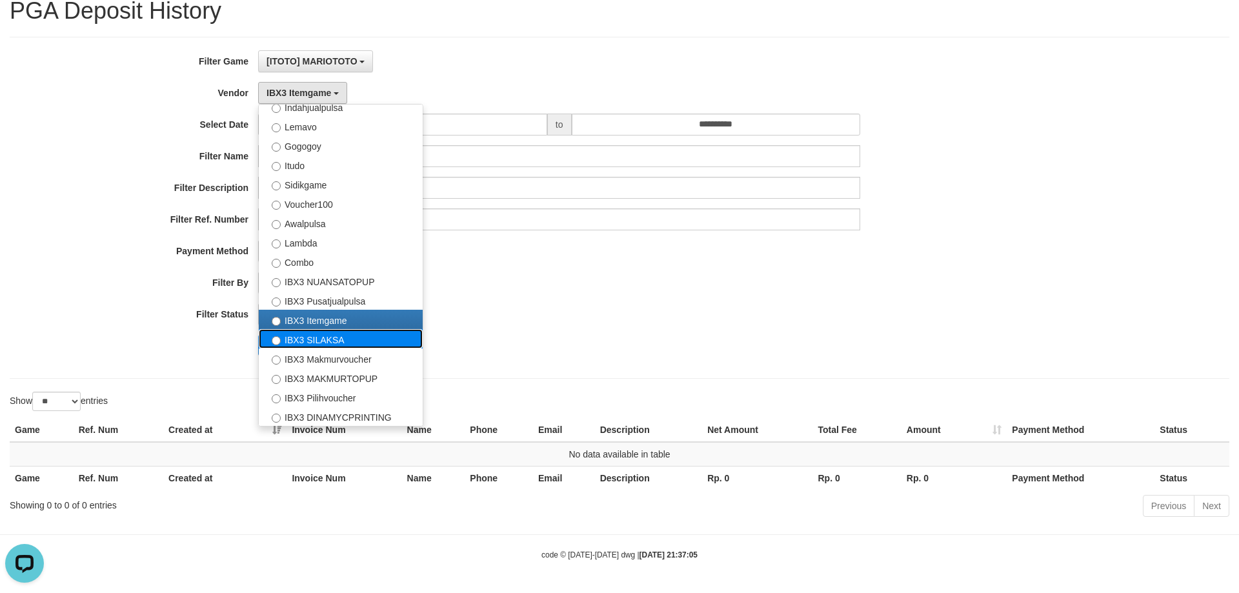
click at [316, 337] on label "IBX3 SILAKSA" at bounding box center [341, 338] width 164 height 19
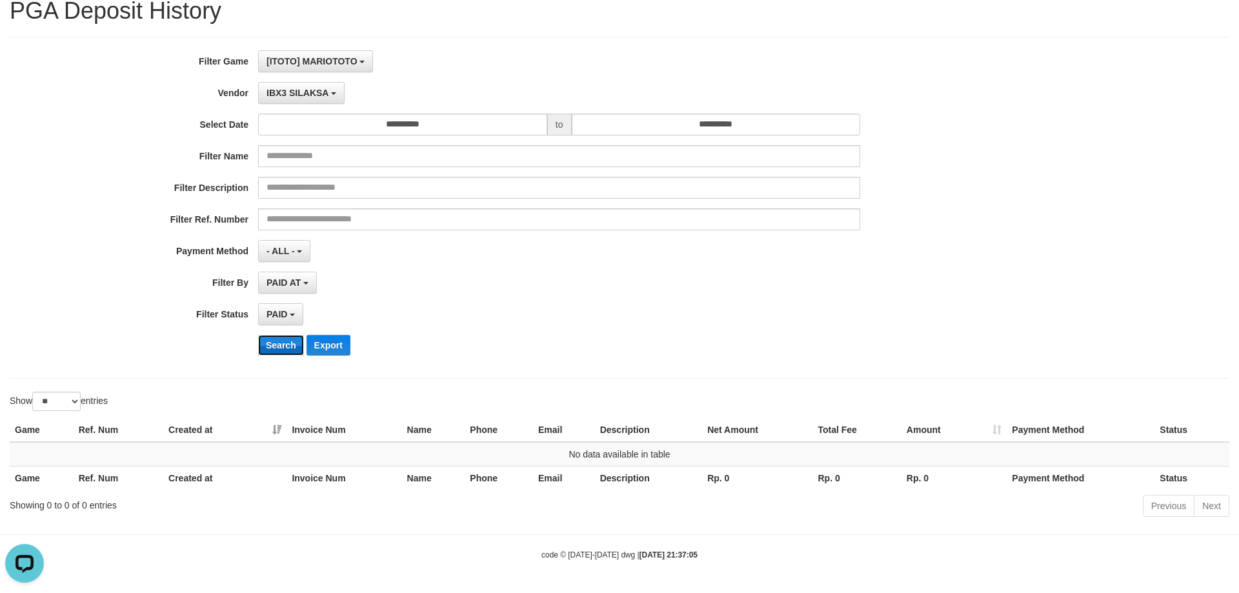
click at [287, 339] on button "Search" at bounding box center [281, 345] width 46 height 21
click at [301, 92] on span "IBX3 SILAKSA" at bounding box center [298, 93] width 62 height 10
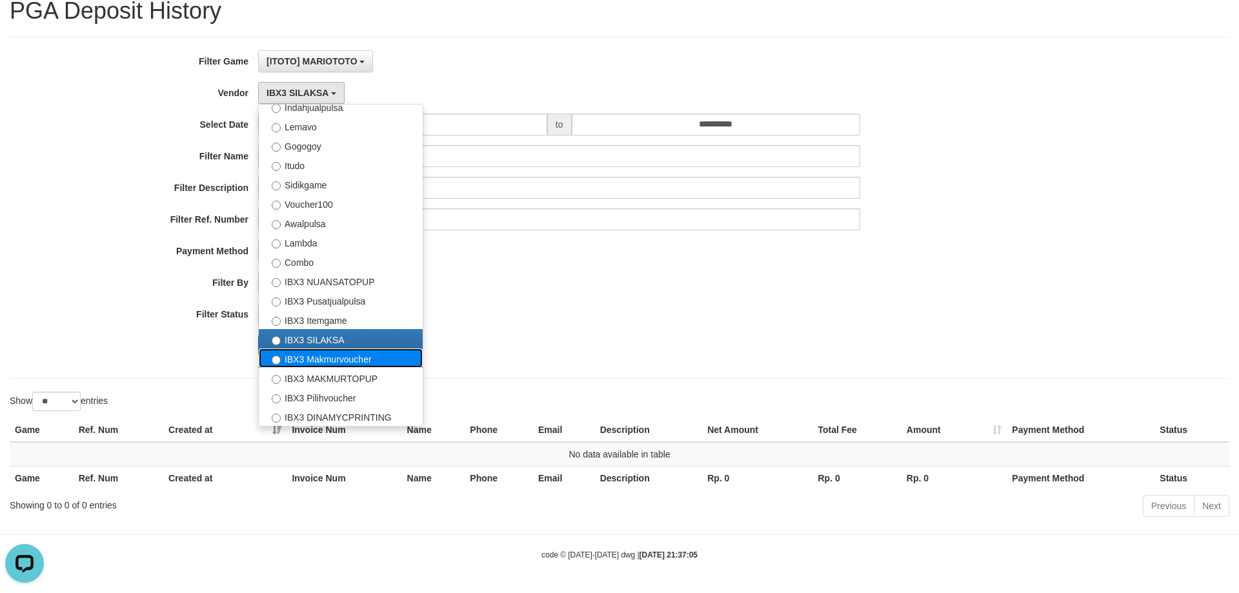
click at [304, 366] on label "IBX3 Makmurvoucher" at bounding box center [341, 357] width 164 height 19
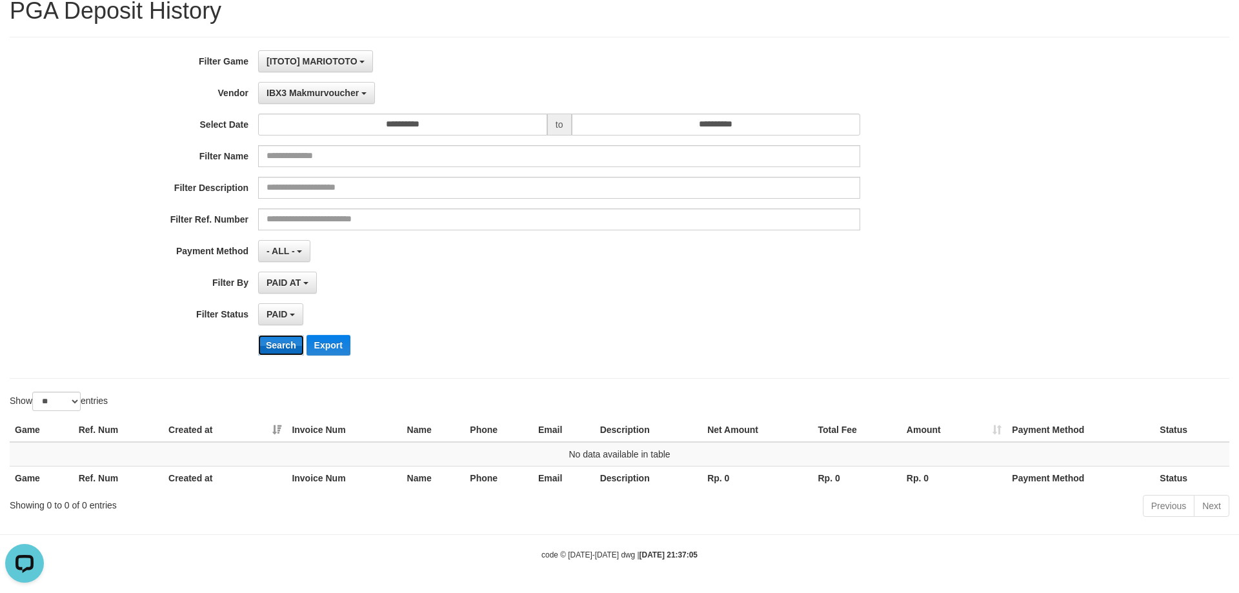
click at [269, 352] on button "Search" at bounding box center [281, 345] width 46 height 21
click at [305, 96] on span "IBX3 Makmurvoucher" at bounding box center [313, 93] width 92 height 10
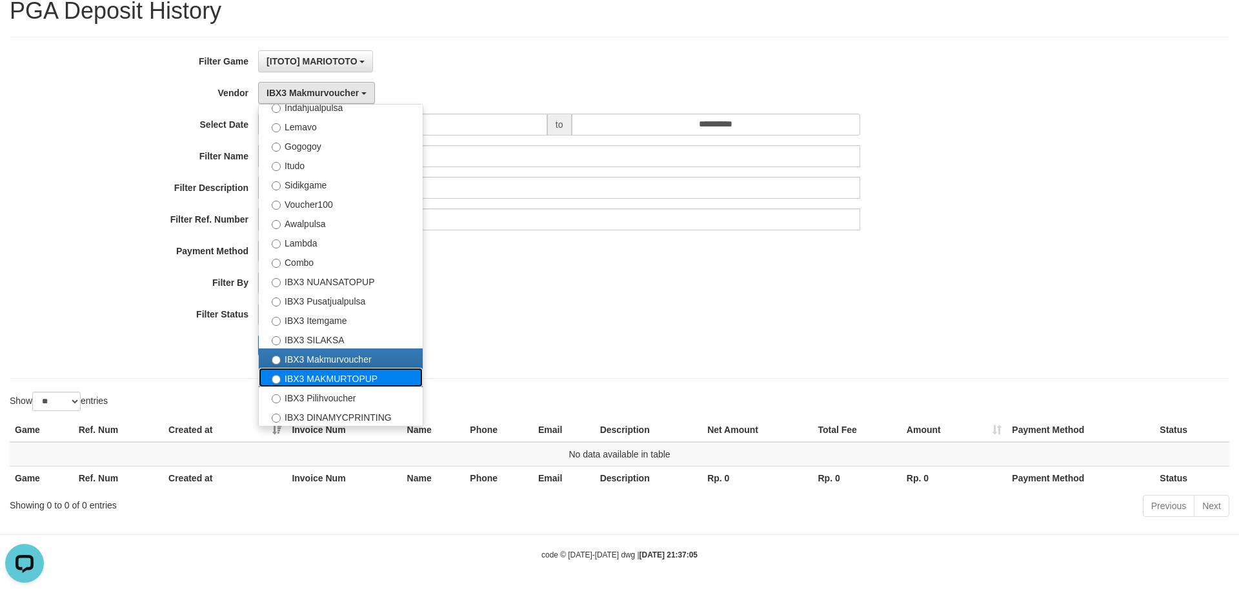
click at [294, 375] on label "IBX3 MAKMURTOPUP" at bounding box center [341, 377] width 164 height 19
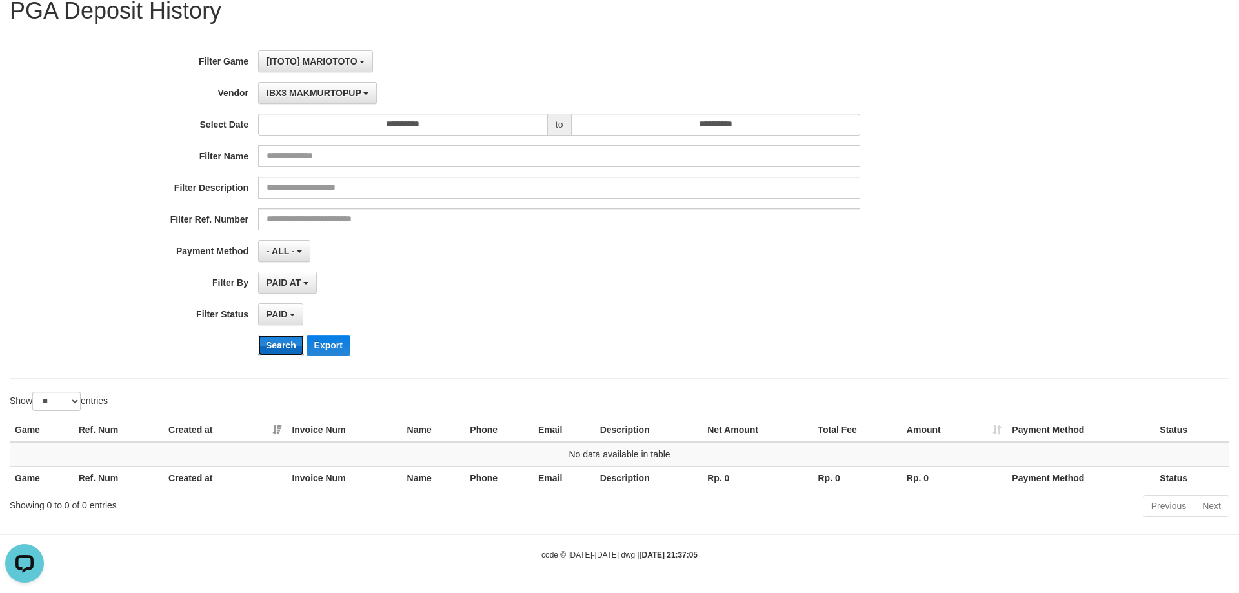
click at [276, 345] on button "Search" at bounding box center [281, 345] width 46 height 21
click at [308, 92] on span "IBX3 MAKMURTOPUP" at bounding box center [314, 93] width 95 height 10
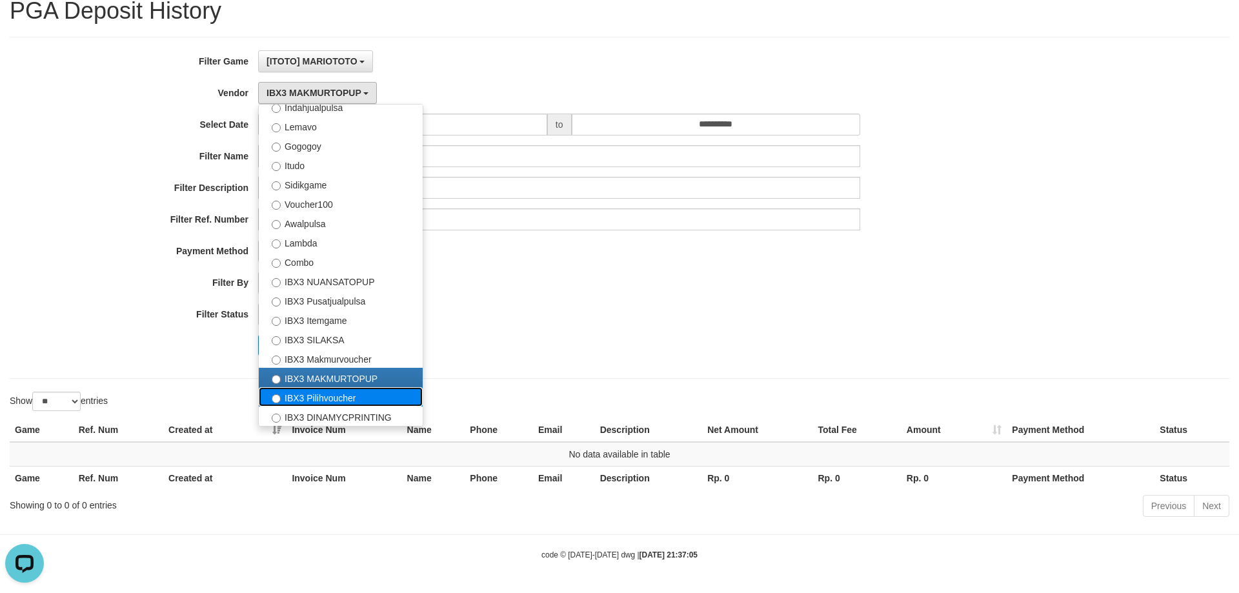
click at [323, 394] on label "IBX3 Pilihvoucher" at bounding box center [341, 396] width 164 height 19
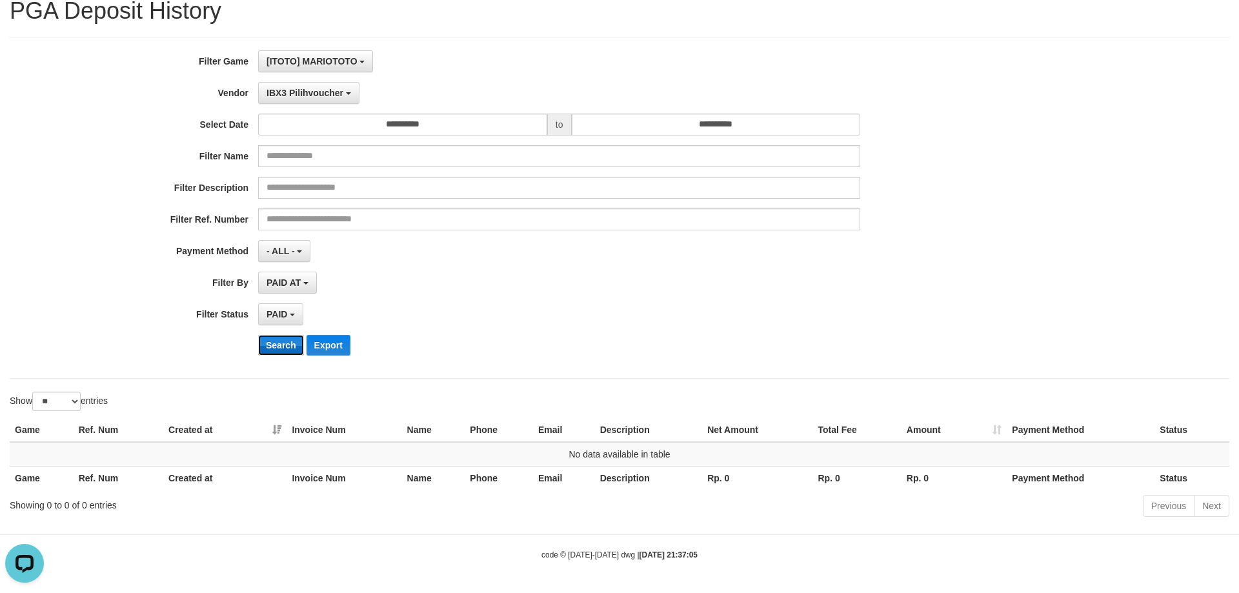
click at [286, 339] on button "Search" at bounding box center [281, 345] width 46 height 21
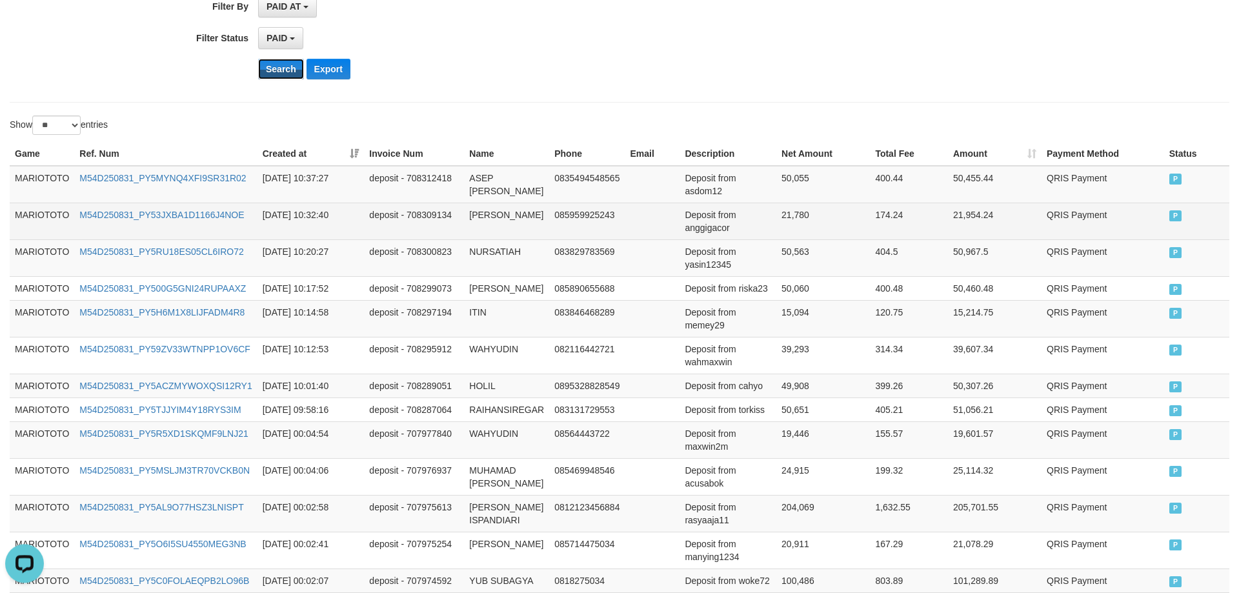
scroll to position [464, 0]
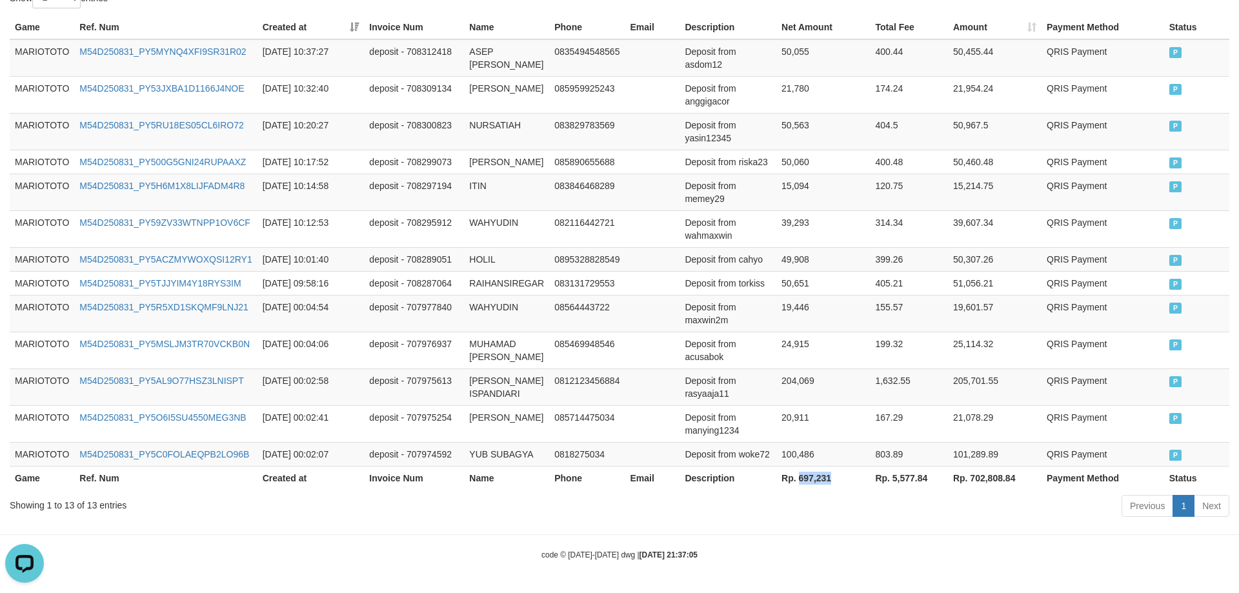
drag, startPoint x: 798, startPoint y: 478, endPoint x: 836, endPoint y: 477, distance: 37.4
click at [836, 477] on th "Rp. 697,231" at bounding box center [823, 478] width 94 height 24
copy th "697,231"
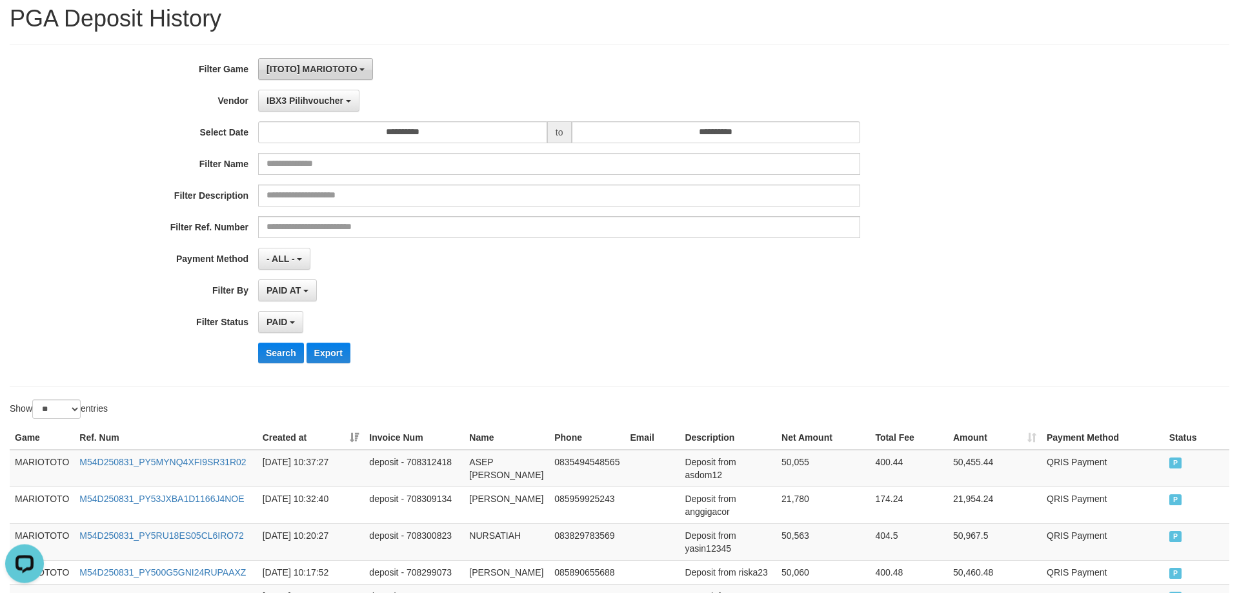
scroll to position [0, 0]
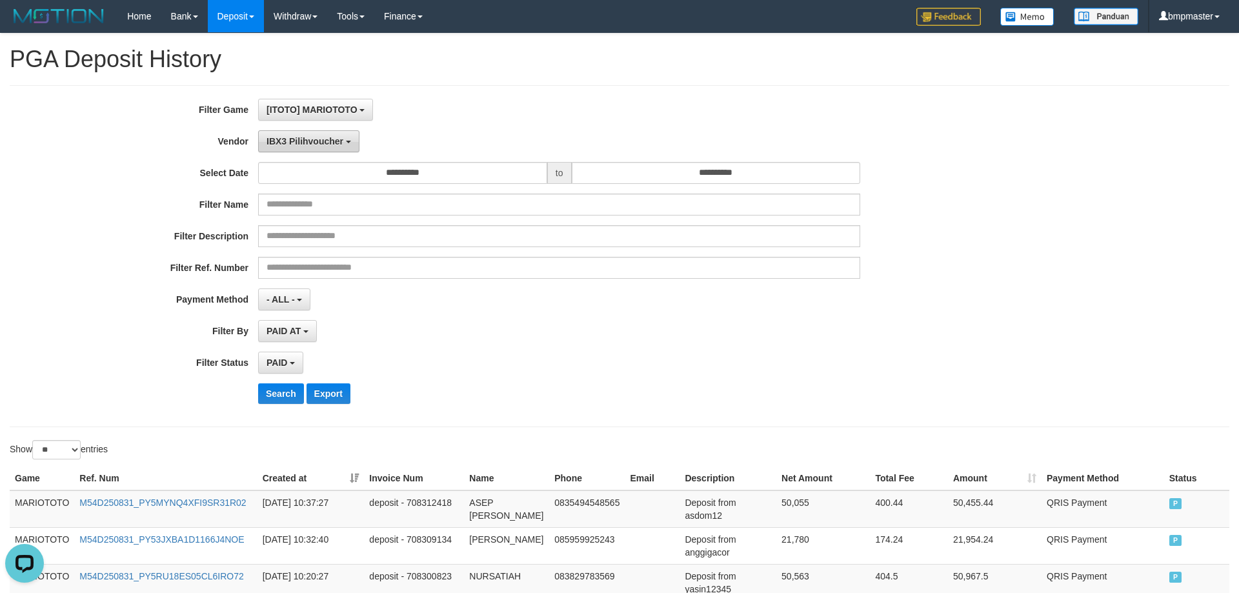
click at [316, 139] on span "IBX3 Pilihvoucher" at bounding box center [305, 141] width 77 height 10
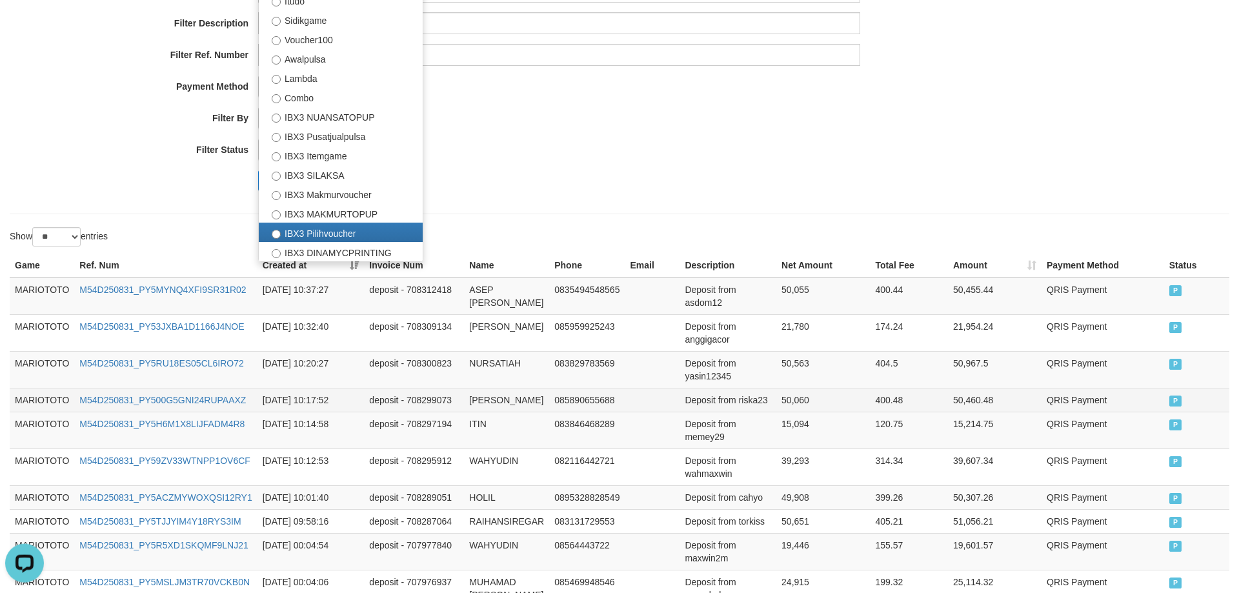
scroll to position [219, 0]
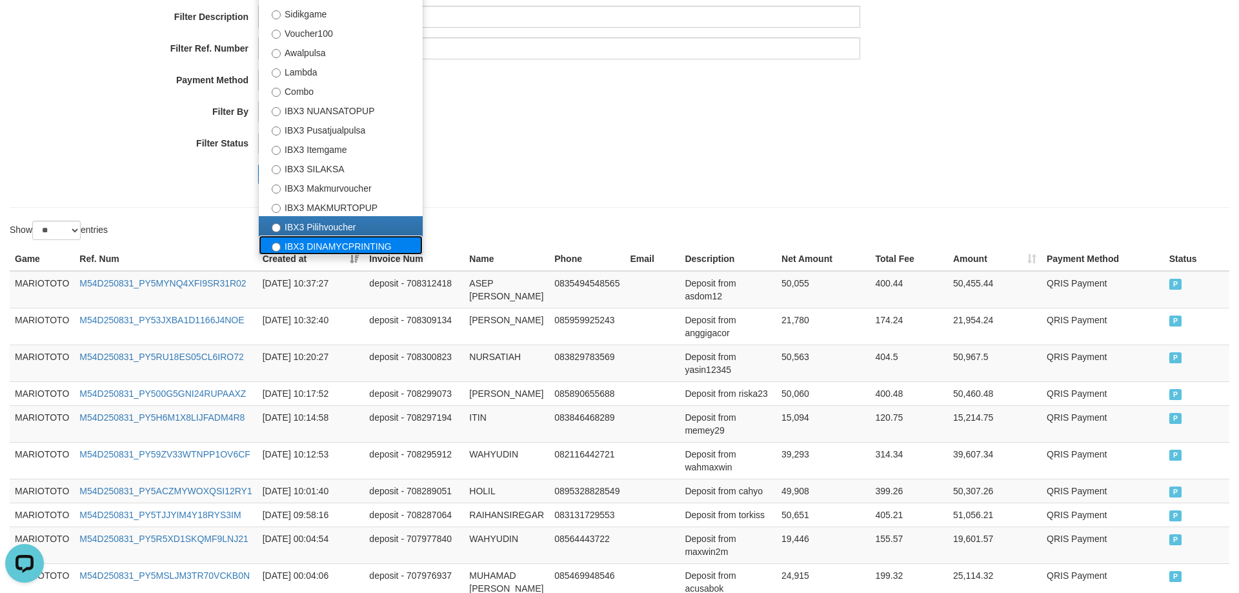
click at [325, 243] on label "IBX3 DINAMYCPRINTING" at bounding box center [341, 245] width 164 height 19
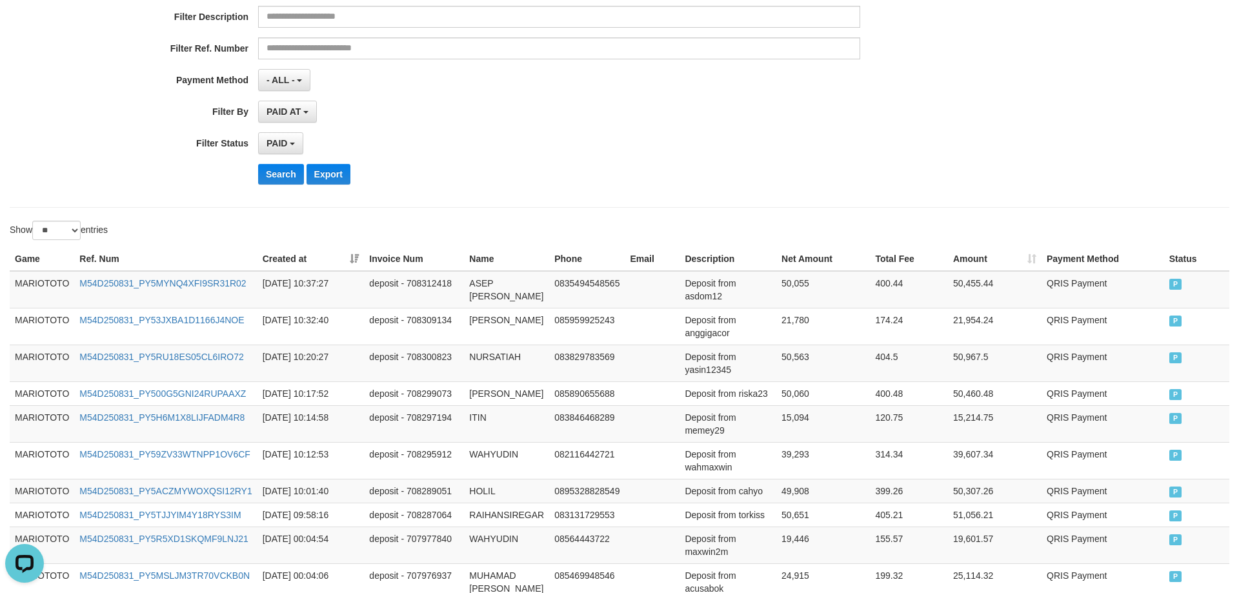
select select "**********"
click at [277, 174] on button "Search" at bounding box center [281, 174] width 46 height 21
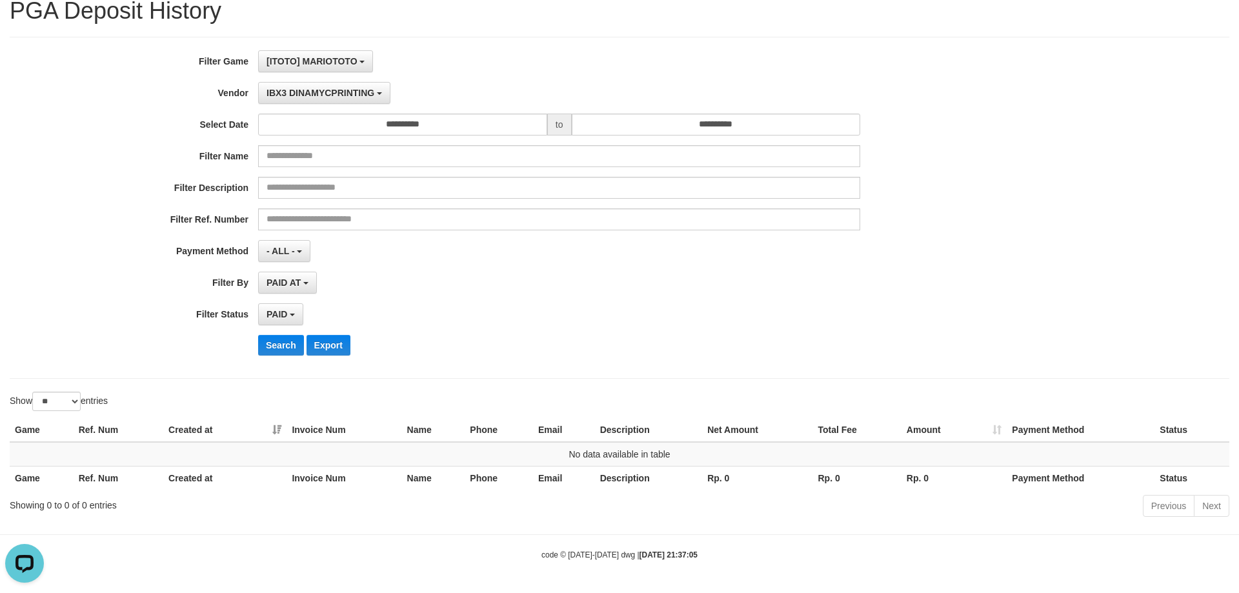
click at [1038, 218] on div "**********" at bounding box center [619, 207] width 1239 height 315
